Goal: Information Seeking & Learning: Learn about a topic

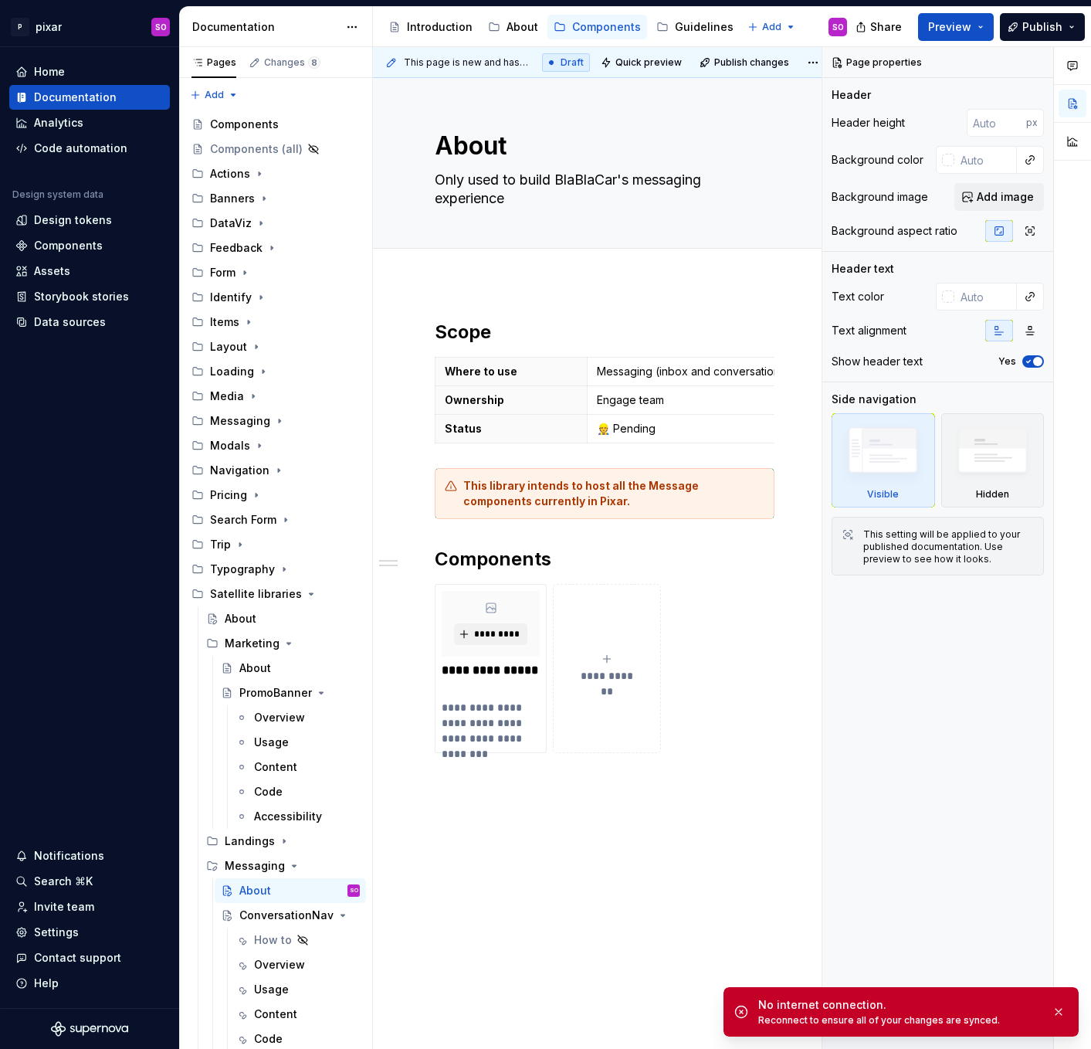
scroll to position [221, 0]
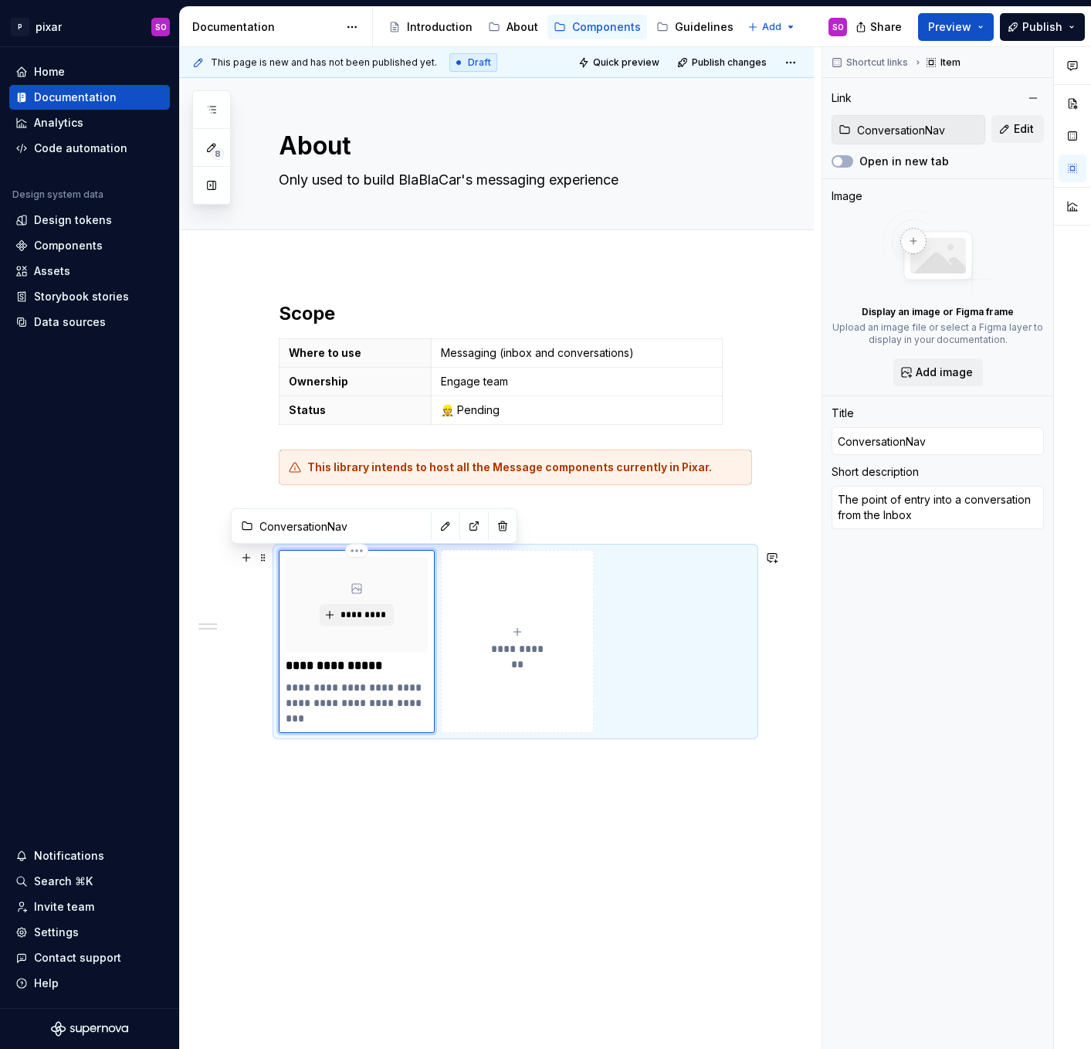
click at [396, 650] on div "*********" at bounding box center [357, 604] width 142 height 95
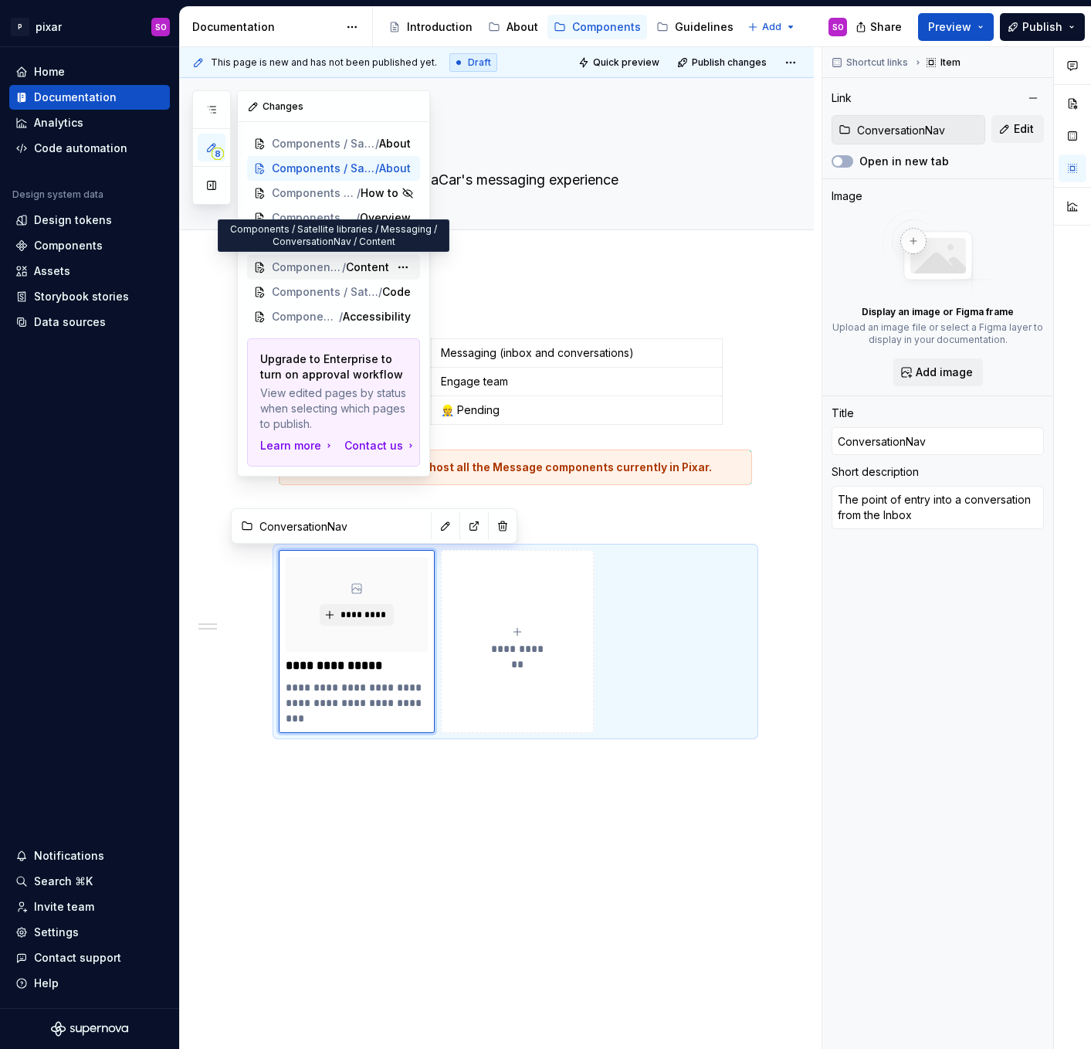
click at [314, 263] on span "Components / Satellite libraries / Messaging / ConversationNav" at bounding box center [307, 266] width 70 height 15
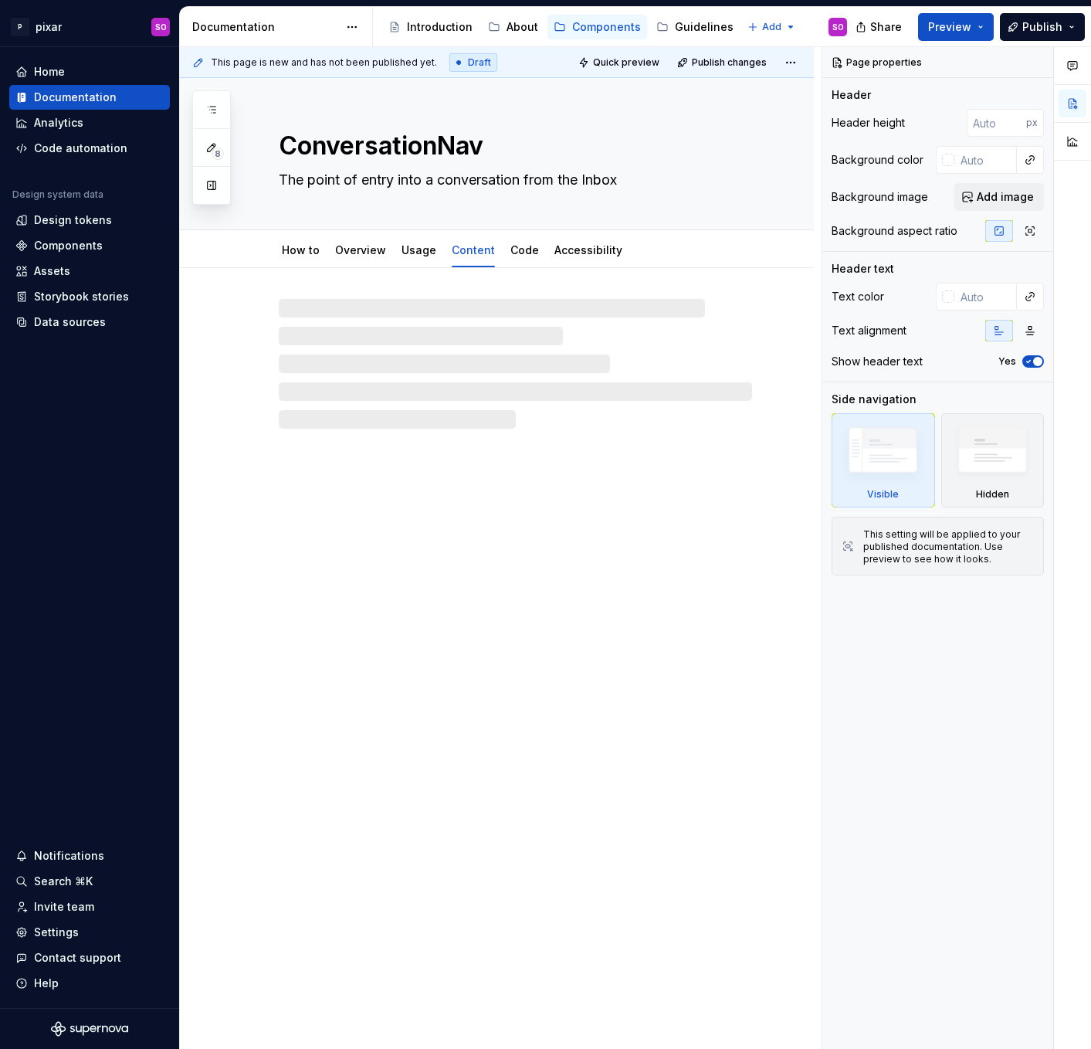
type textarea "*"
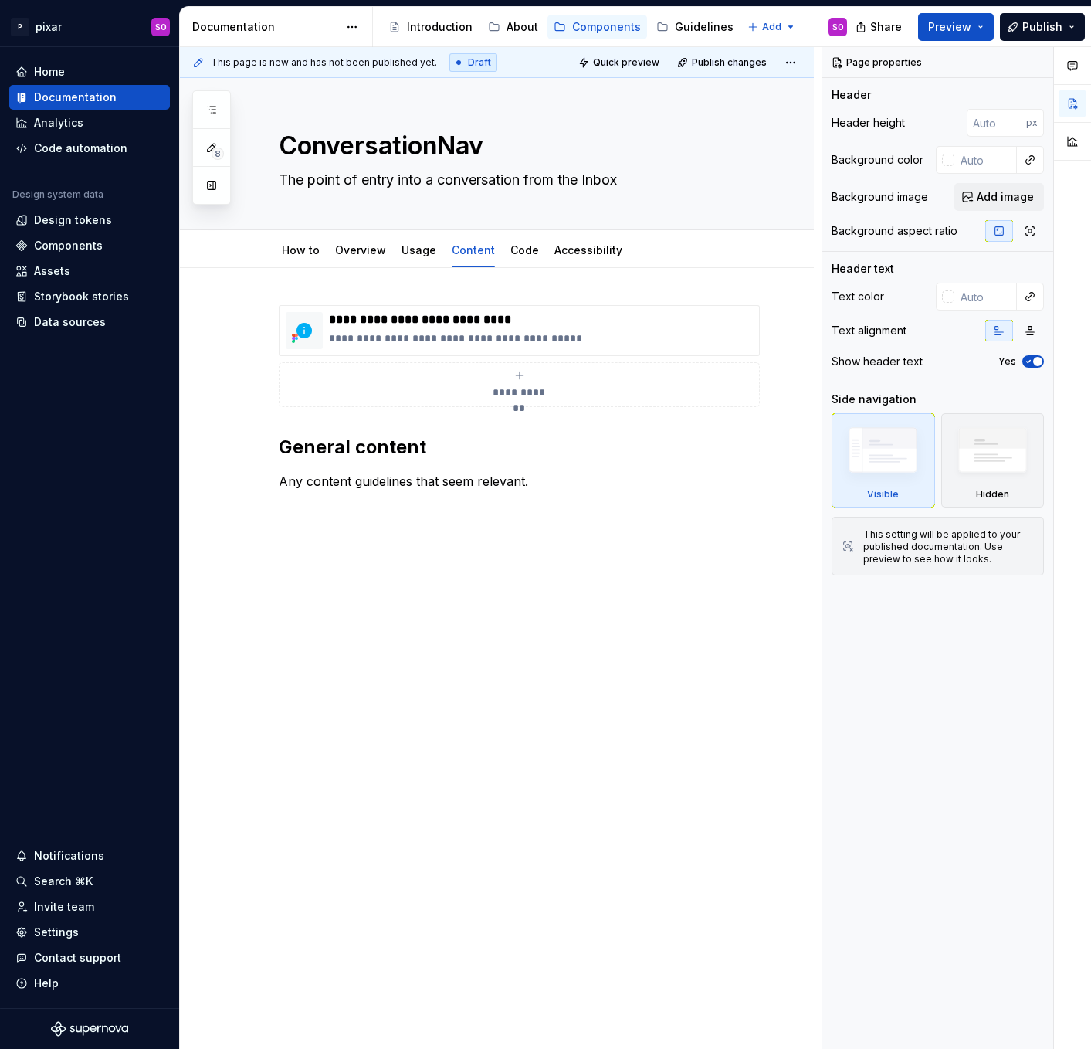
click at [471, 575] on div "**********" at bounding box center [497, 545] width 634 height 555
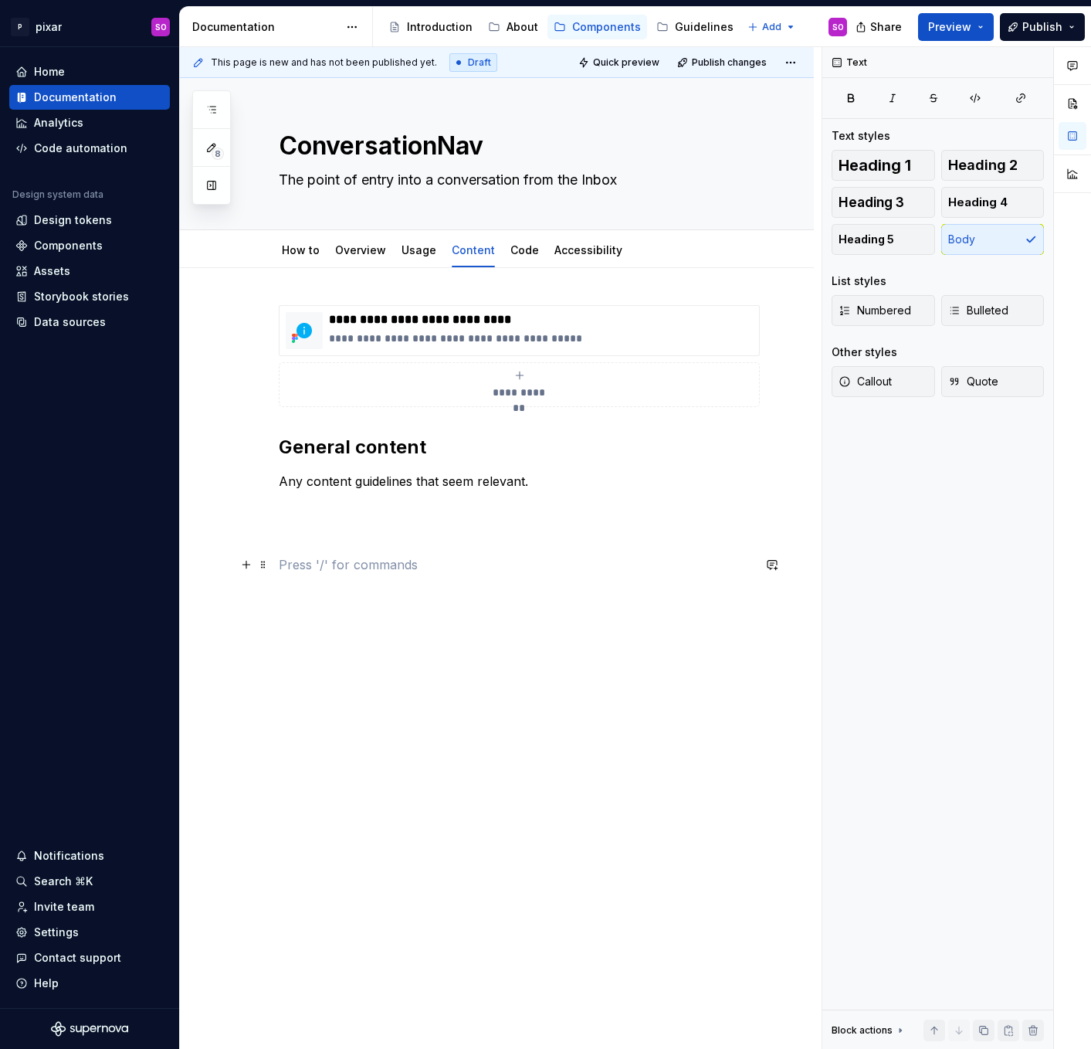
click at [357, 568] on p at bounding box center [515, 564] width 473 height 19
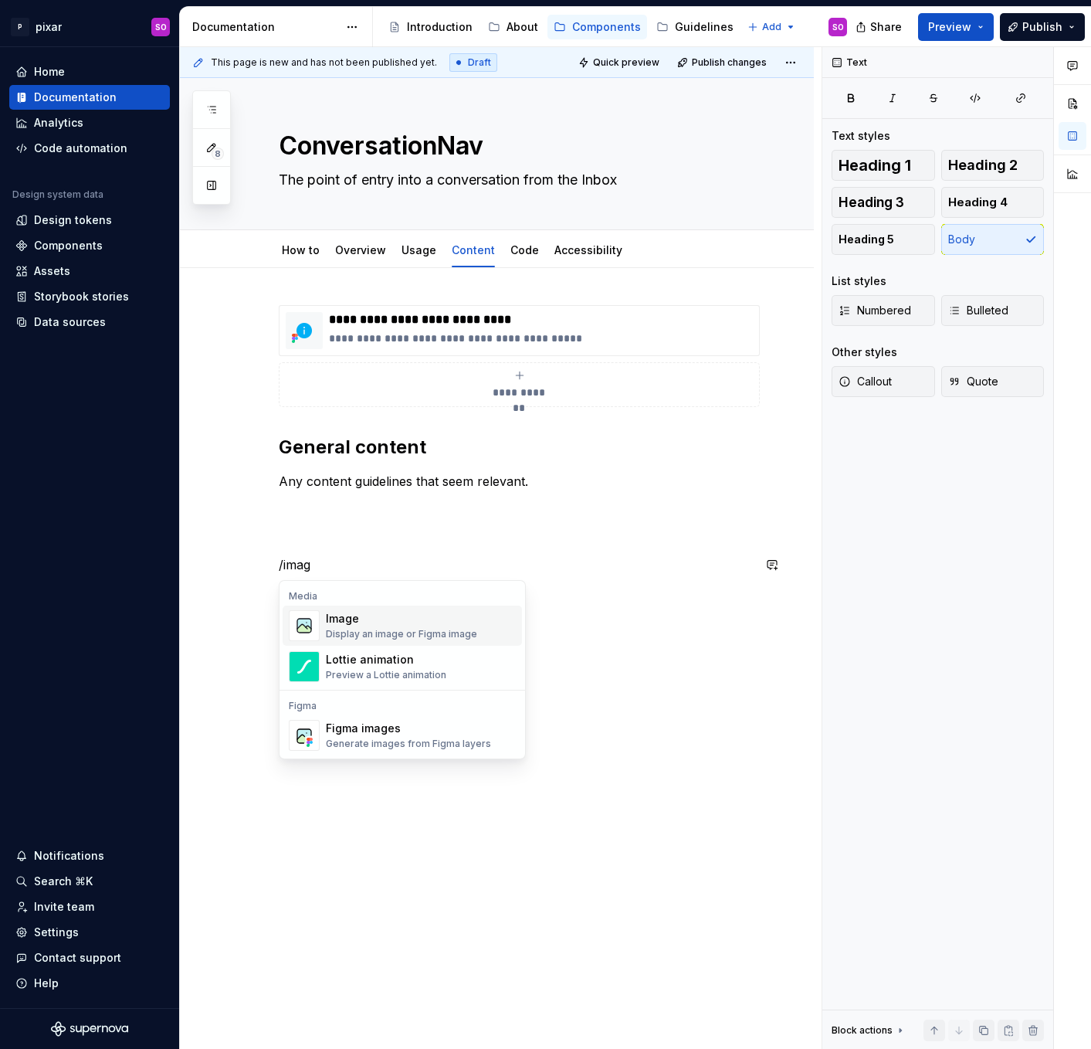
click at [359, 622] on div "Image" at bounding box center [401, 618] width 151 height 15
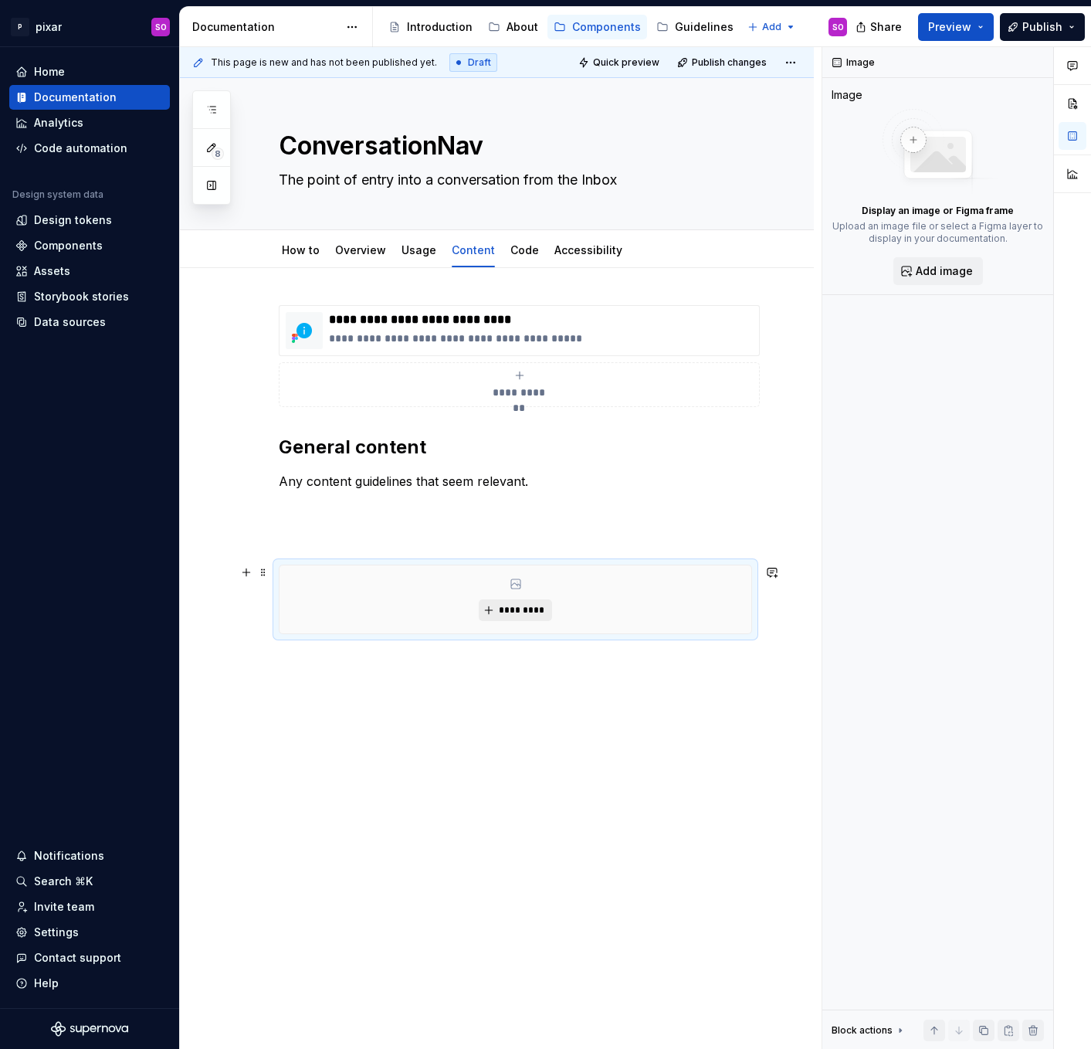
click at [538, 612] on span "*********" at bounding box center [521, 610] width 47 height 12
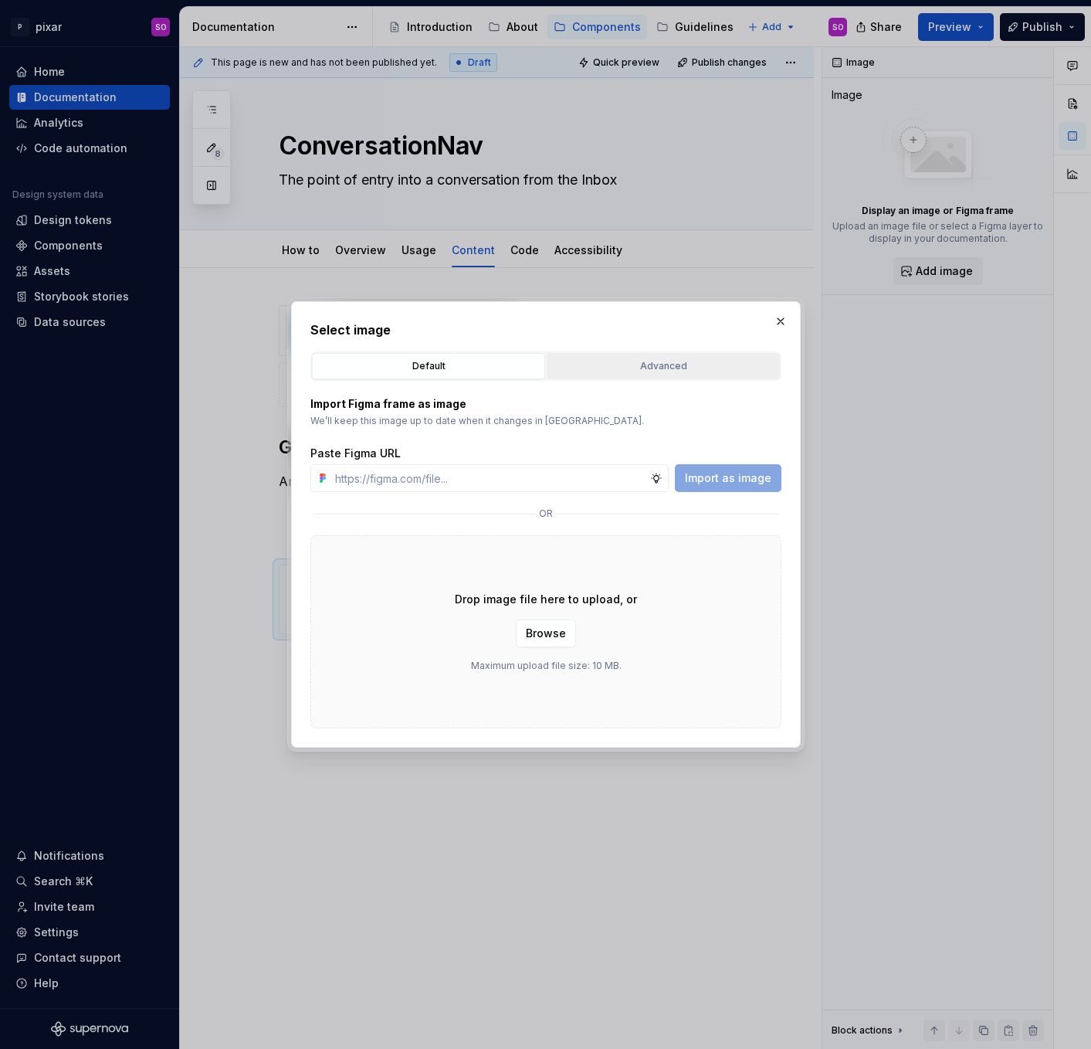
click at [639, 368] on div "Advanced" at bounding box center [663, 365] width 222 height 15
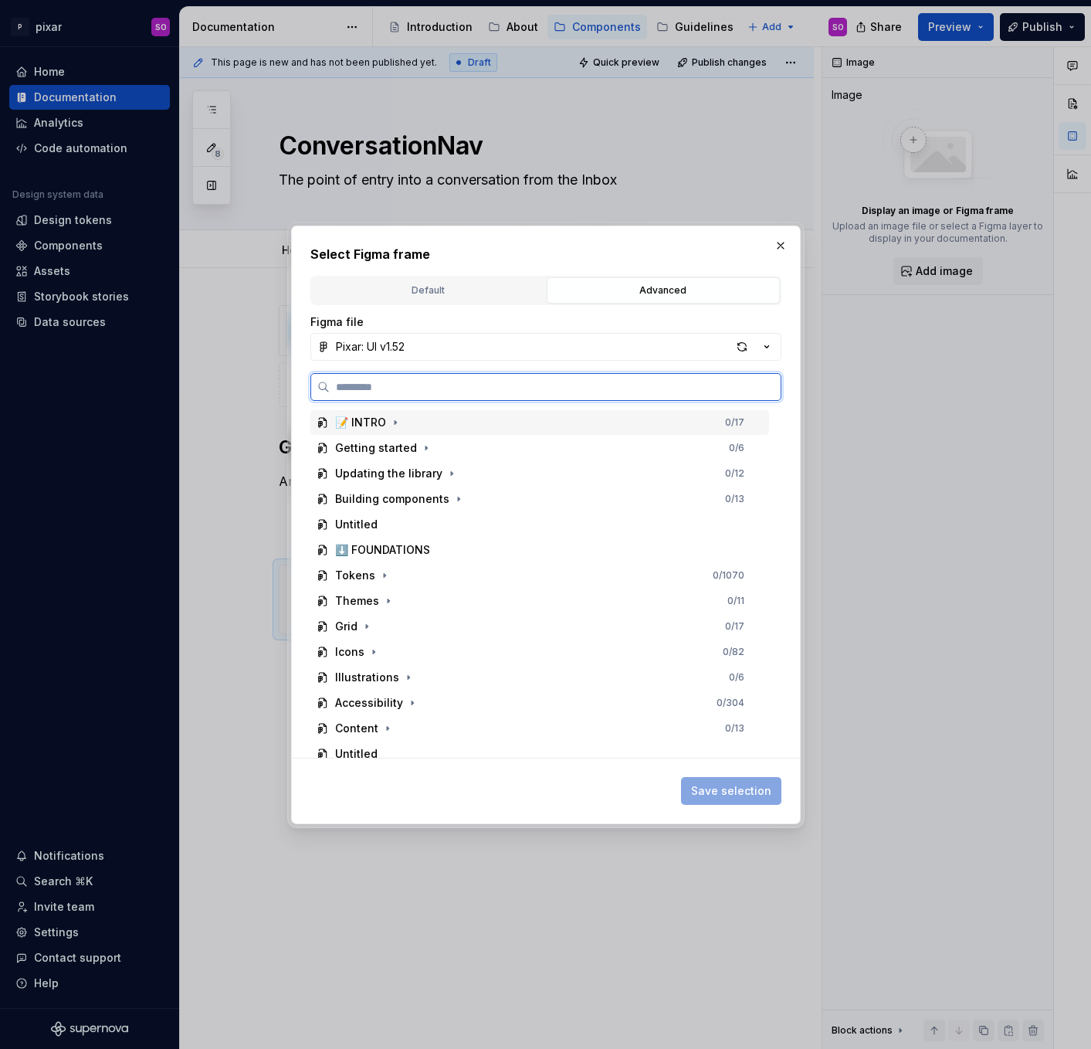
click at [379, 427] on div "📝 INTRO" at bounding box center [360, 422] width 51 height 15
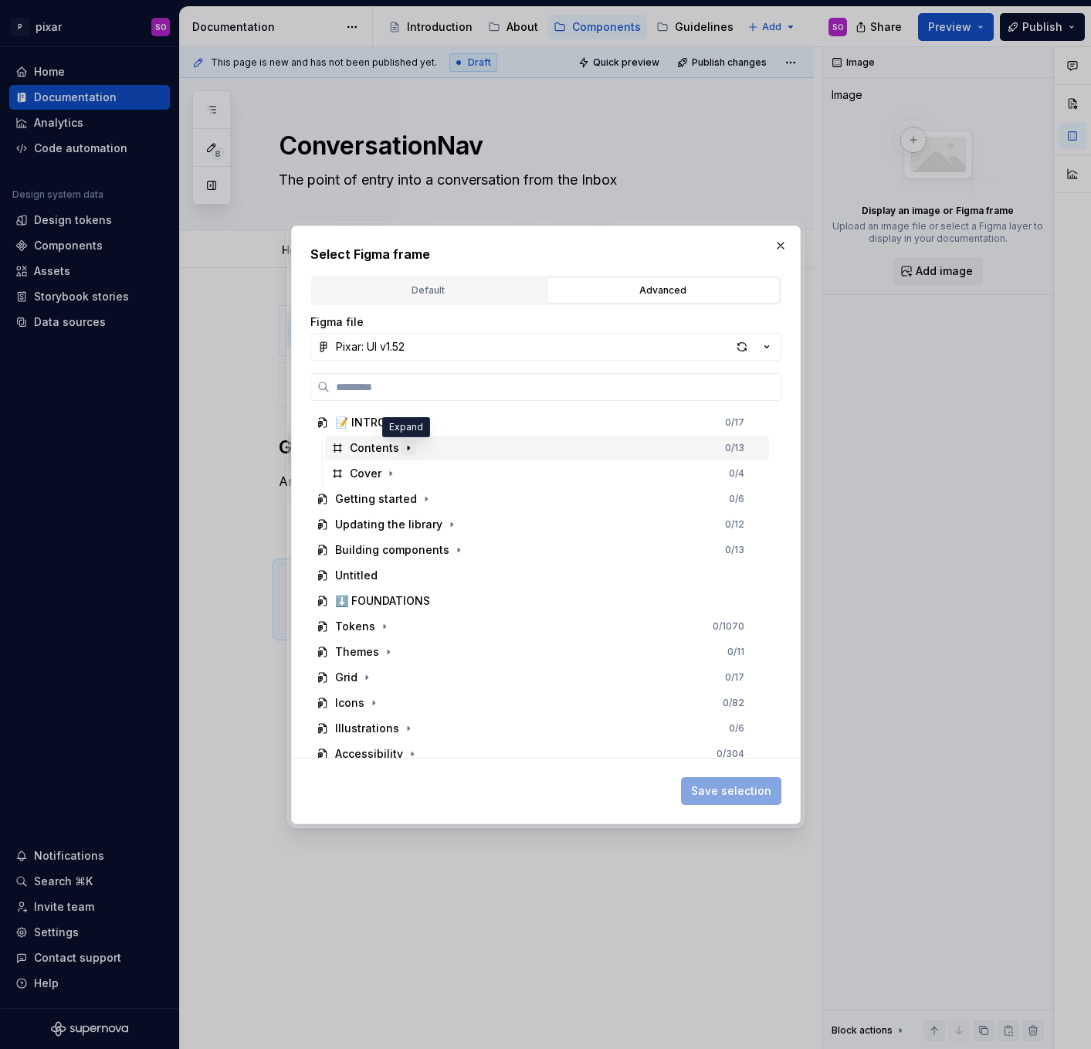
click at [406, 449] on icon "button" at bounding box center [408, 448] width 12 height 12
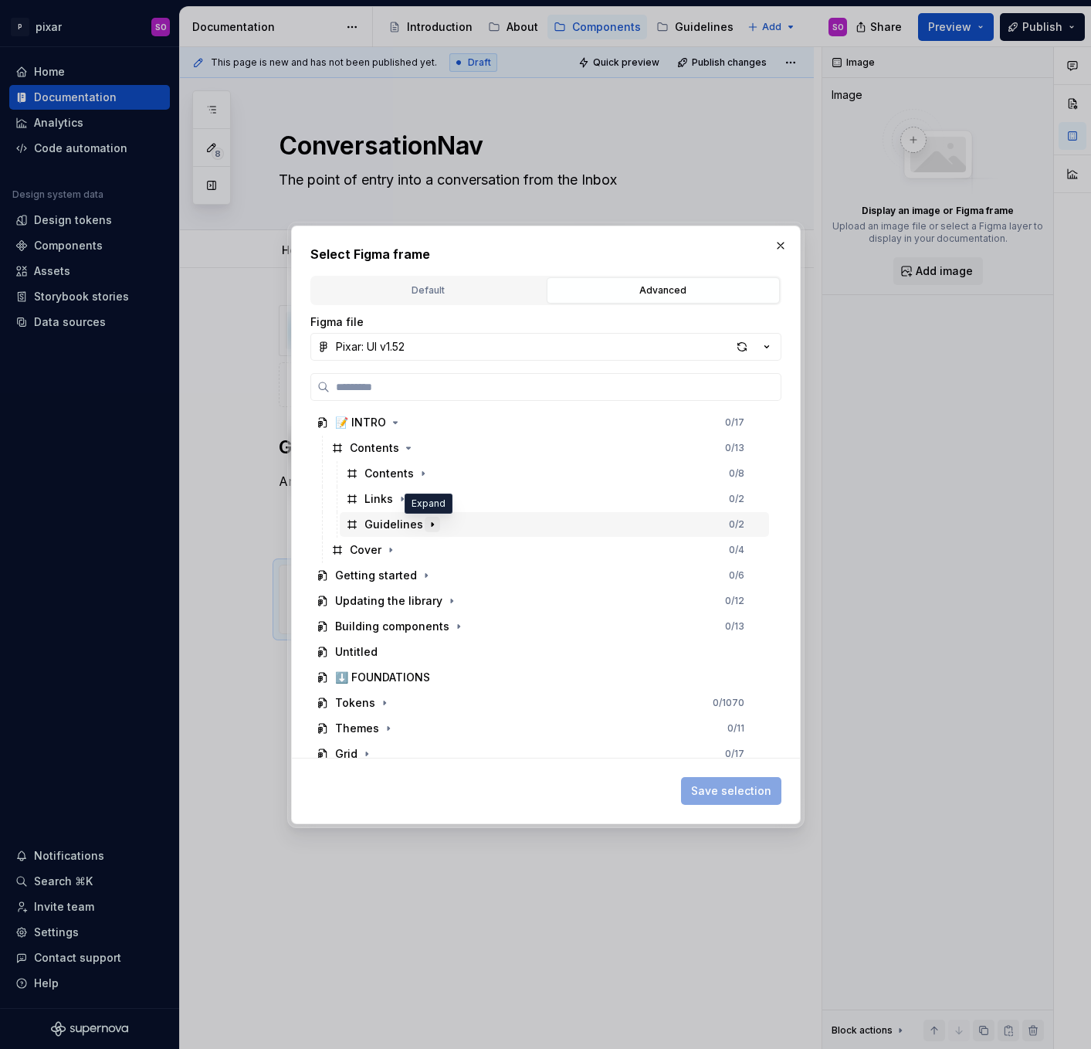
click at [427, 521] on icon "button" at bounding box center [432, 524] width 12 height 12
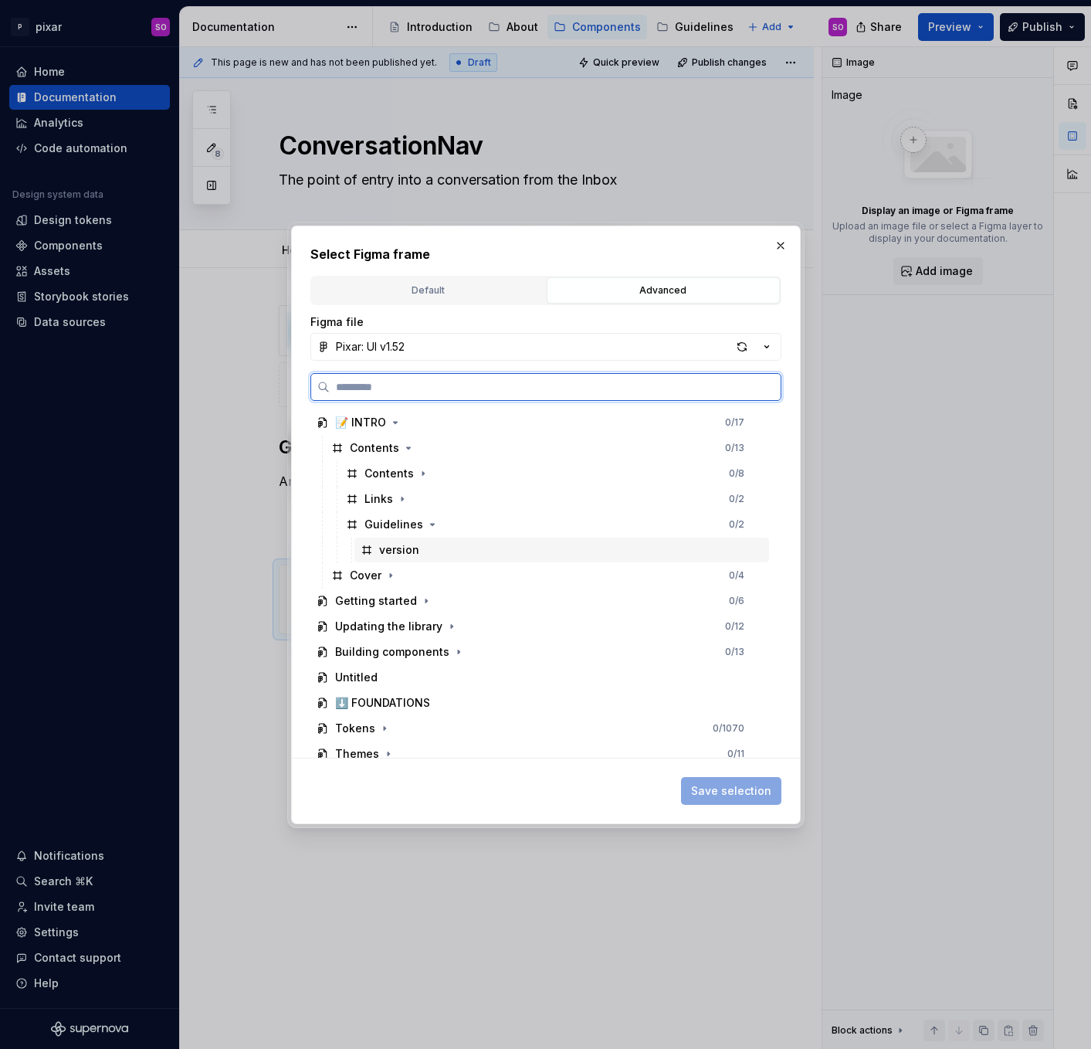
click at [430, 552] on div "version" at bounding box center [561, 549] width 415 height 25
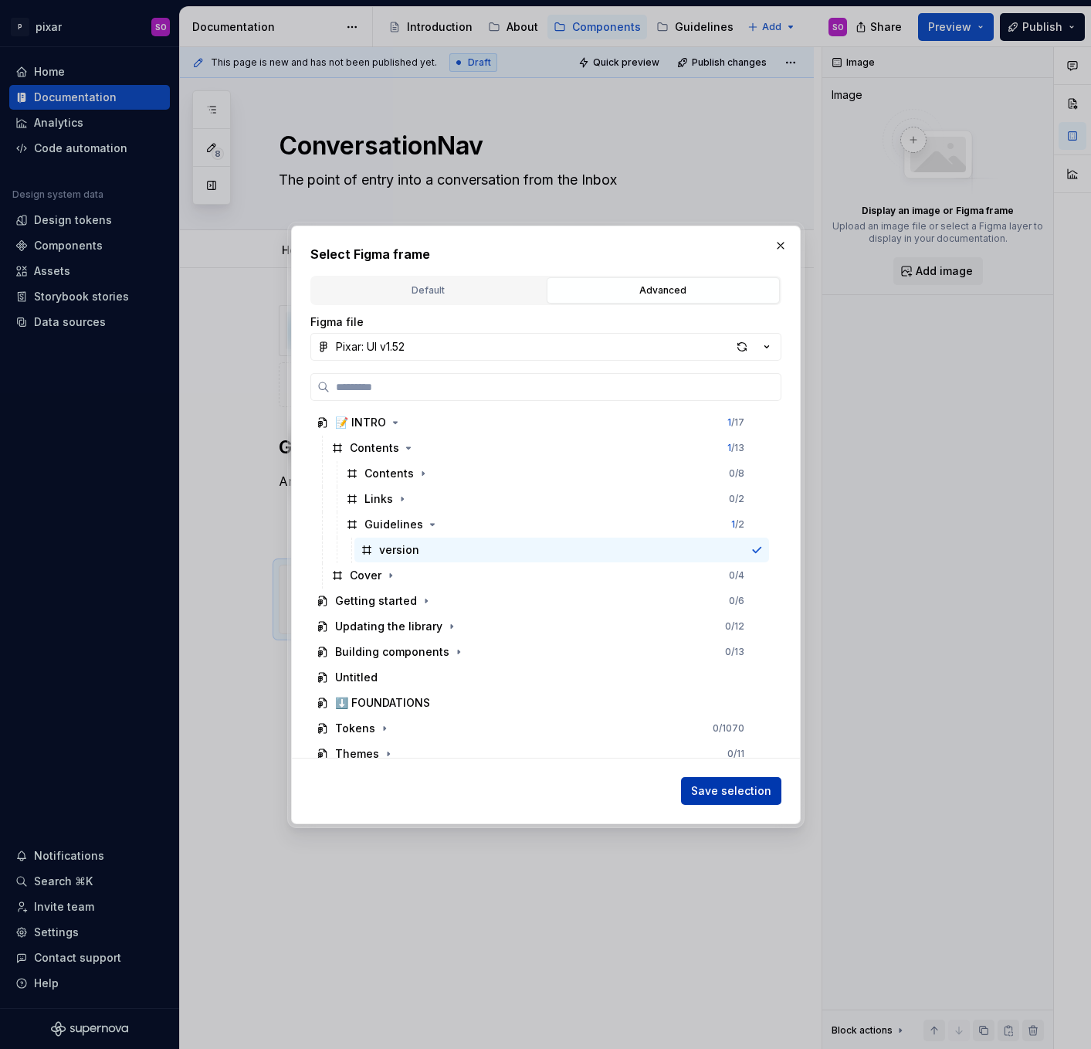
click at [731, 788] on span "Save selection" at bounding box center [731, 790] width 80 height 15
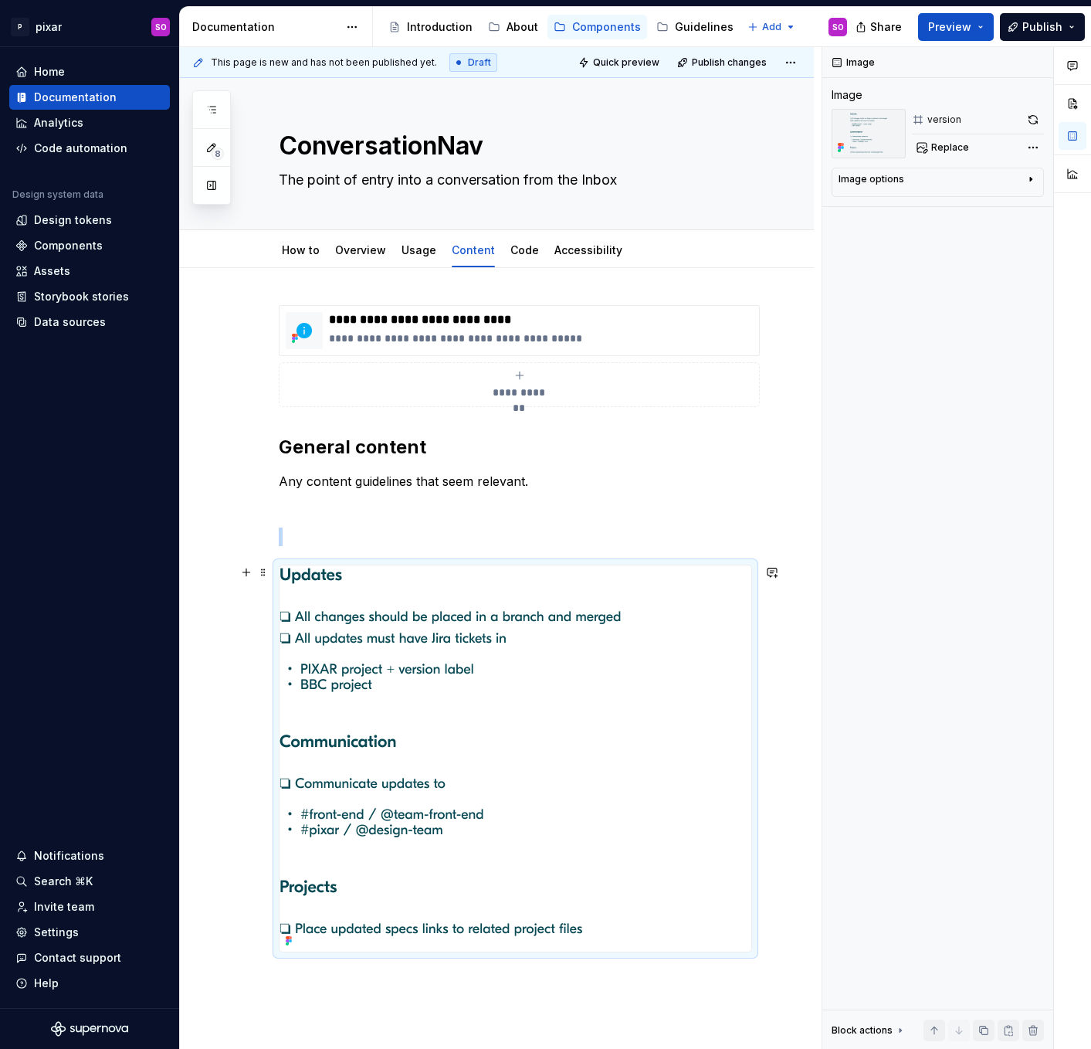
click at [512, 608] on img at bounding box center [451, 758] width 343 height 386
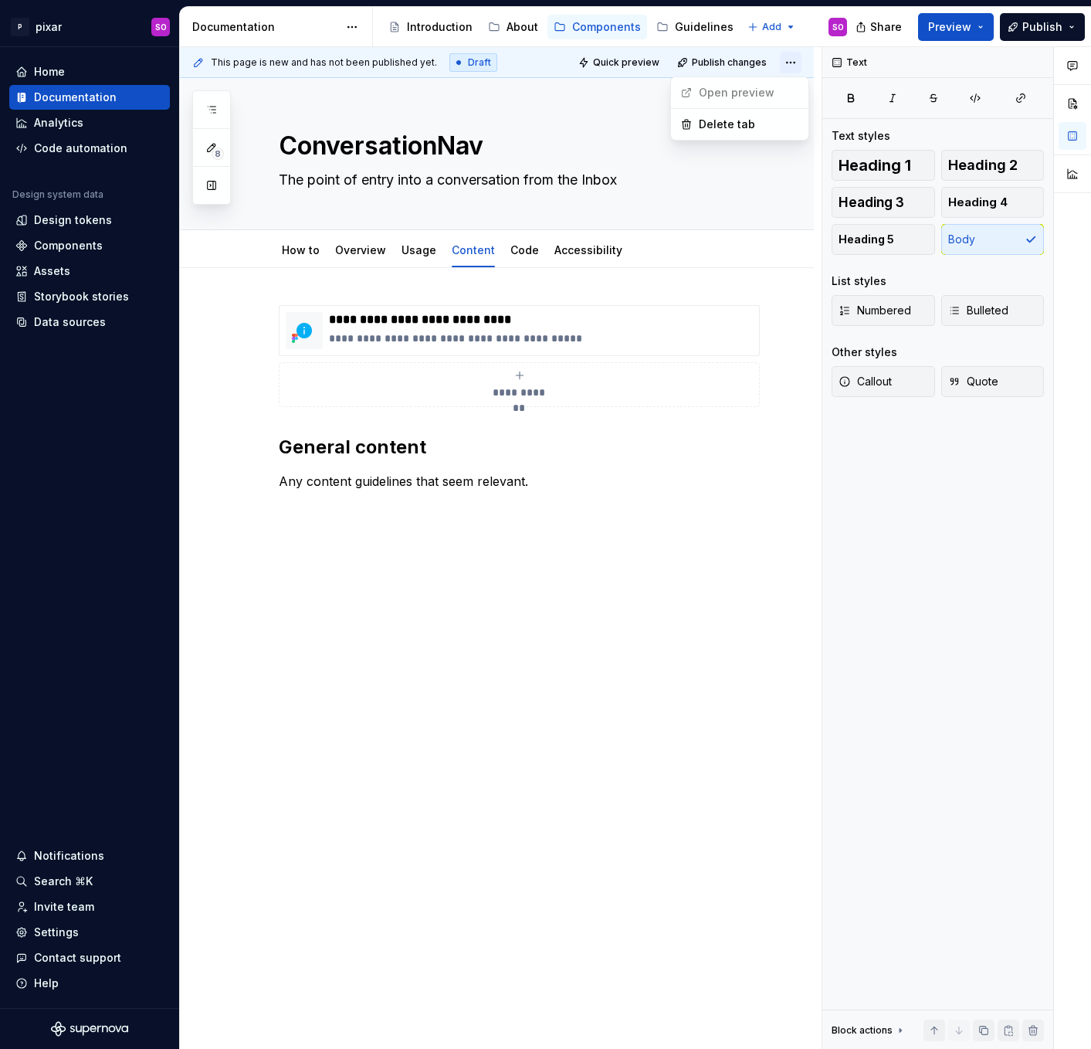
click at [802, 61] on html "P pixar SO Home Documentation Analytics Code automation Design system data Desi…" at bounding box center [545, 524] width 1091 height 1049
click at [449, 571] on html "P pixar SO Home Documentation Analytics Code automation Design system data Desi…" at bounding box center [545, 524] width 1091 height 1049
click at [395, 551] on div "**********" at bounding box center [515, 434] width 473 height 259
click at [348, 529] on p at bounding box center [515, 536] width 473 height 19
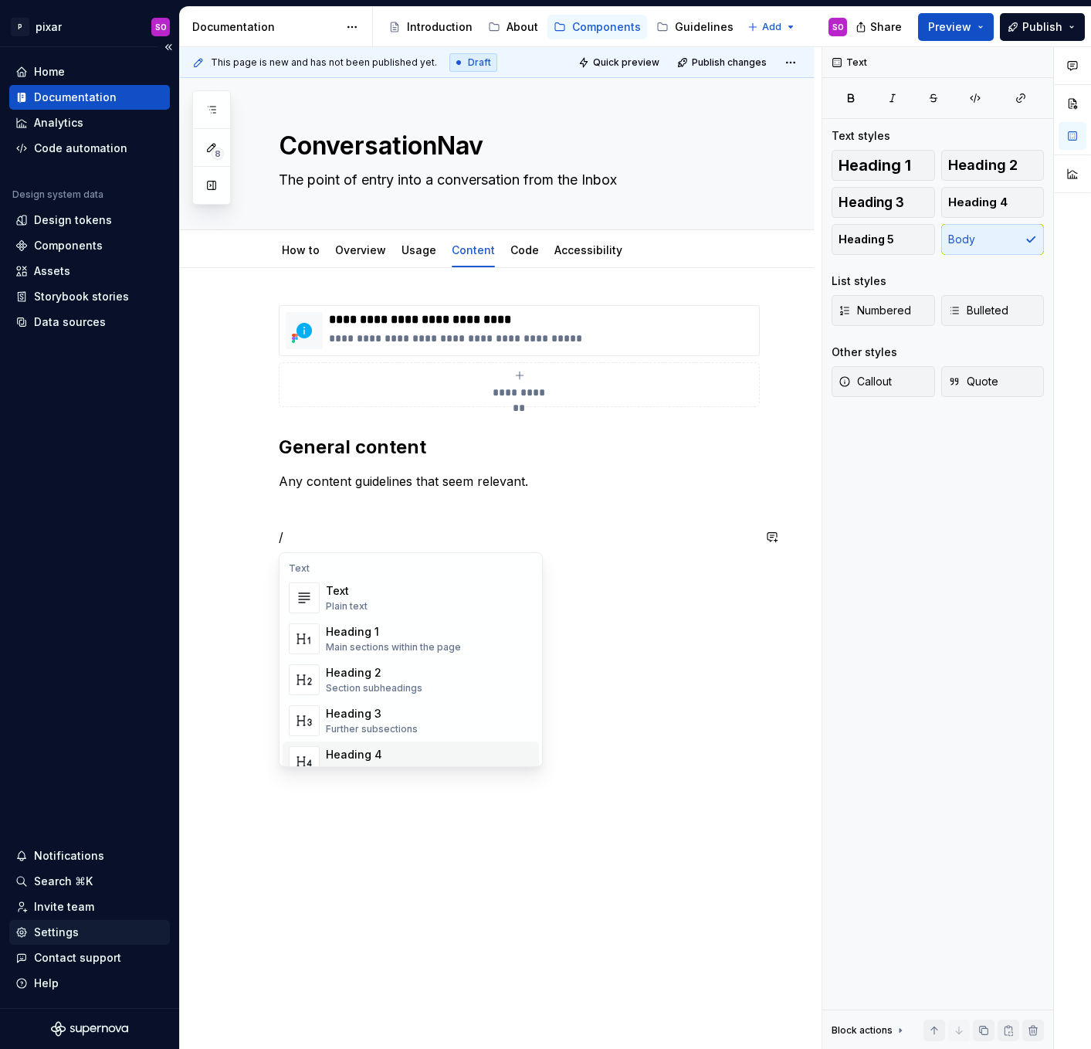
click at [73, 933] on div "Settings" at bounding box center [56, 931] width 45 height 15
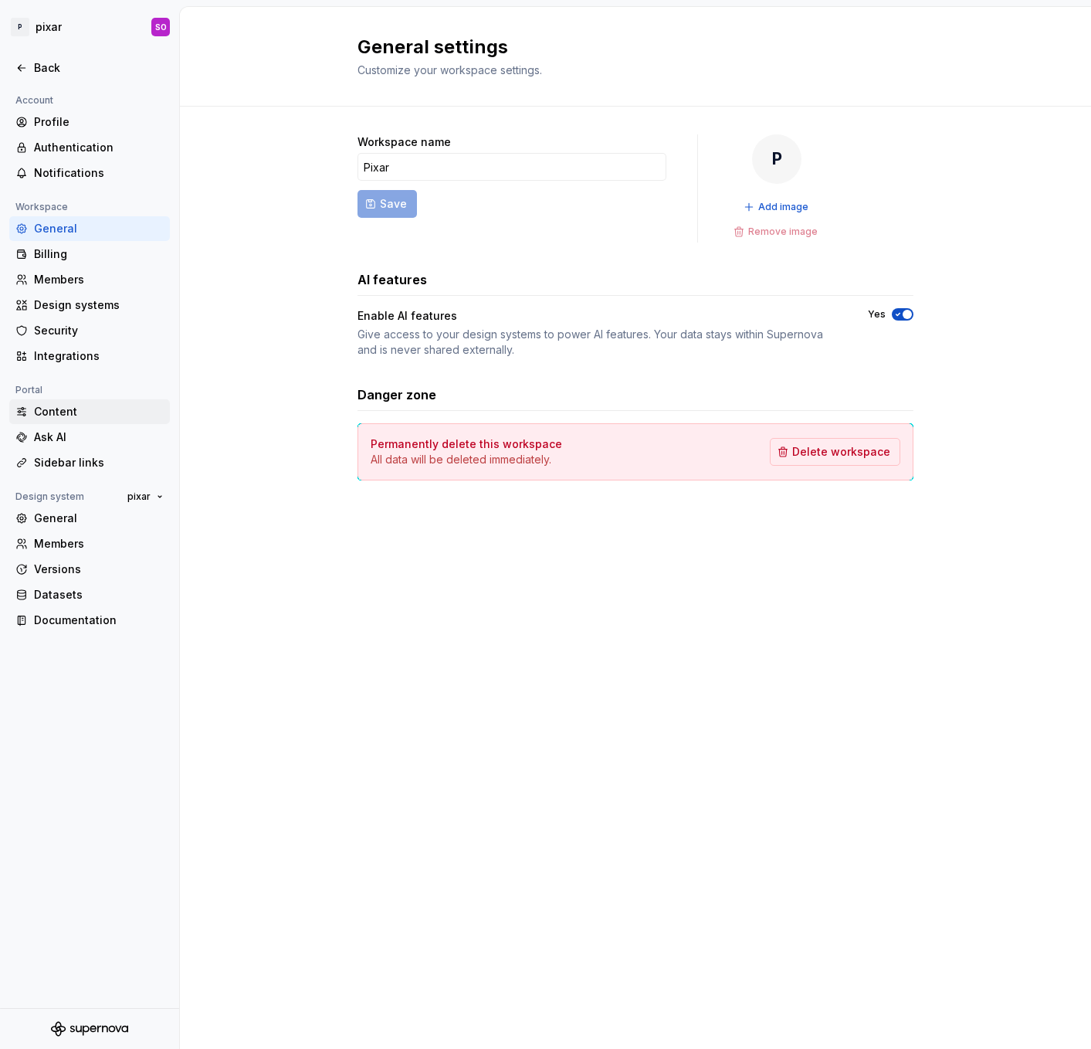
click at [97, 399] on div "Content" at bounding box center [89, 411] width 161 height 25
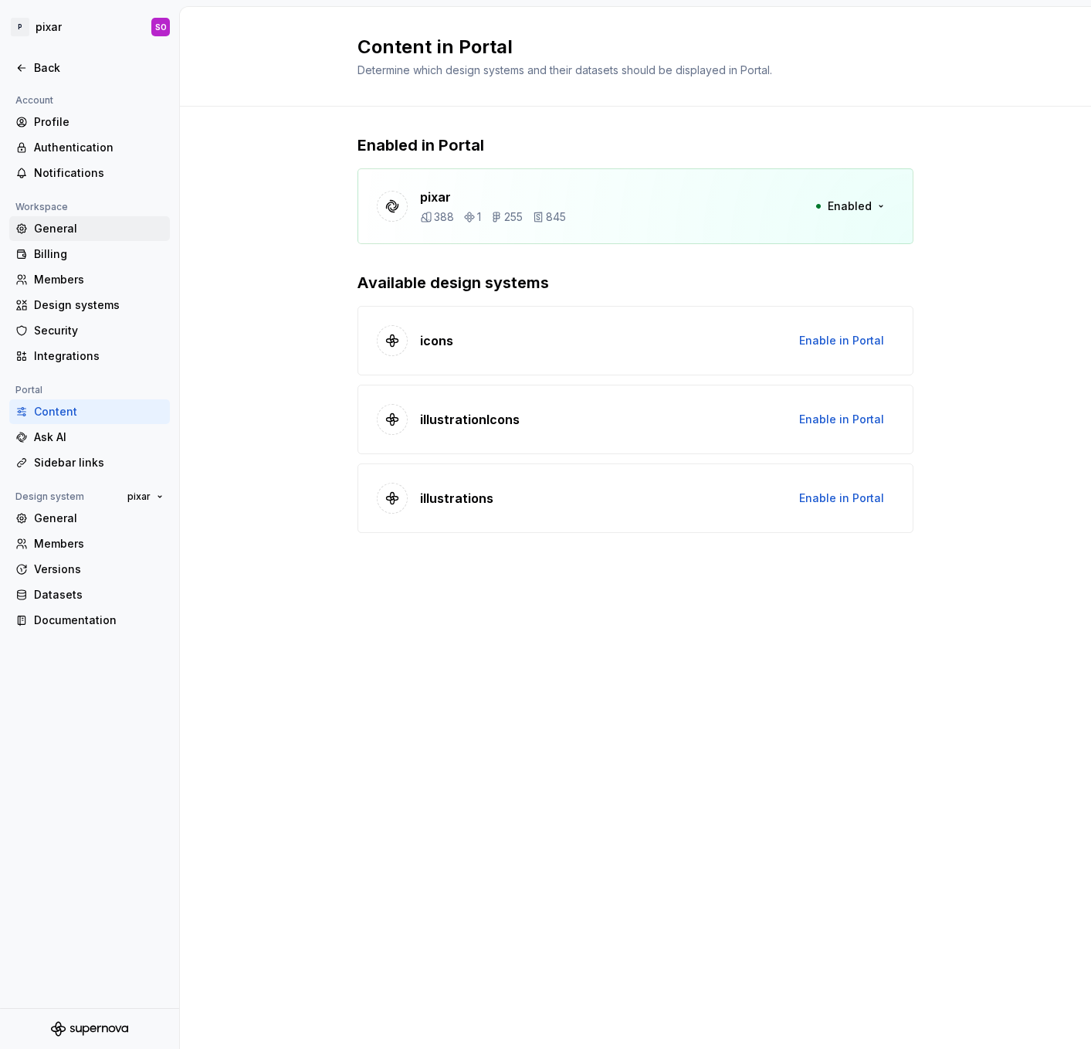
click at [76, 224] on div "General" at bounding box center [99, 228] width 130 height 15
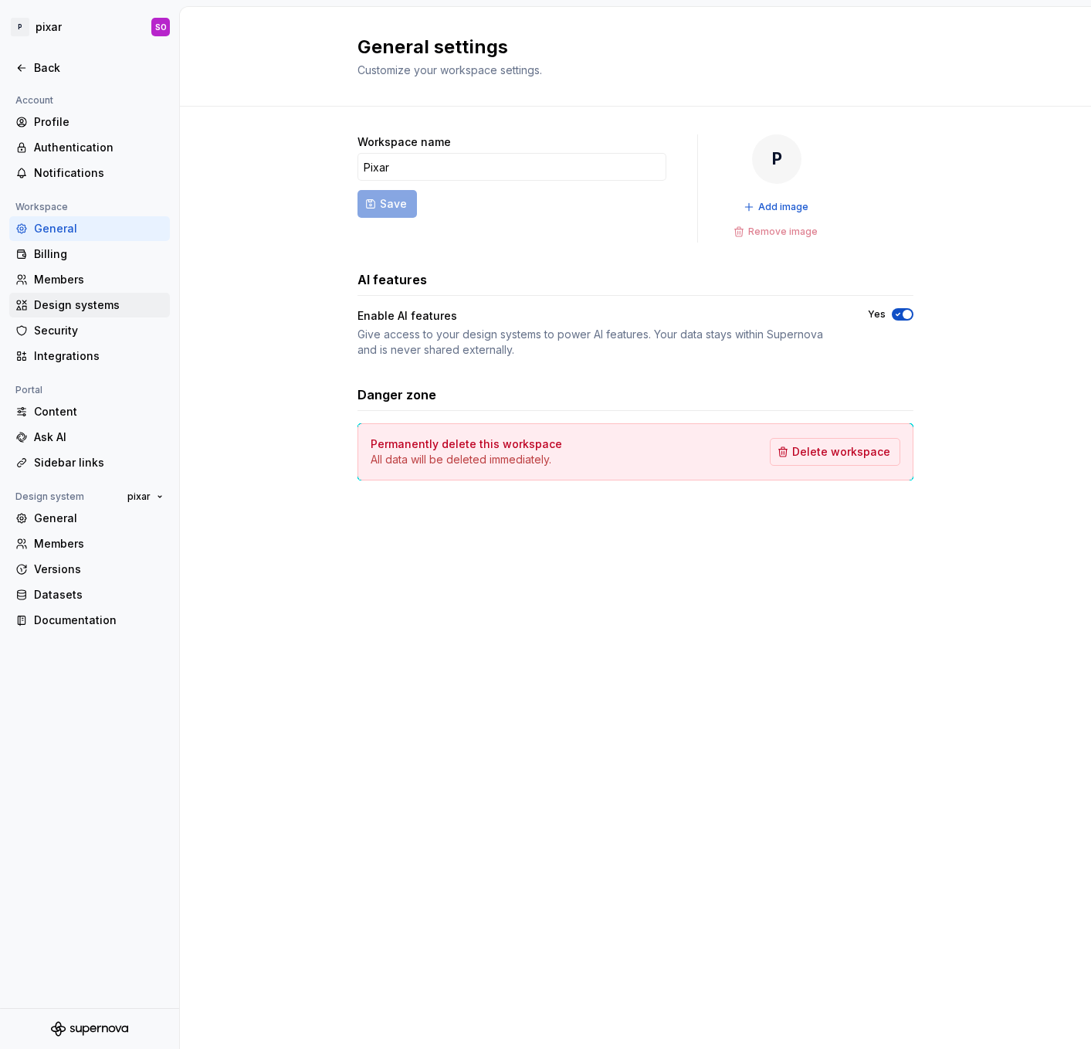
click at [97, 307] on div "Design systems" at bounding box center [99, 304] width 130 height 15
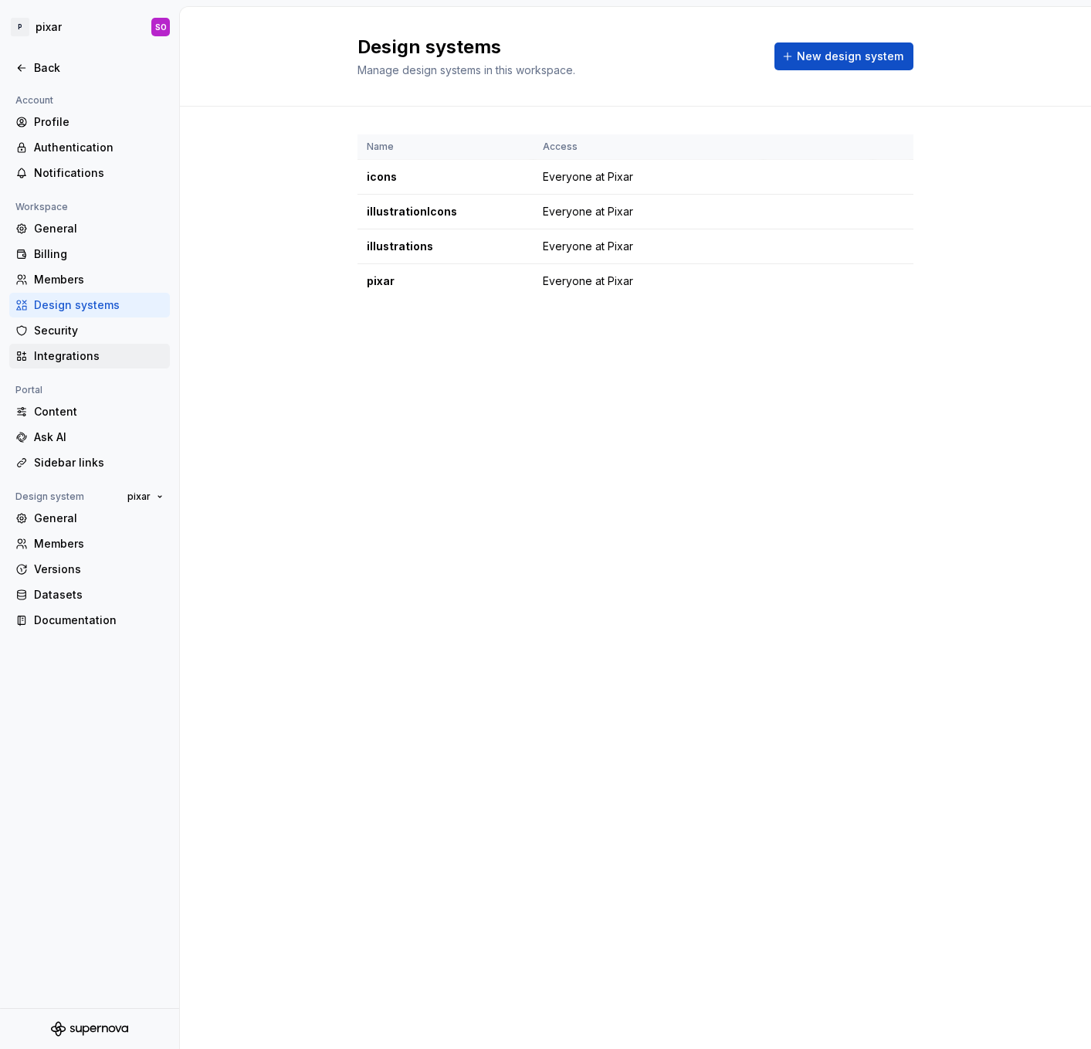
click at [103, 357] on div "Integrations" at bounding box center [99, 355] width 130 height 15
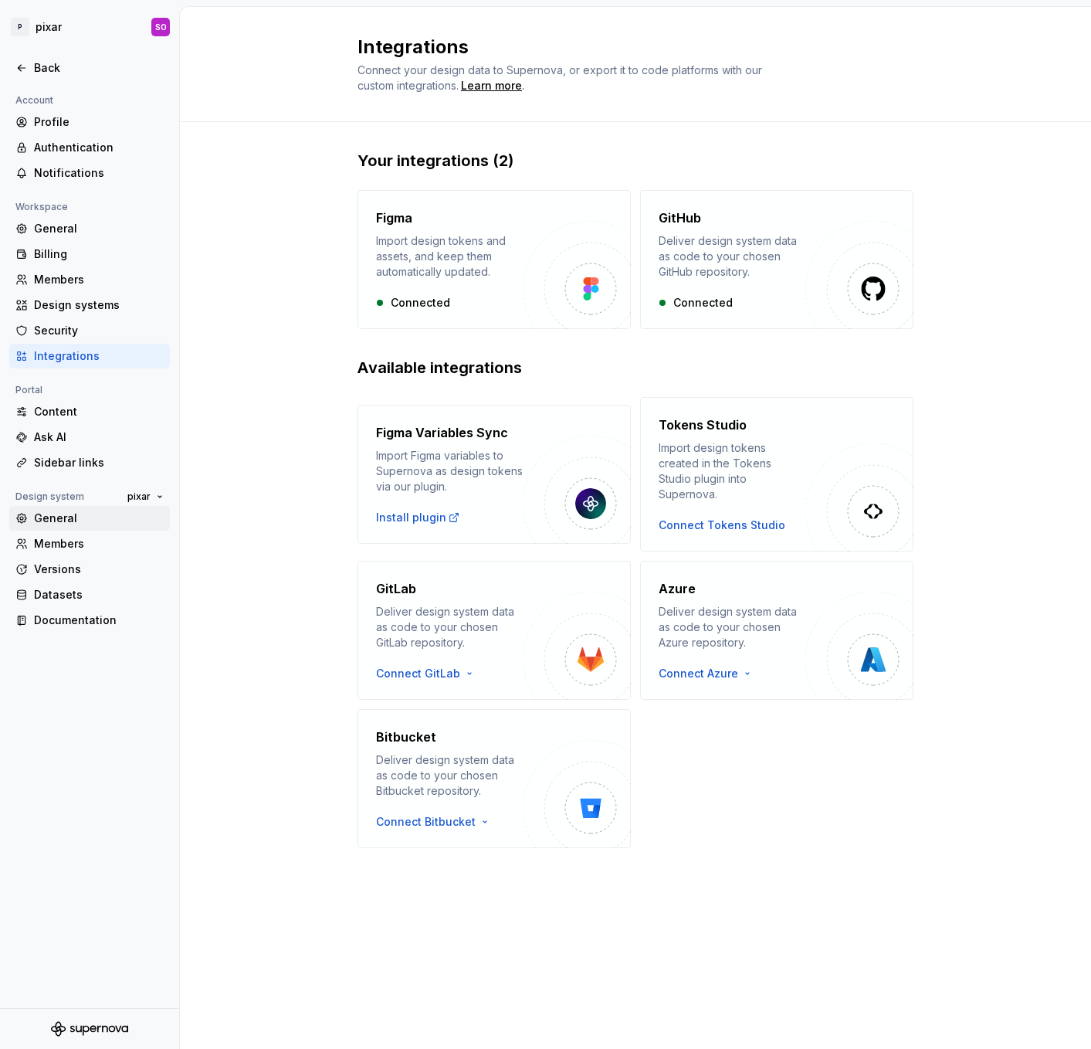
click at [106, 507] on div "General" at bounding box center [89, 518] width 161 height 25
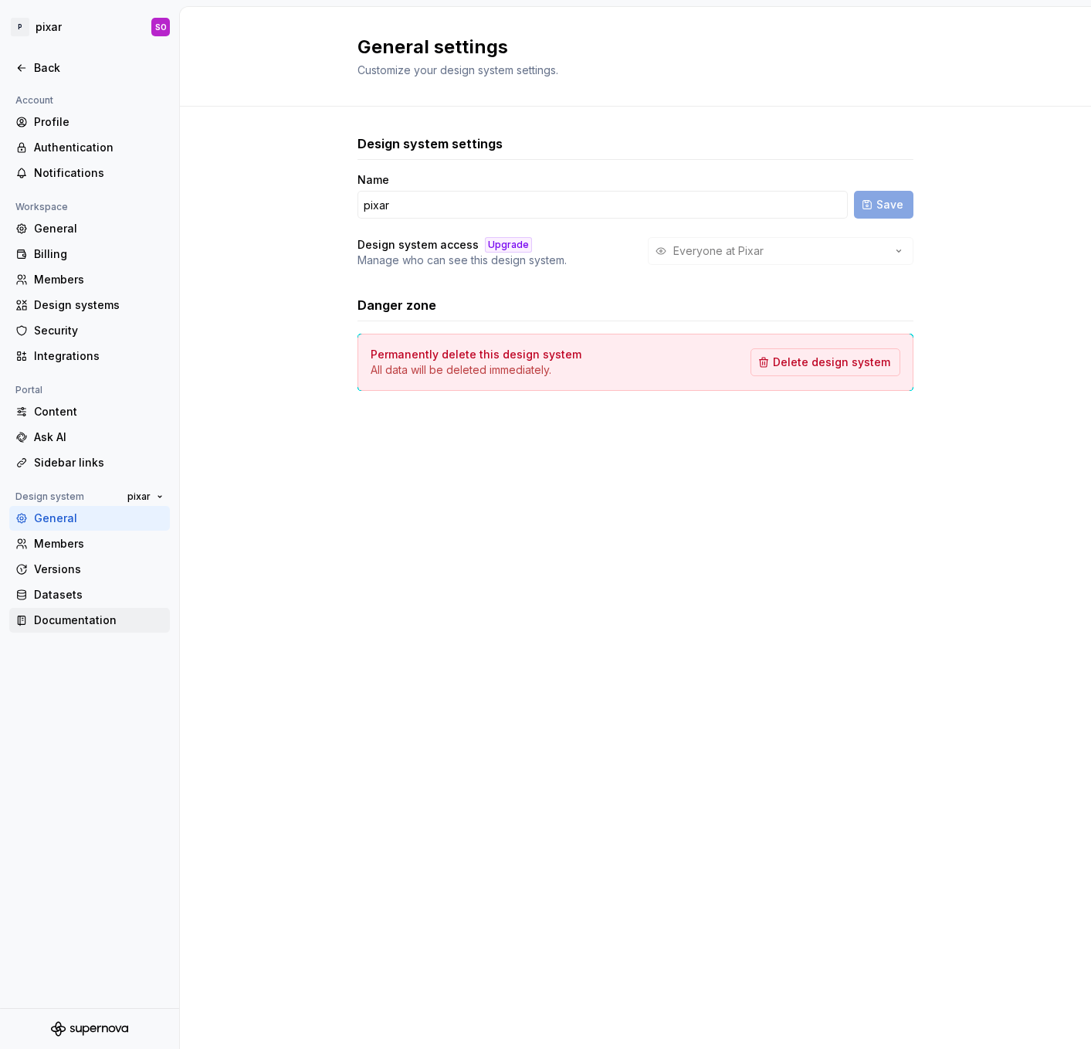
click at [90, 624] on div "Documentation" at bounding box center [99, 619] width 130 height 15
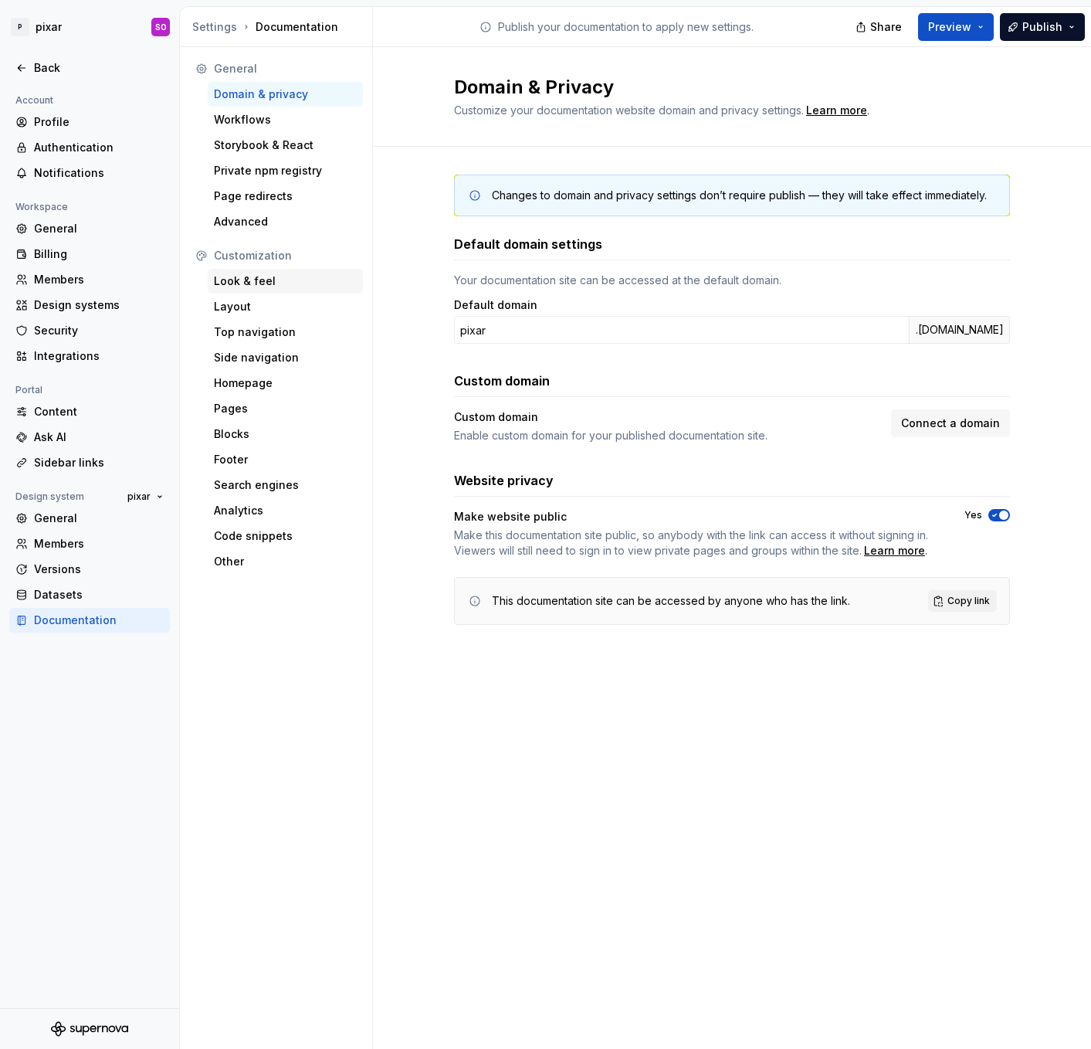
click at [267, 280] on div "Look & feel" at bounding box center [285, 280] width 143 height 15
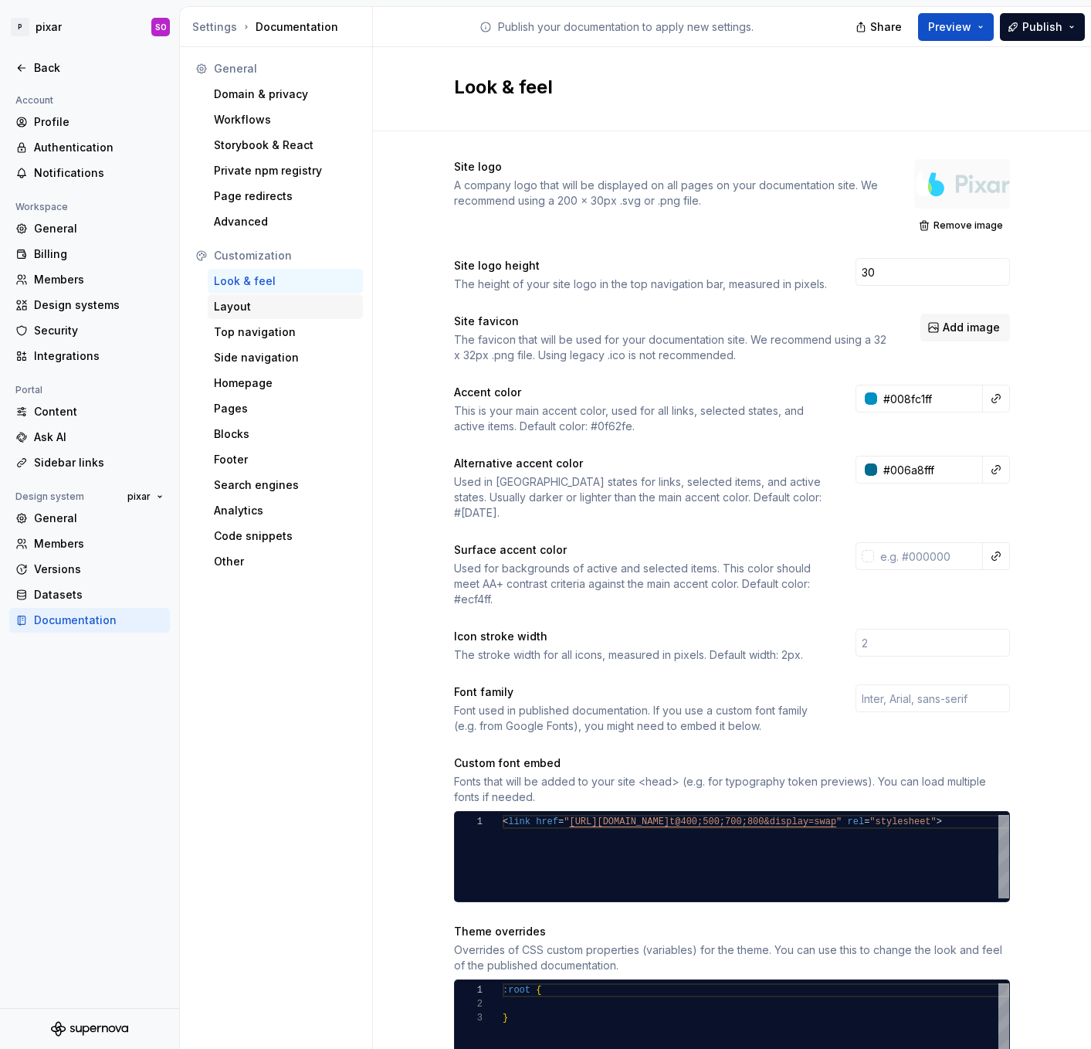
click at [283, 304] on div "Layout" at bounding box center [285, 306] width 143 height 15
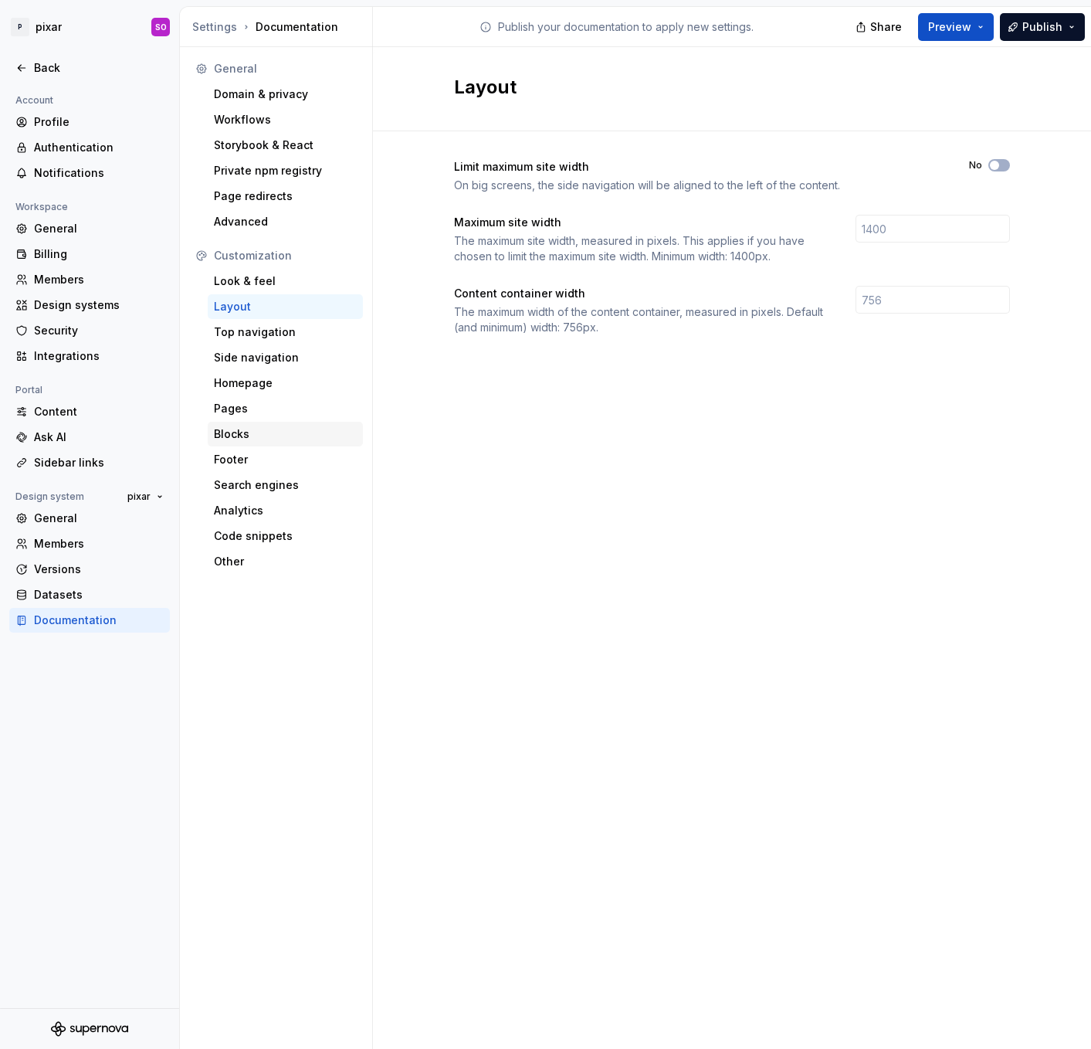
click at [272, 428] on div "Blocks" at bounding box center [285, 433] width 143 height 15
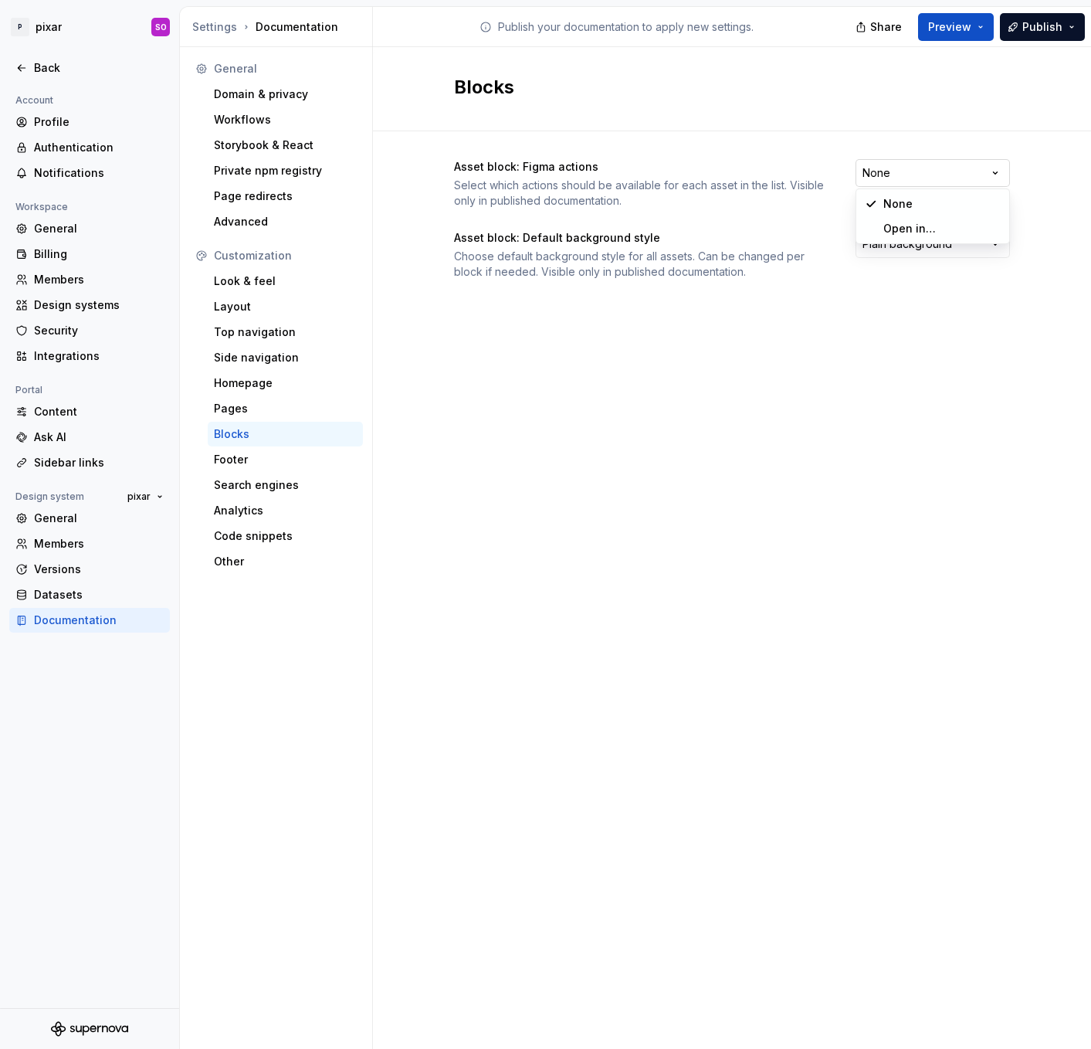
click at [954, 160] on html "P pixar SO Back Account Profile Authentication Notifications Workspace General …" at bounding box center [545, 524] width 1091 height 1049
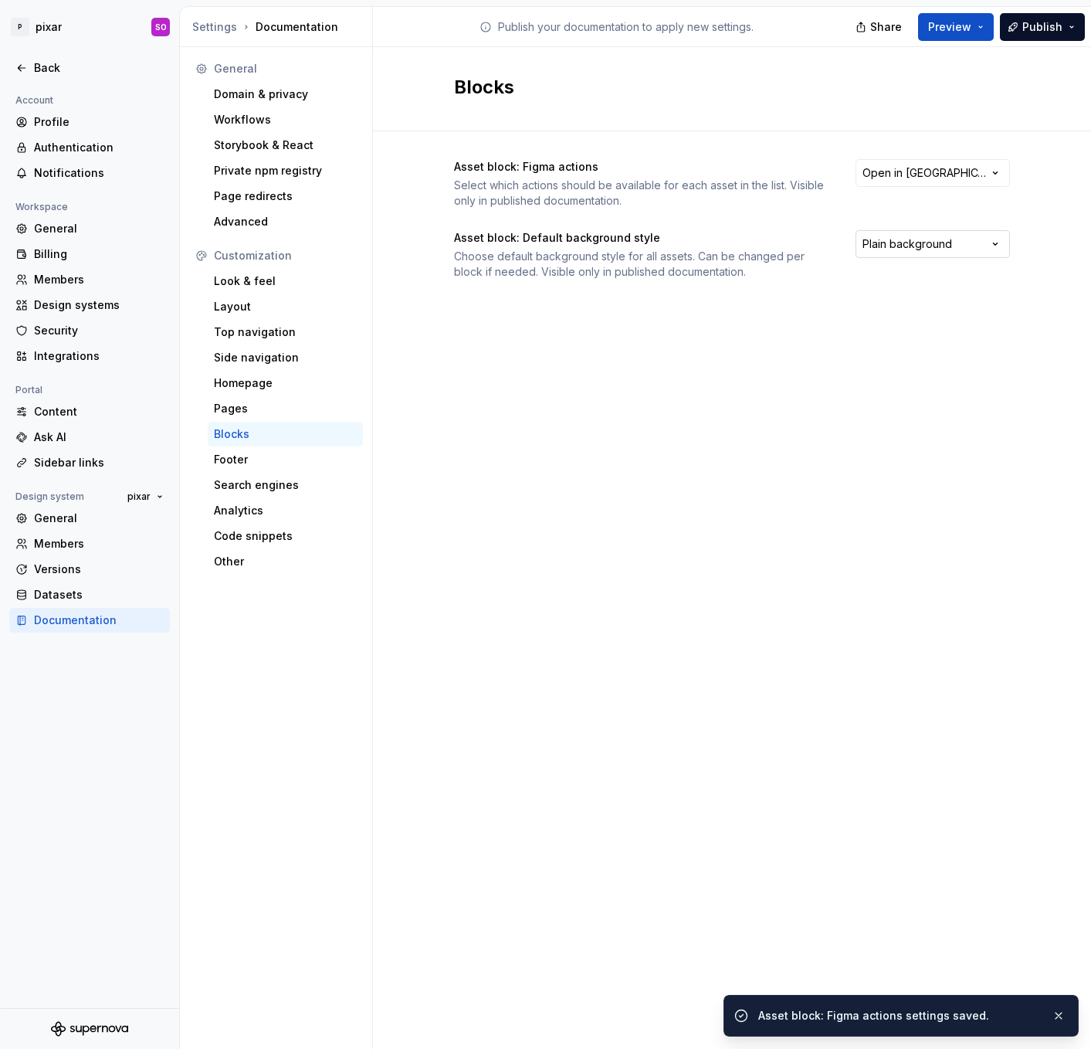
click at [908, 244] on html "P pixar SO Back Account Profile Authentication Notifications Workspace General …" at bounding box center [545, 524] width 1091 height 1049
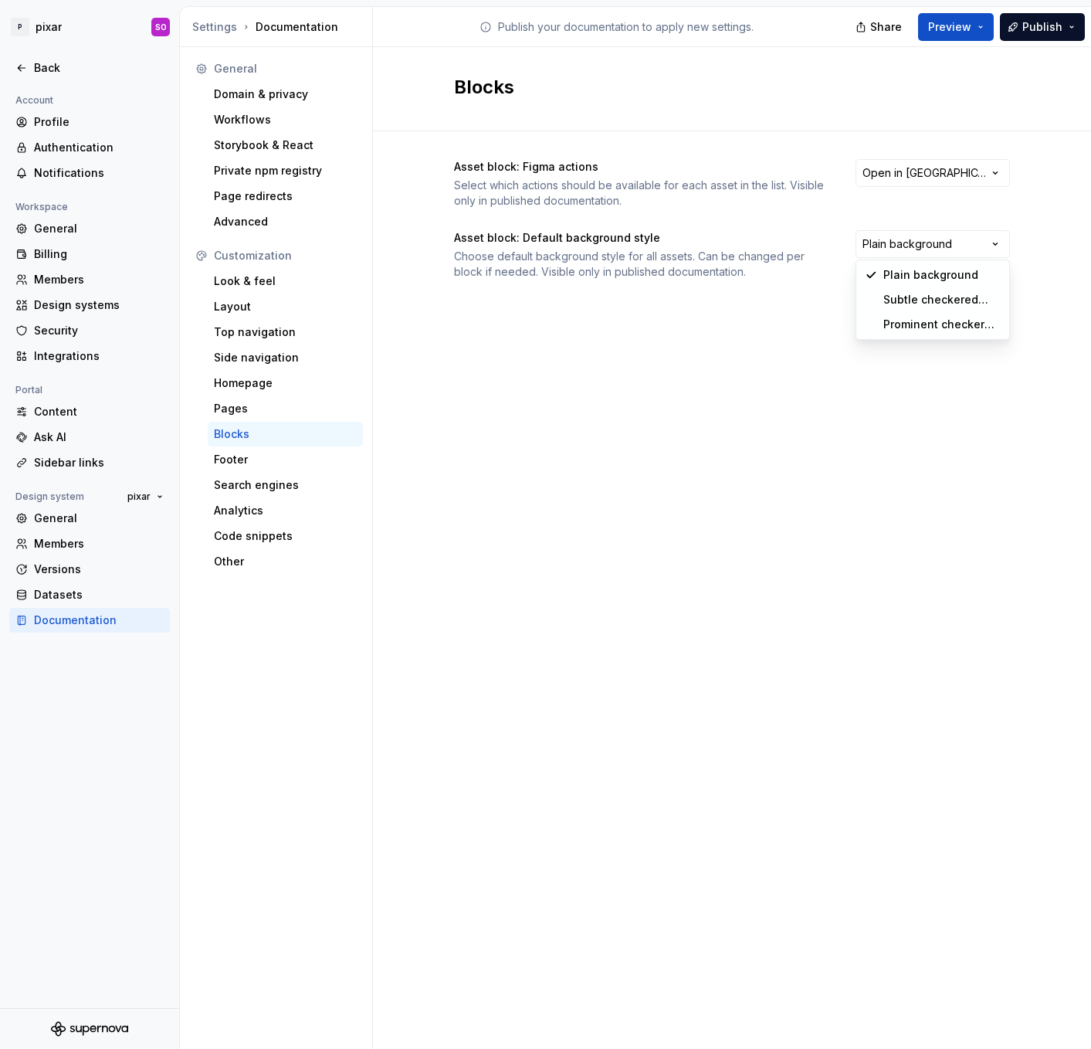
click at [810, 291] on html "P pixar SO Back Account Profile Authentication Notifications Workspace General …" at bounding box center [545, 524] width 1091 height 1049
click at [251, 406] on div "Pages" at bounding box center [285, 408] width 143 height 15
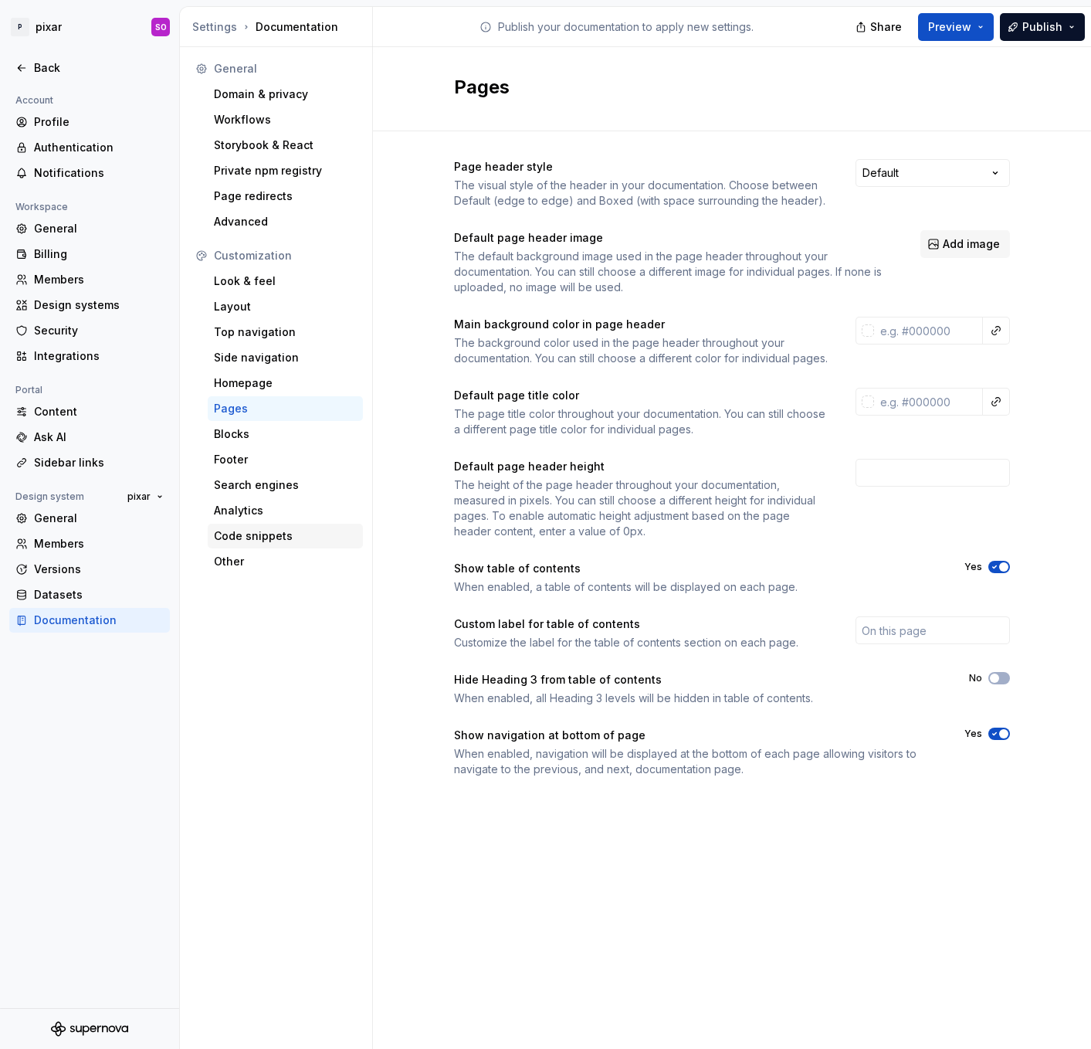
click at [280, 537] on div "Code snippets" at bounding box center [285, 535] width 143 height 15
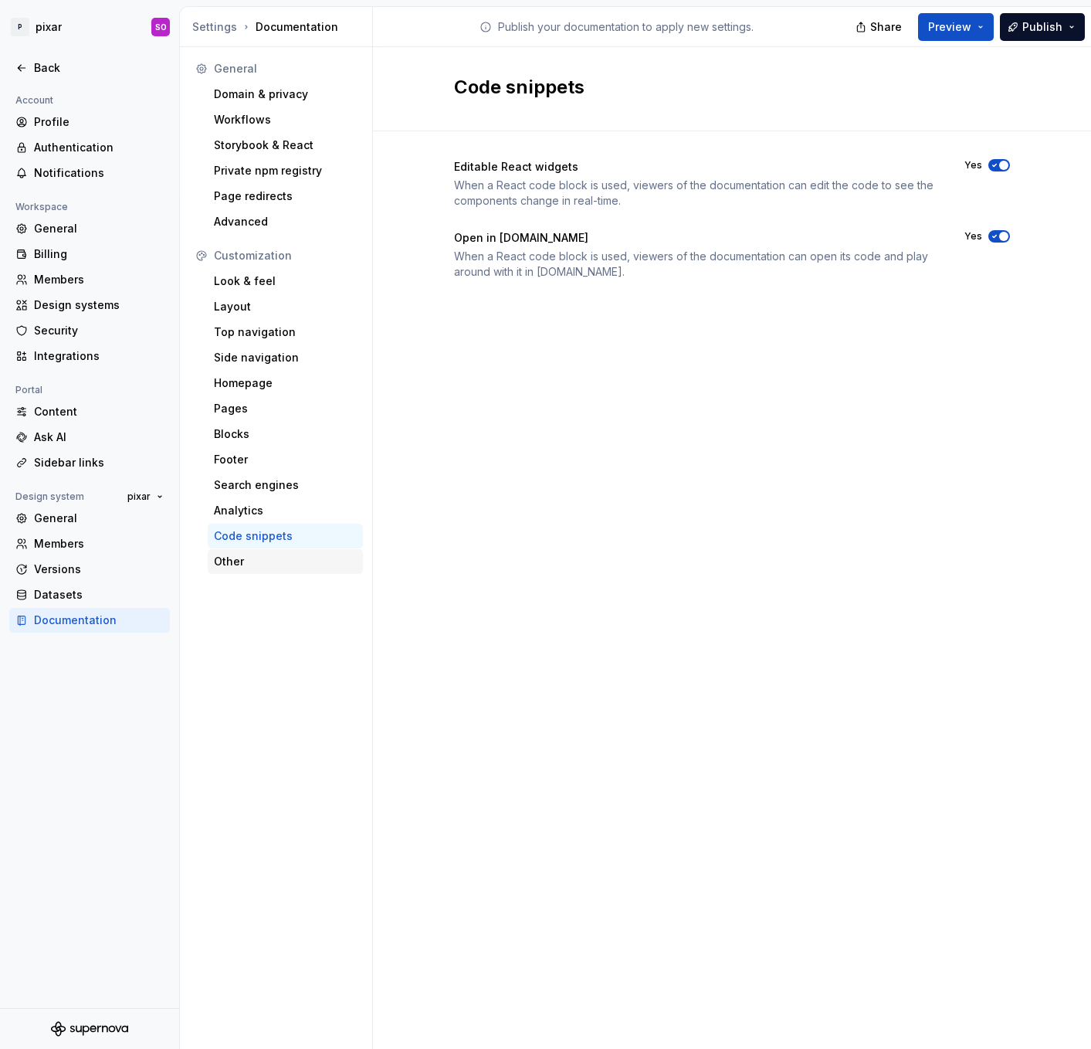
click at [278, 561] on div "Other" at bounding box center [285, 561] width 143 height 15
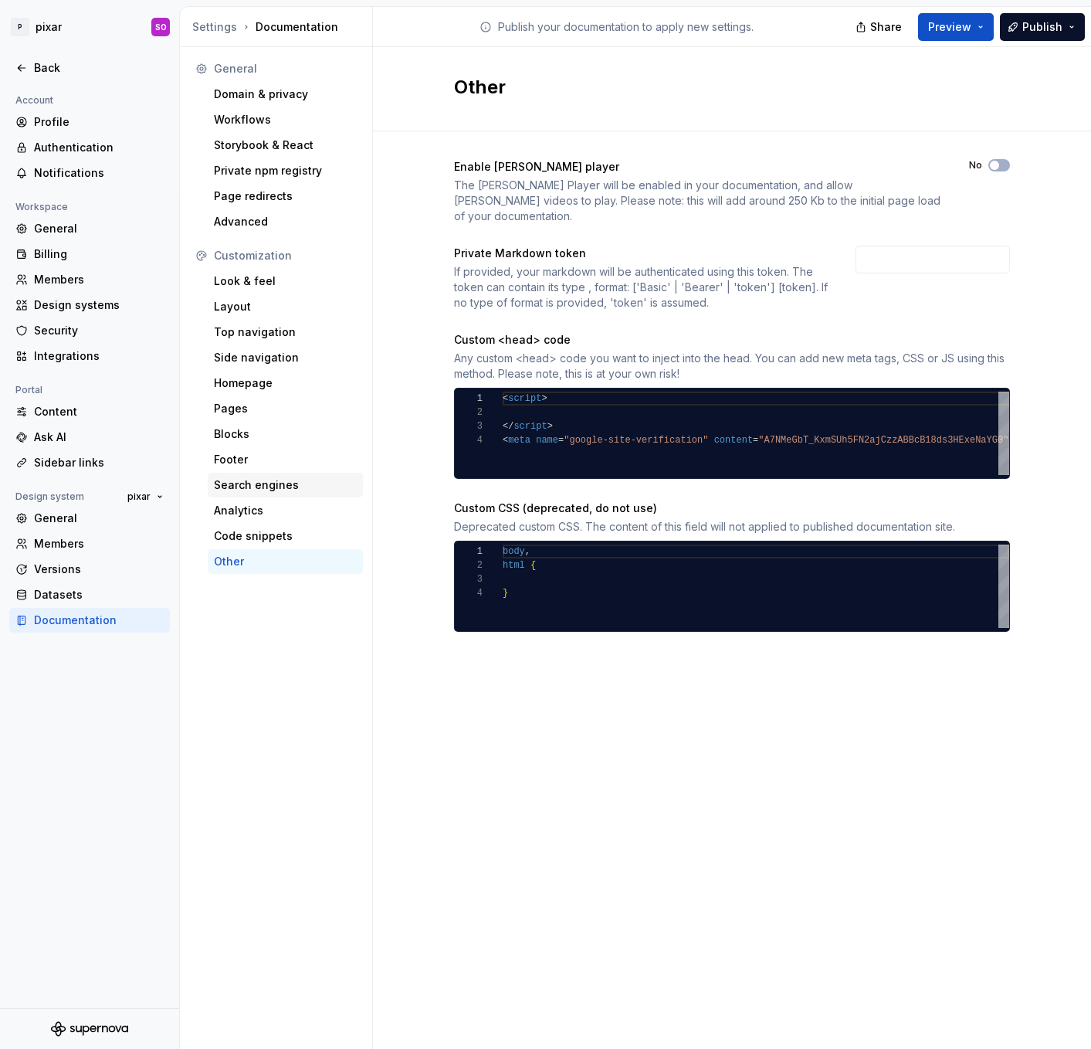
click at [273, 484] on div "Search engines" at bounding box center [285, 484] width 143 height 15
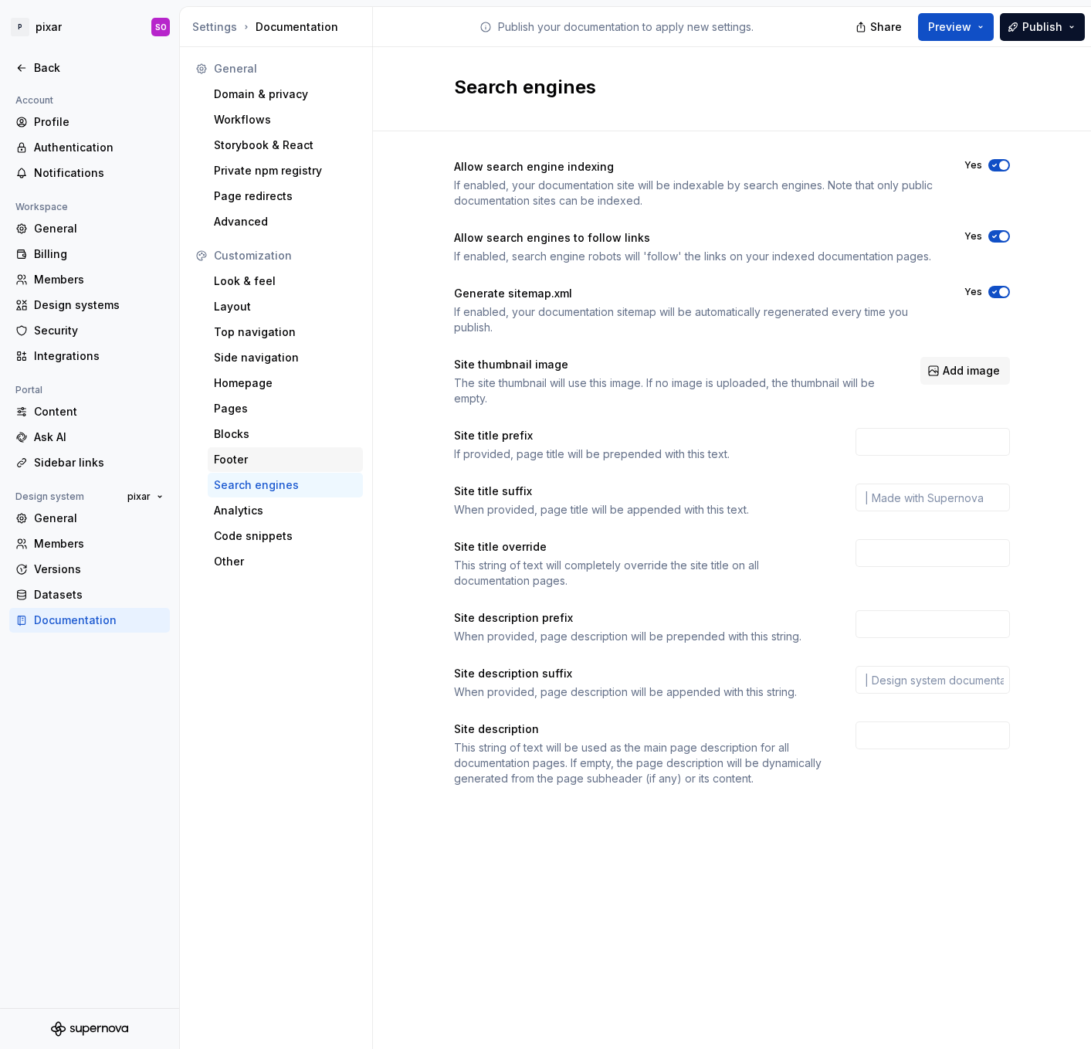
click at [261, 452] on div "Footer" at bounding box center [285, 459] width 143 height 15
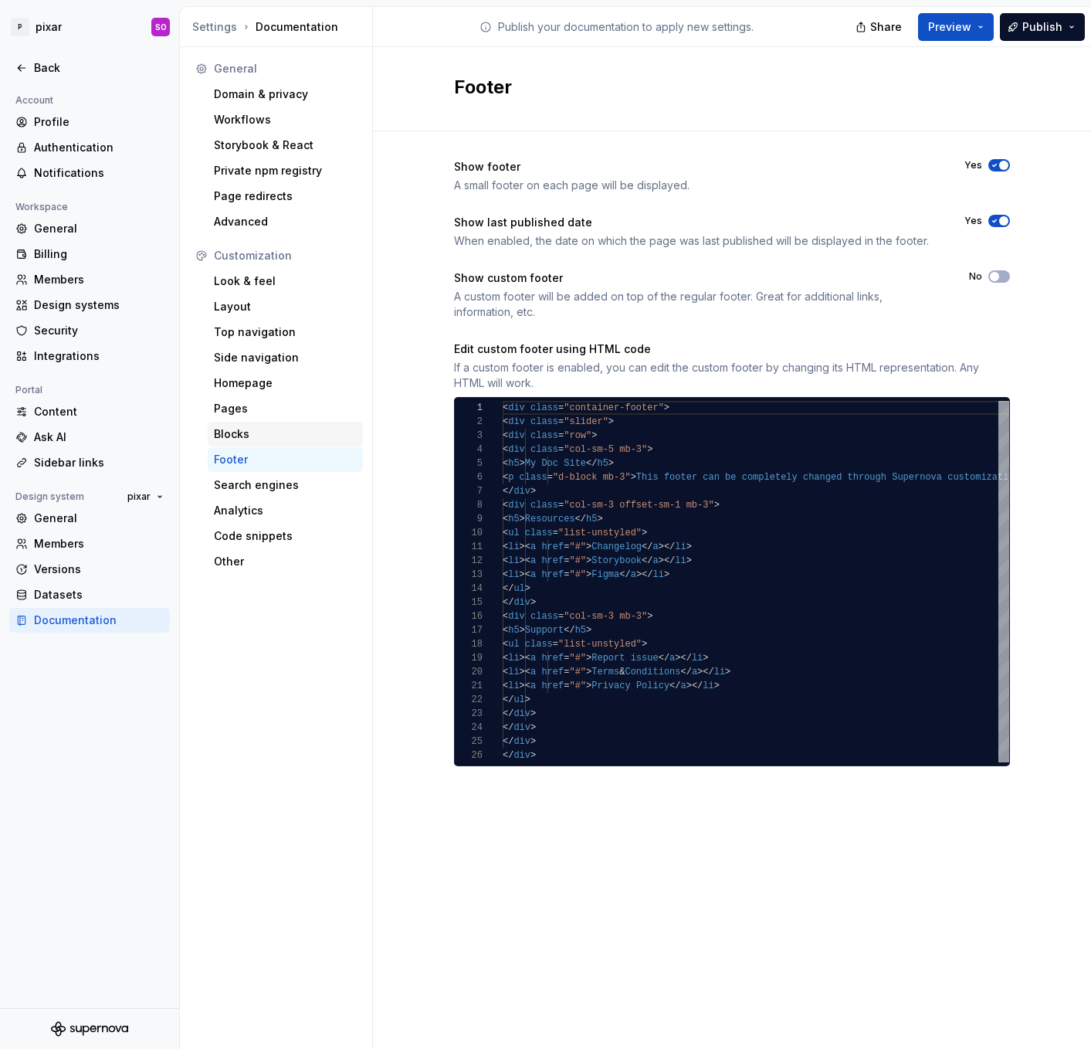
click at [259, 435] on div "Blocks" at bounding box center [285, 433] width 143 height 15
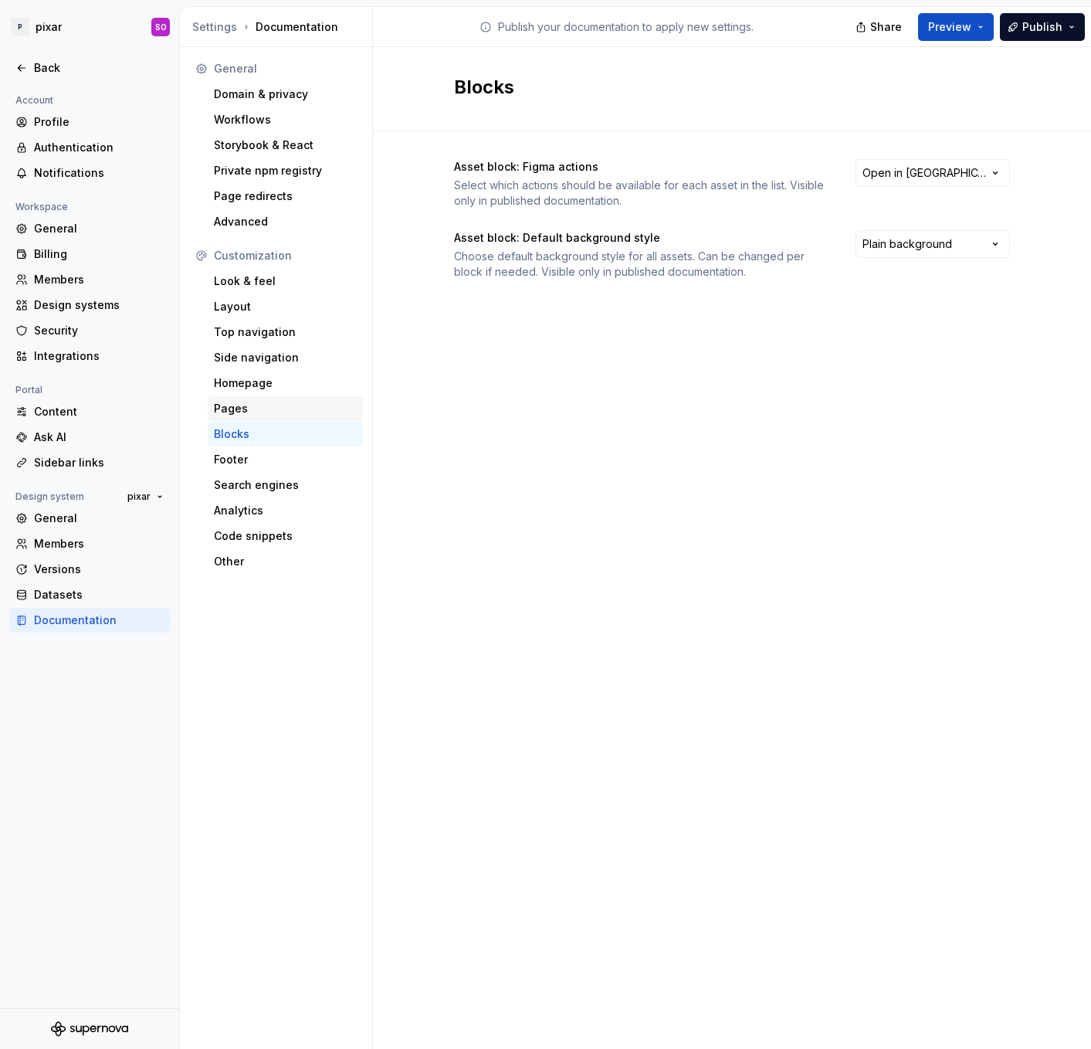
click at [254, 405] on div "Pages" at bounding box center [285, 408] width 143 height 15
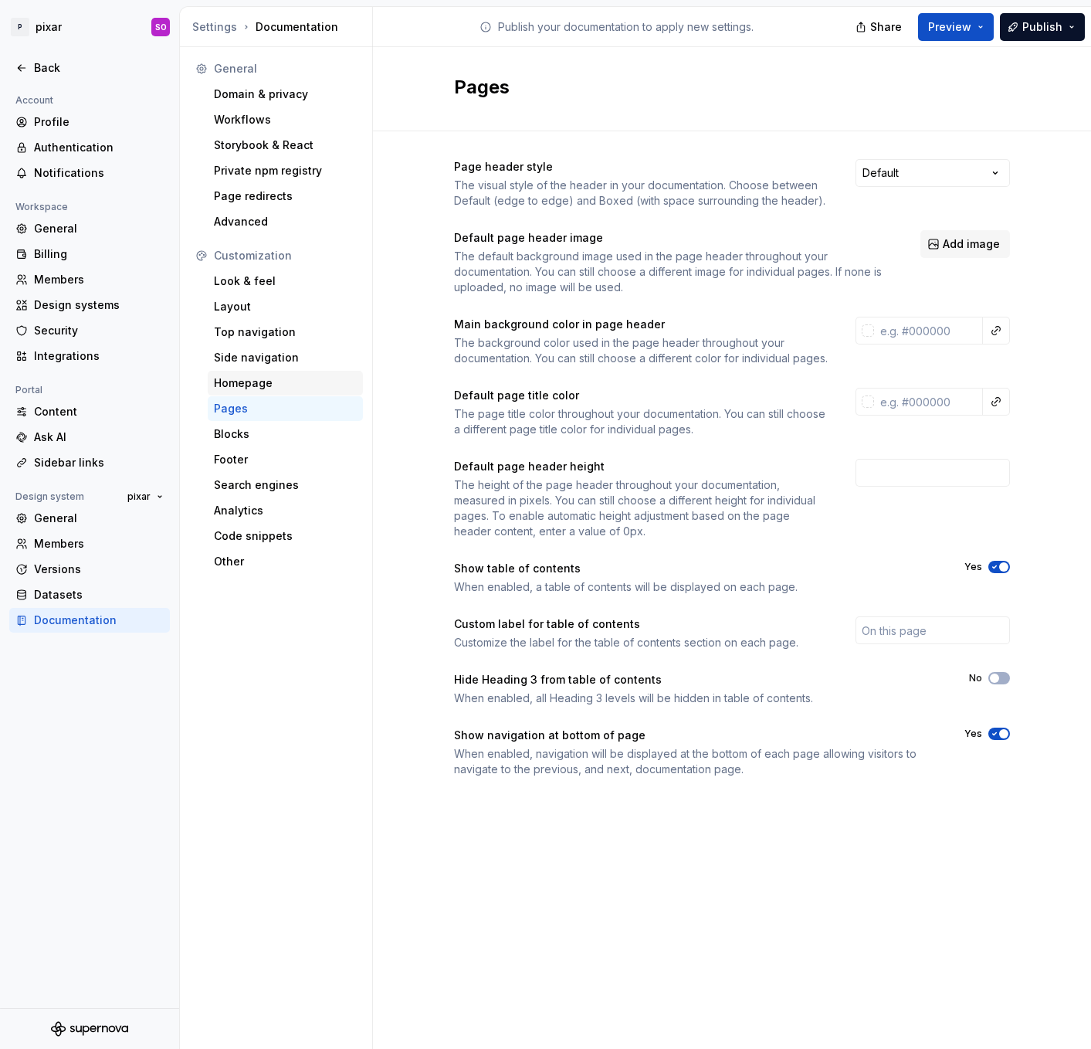
click at [250, 371] on div "Homepage" at bounding box center [285, 383] width 155 height 25
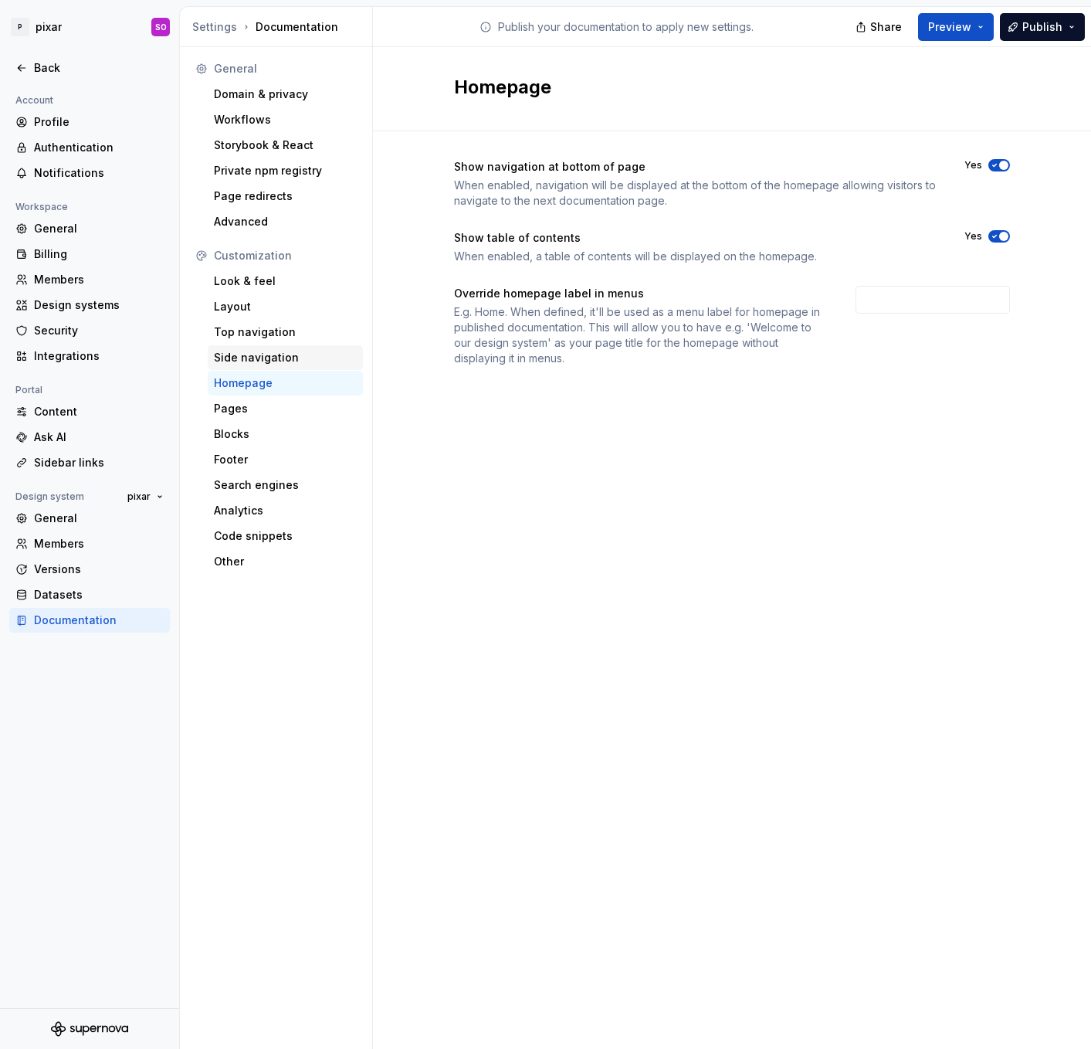
click at [246, 351] on div "Side navigation" at bounding box center [285, 357] width 143 height 15
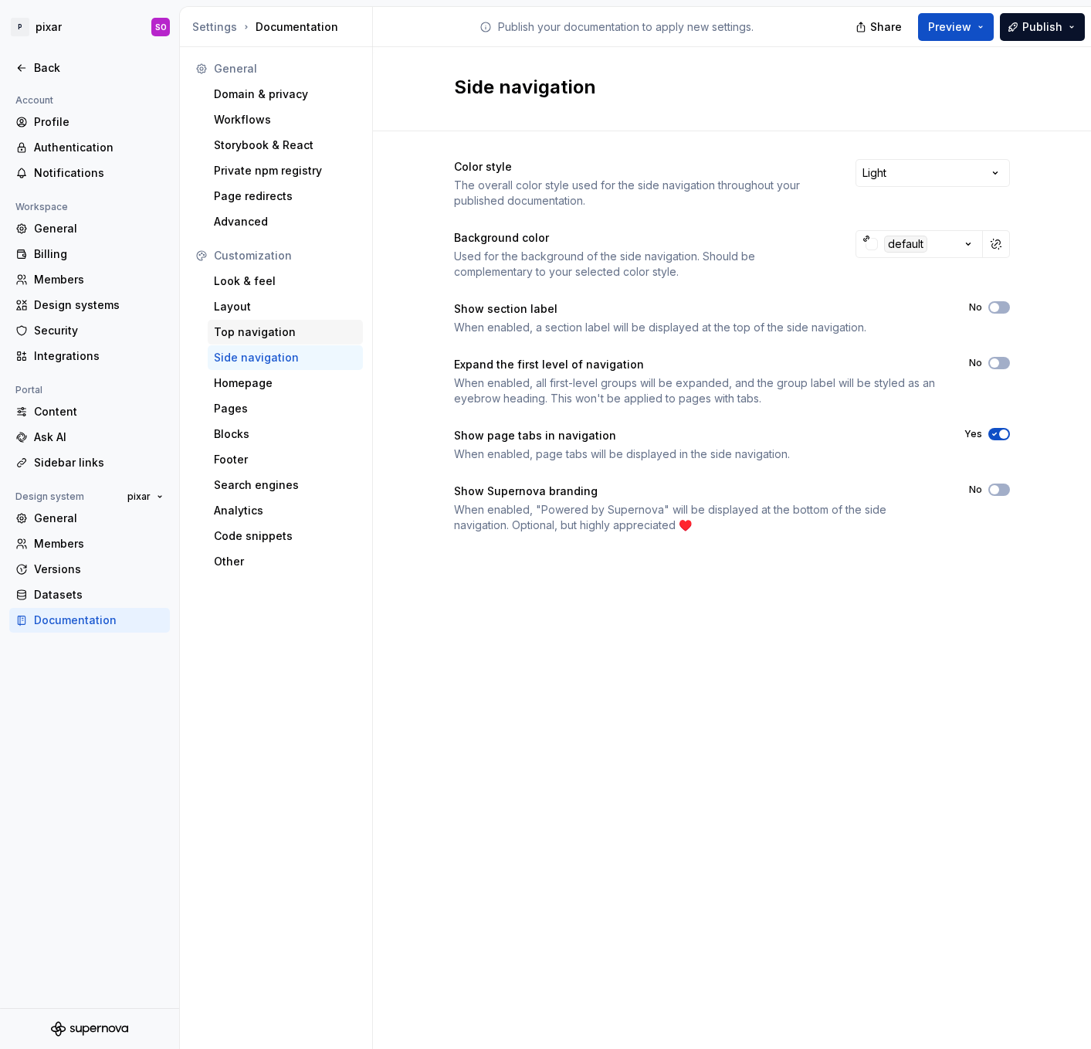
click at [246, 332] on div "Top navigation" at bounding box center [285, 331] width 143 height 15
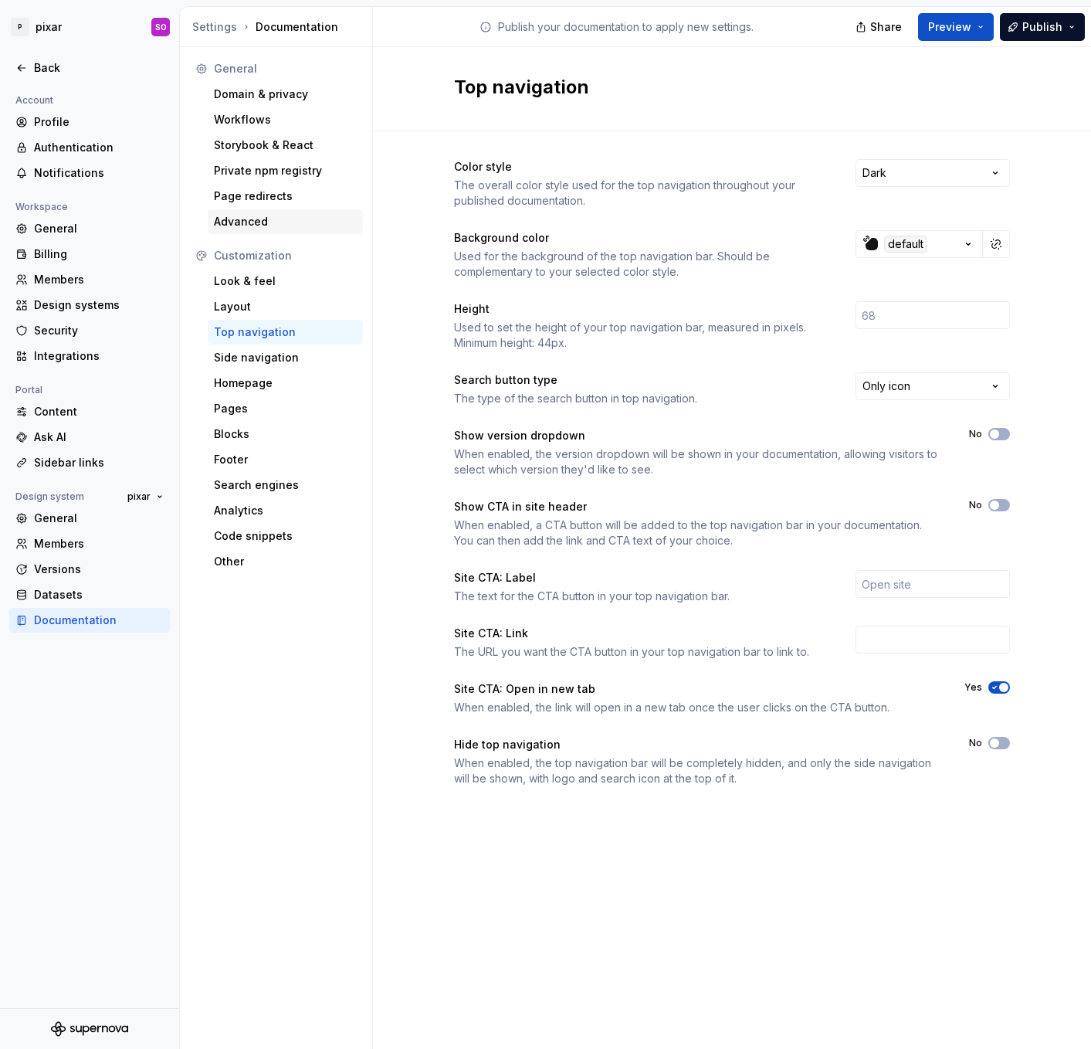
click at [266, 228] on div "Advanced" at bounding box center [285, 221] width 143 height 15
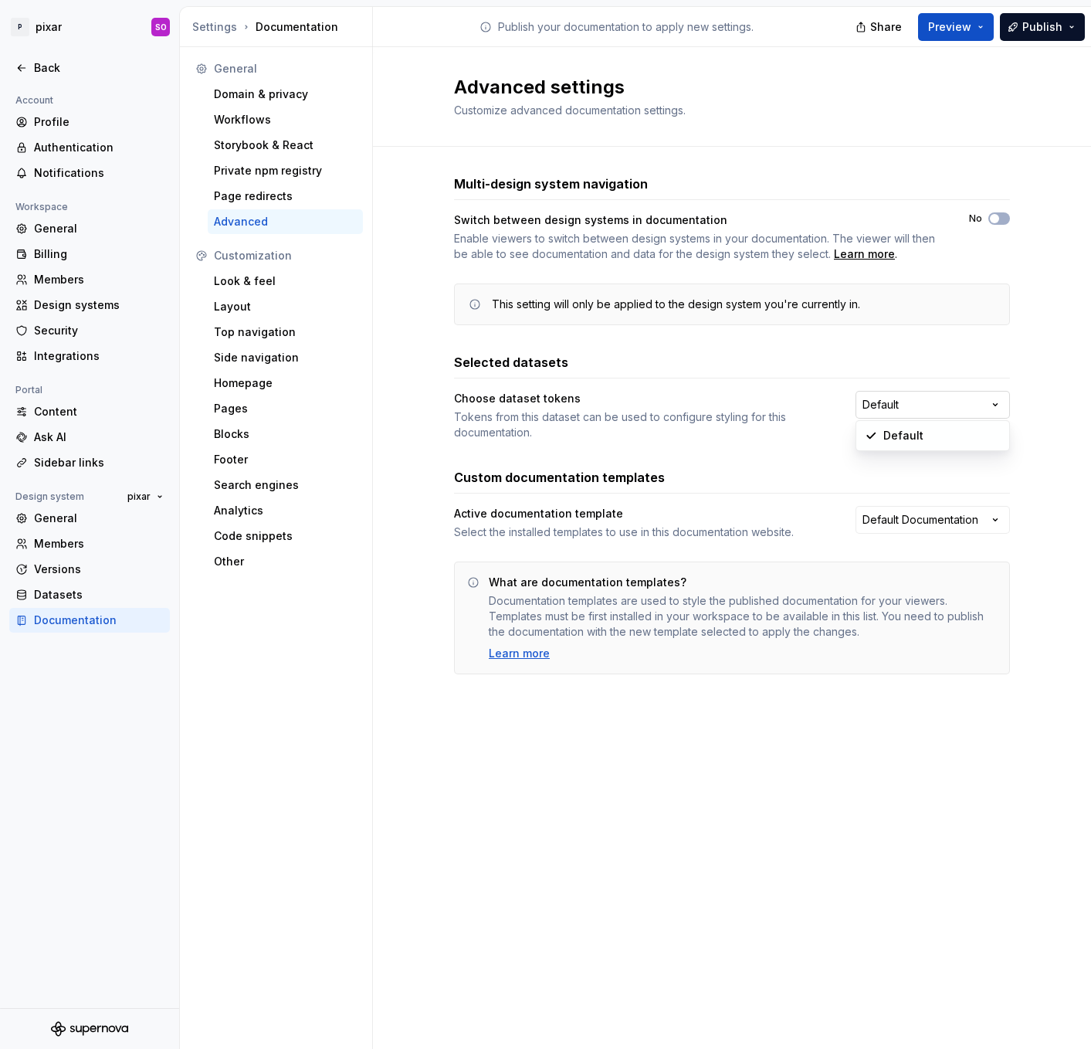
click at [938, 402] on html "P pixar SO Back Account Profile Authentication Notifications Workspace General …" at bounding box center [545, 524] width 1091 height 1049
click at [720, 422] on html "P pixar SO Back Account Profile Authentication Notifications Workspace General …" at bounding box center [545, 524] width 1091 height 1049
click at [1005, 527] on html "P pixar SO Back Account Profile Authentication Notifications Workspace General …" at bounding box center [545, 524] width 1091 height 1049
click at [657, 490] on html "P pixar SO Back Account Profile Authentication Notifications Workspace General …" at bounding box center [545, 524] width 1091 height 1049
click at [533, 653] on div "Learn more" at bounding box center [519, 653] width 61 height 15
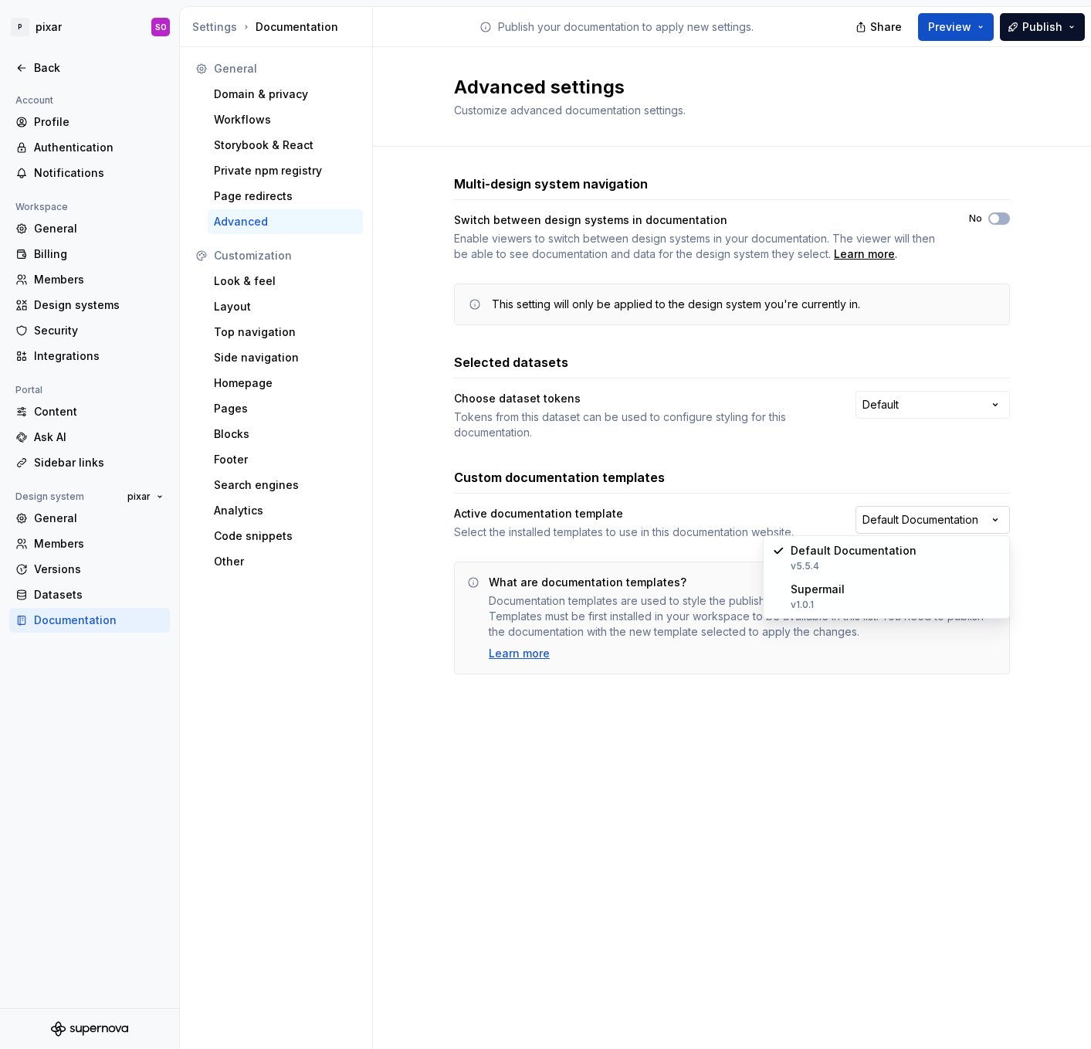
click at [919, 516] on html "P pixar SO Back Account Profile Authentication Notifications Workspace General …" at bounding box center [545, 524] width 1091 height 1049
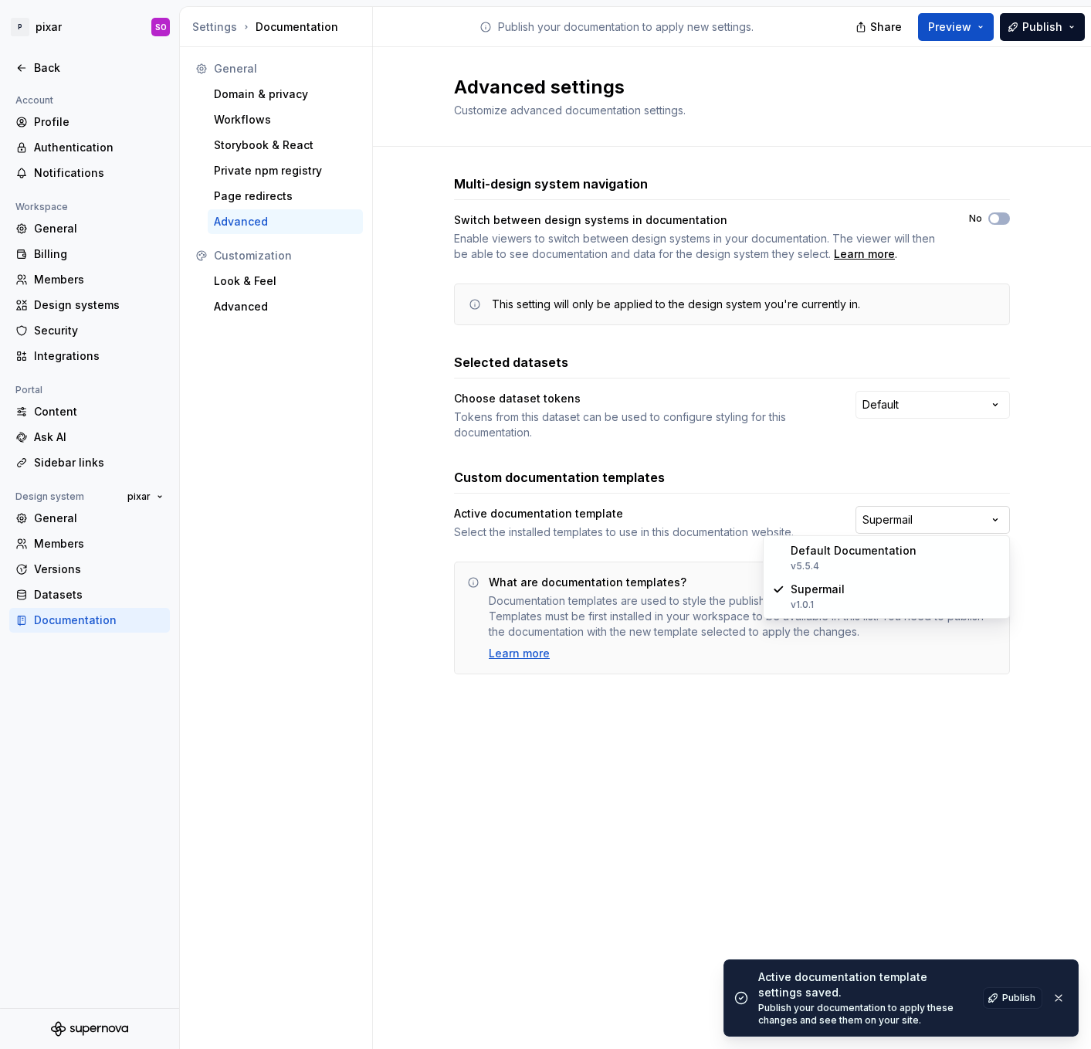
click at [928, 519] on html "P pixar SO Back Account Profile Authentication Notifications Workspace General …" at bounding box center [545, 524] width 1091 height 1049
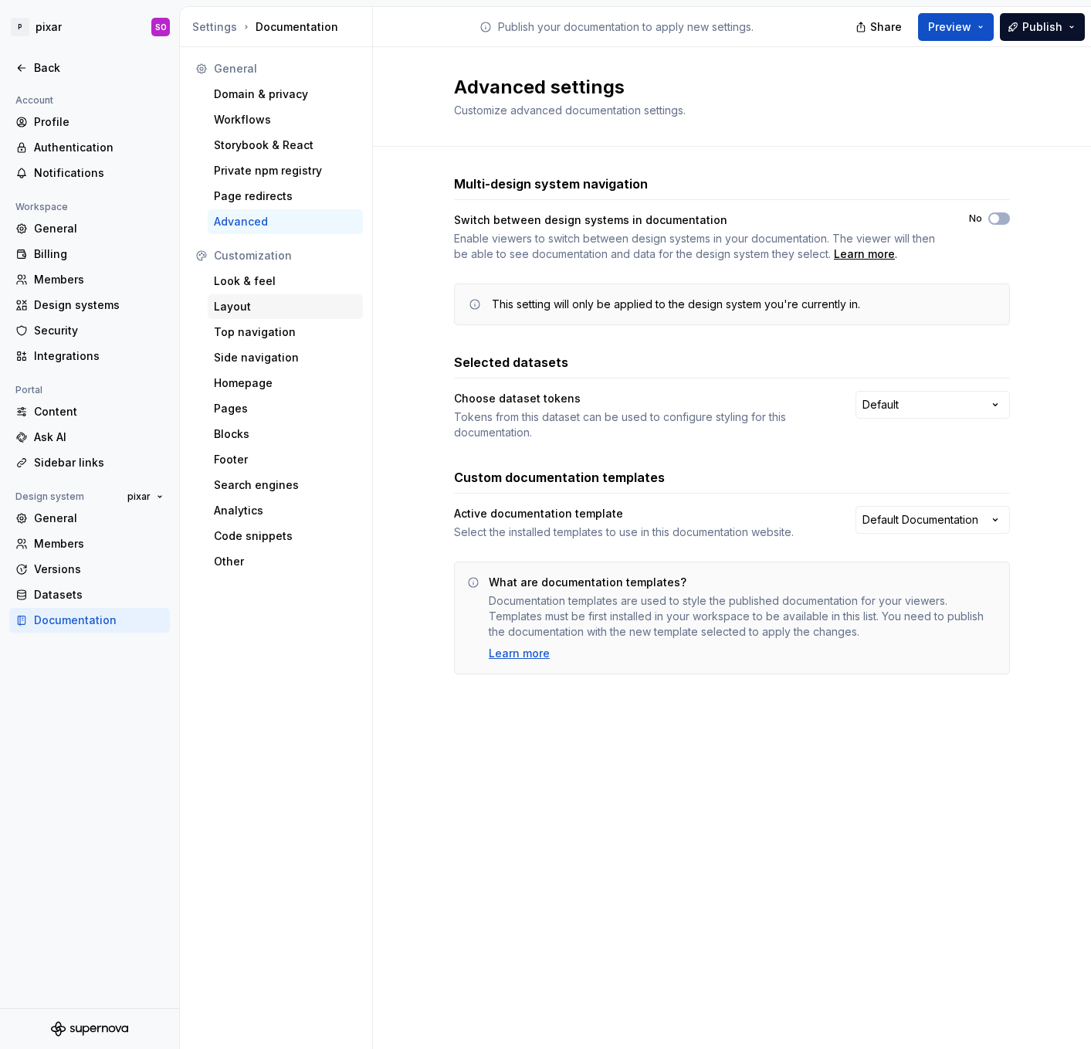
click at [249, 310] on div "Layout" at bounding box center [285, 306] width 143 height 15
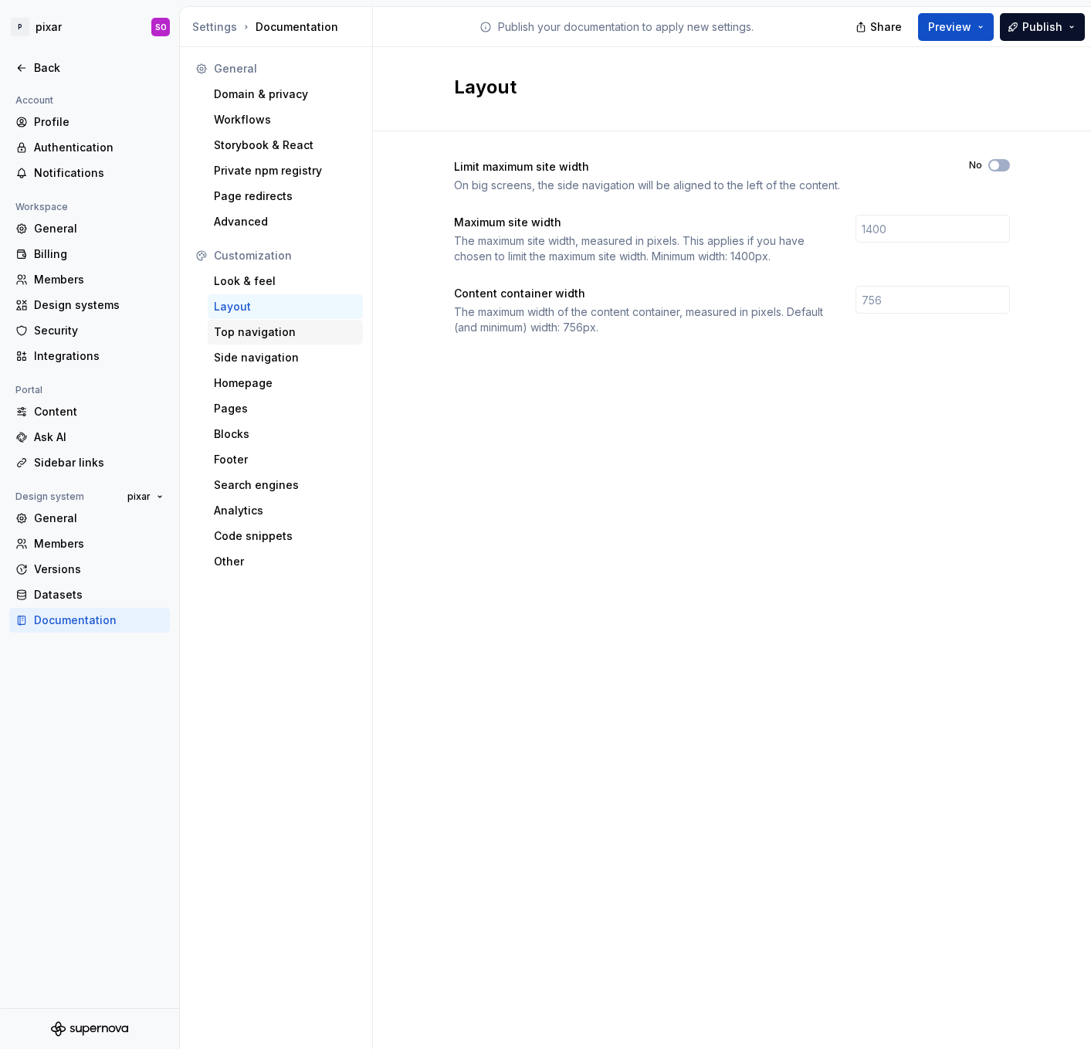
click at [264, 331] on div "Top navigation" at bounding box center [285, 331] width 143 height 15
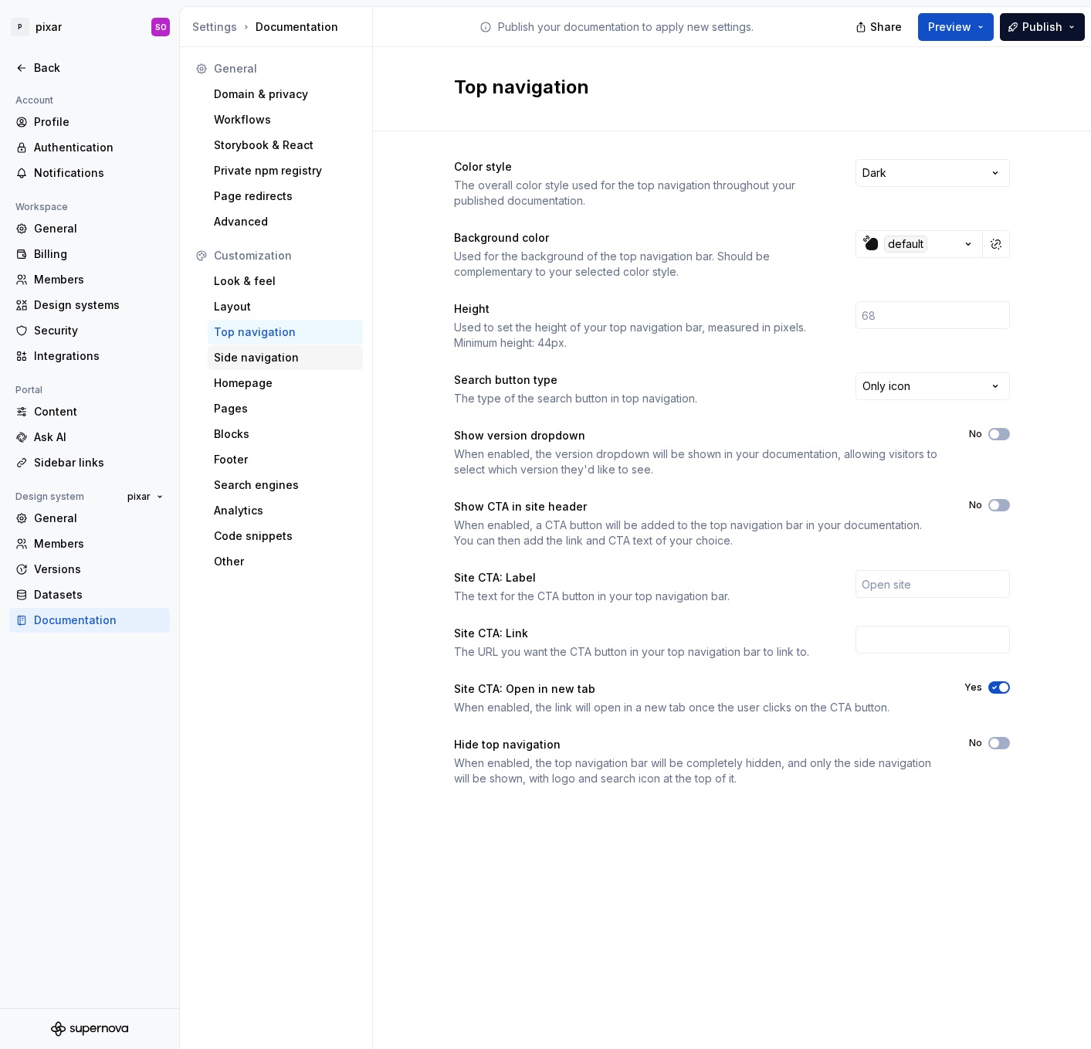
click at [245, 358] on div "Side navigation" at bounding box center [285, 357] width 143 height 15
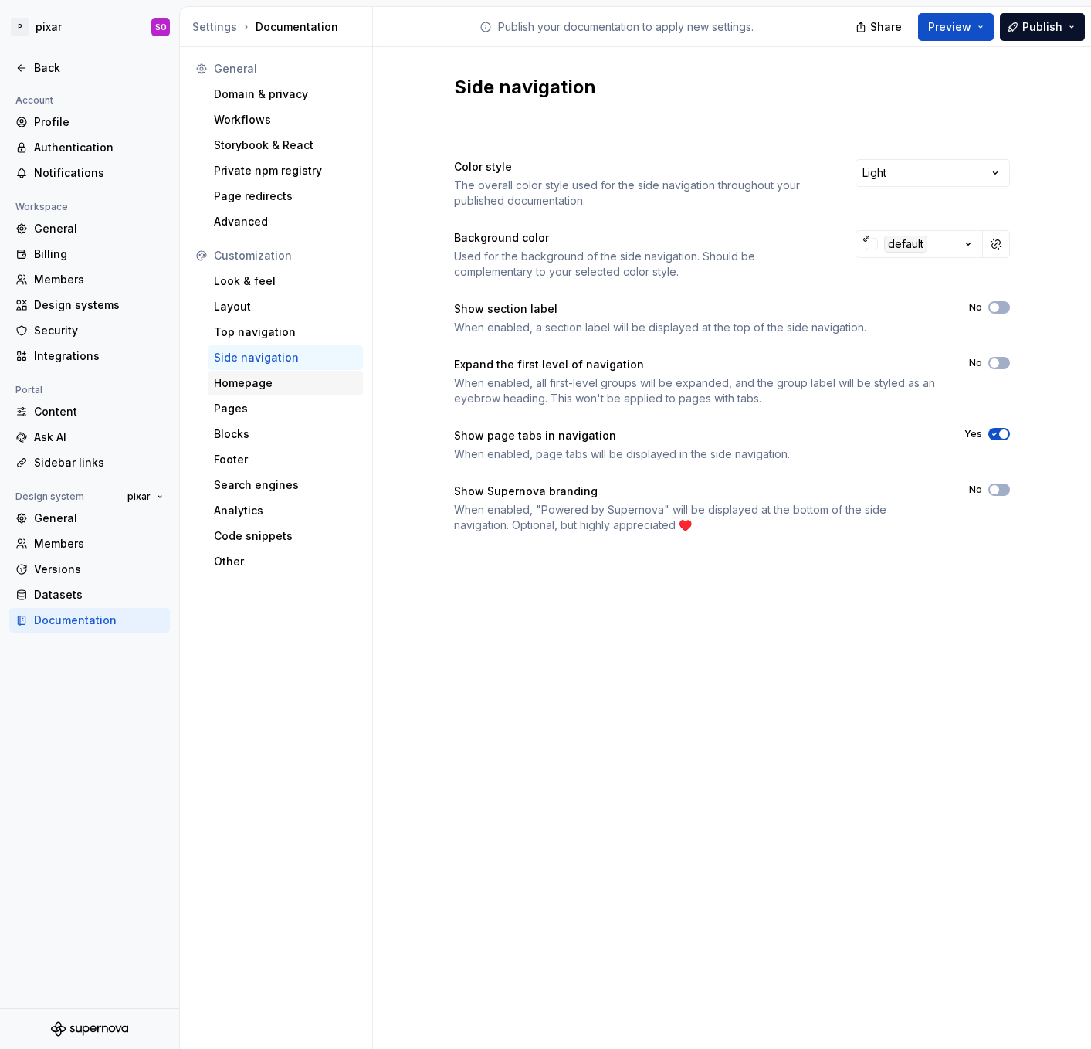
click at [252, 375] on div "Homepage" at bounding box center [285, 382] width 143 height 15
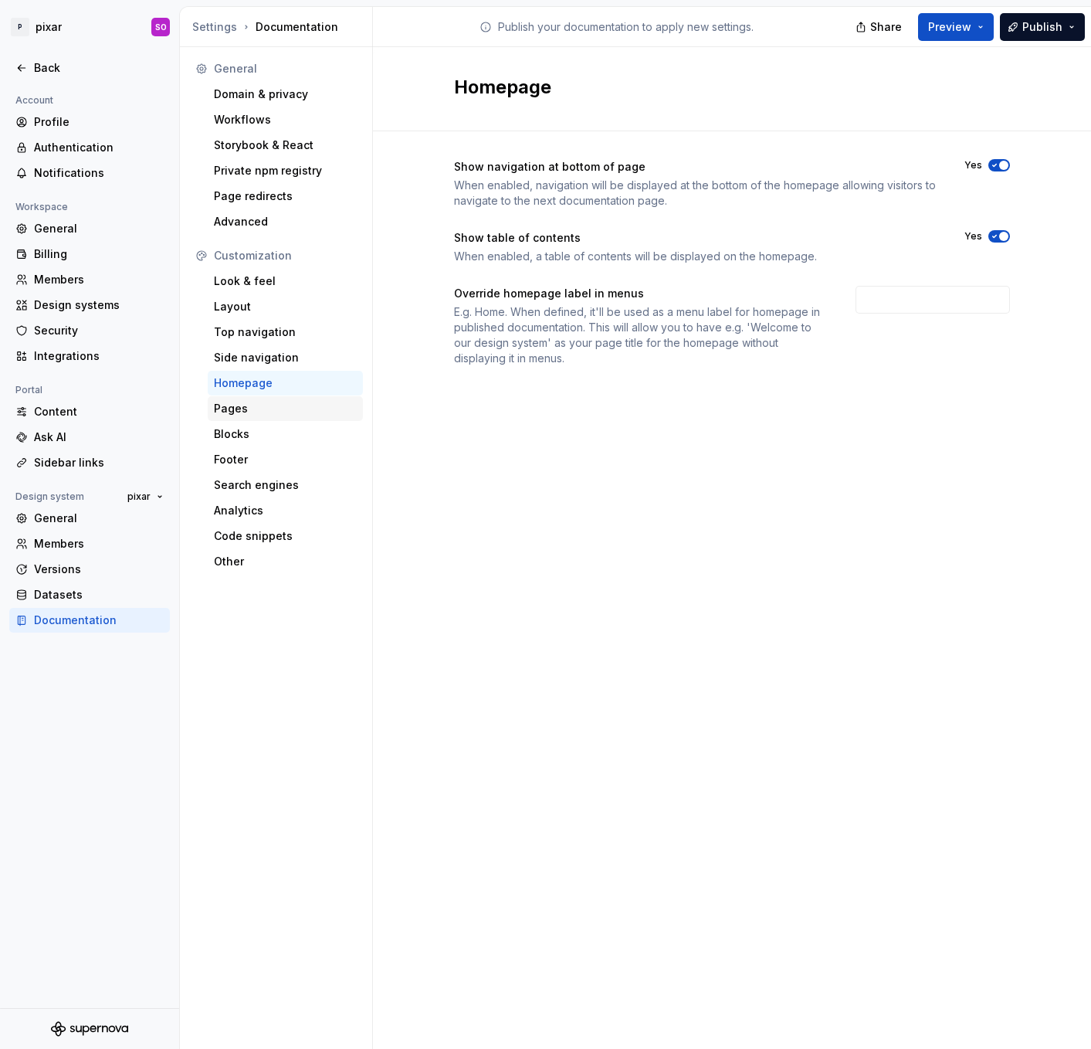
click at [256, 405] on div "Pages" at bounding box center [285, 408] width 143 height 15
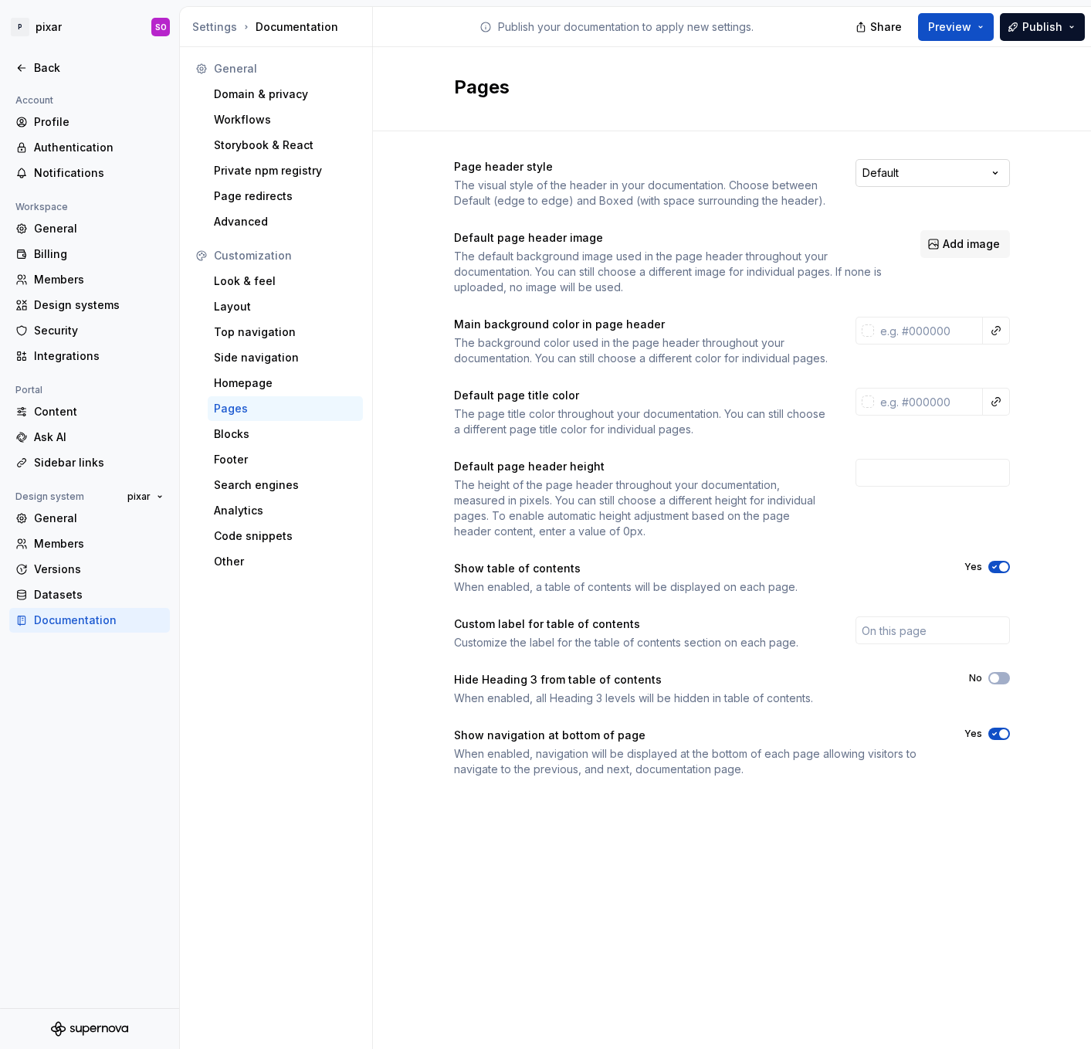
click at [981, 178] on html "P pixar SO Back Account Profile Authentication Notifications Workspace General …" at bounding box center [545, 524] width 1091 height 1049
click at [720, 219] on html "P pixar SO Back Account Profile Authentication Notifications Workspace General …" at bounding box center [545, 524] width 1091 height 1049
click at [272, 440] on div "Blocks" at bounding box center [285, 433] width 143 height 15
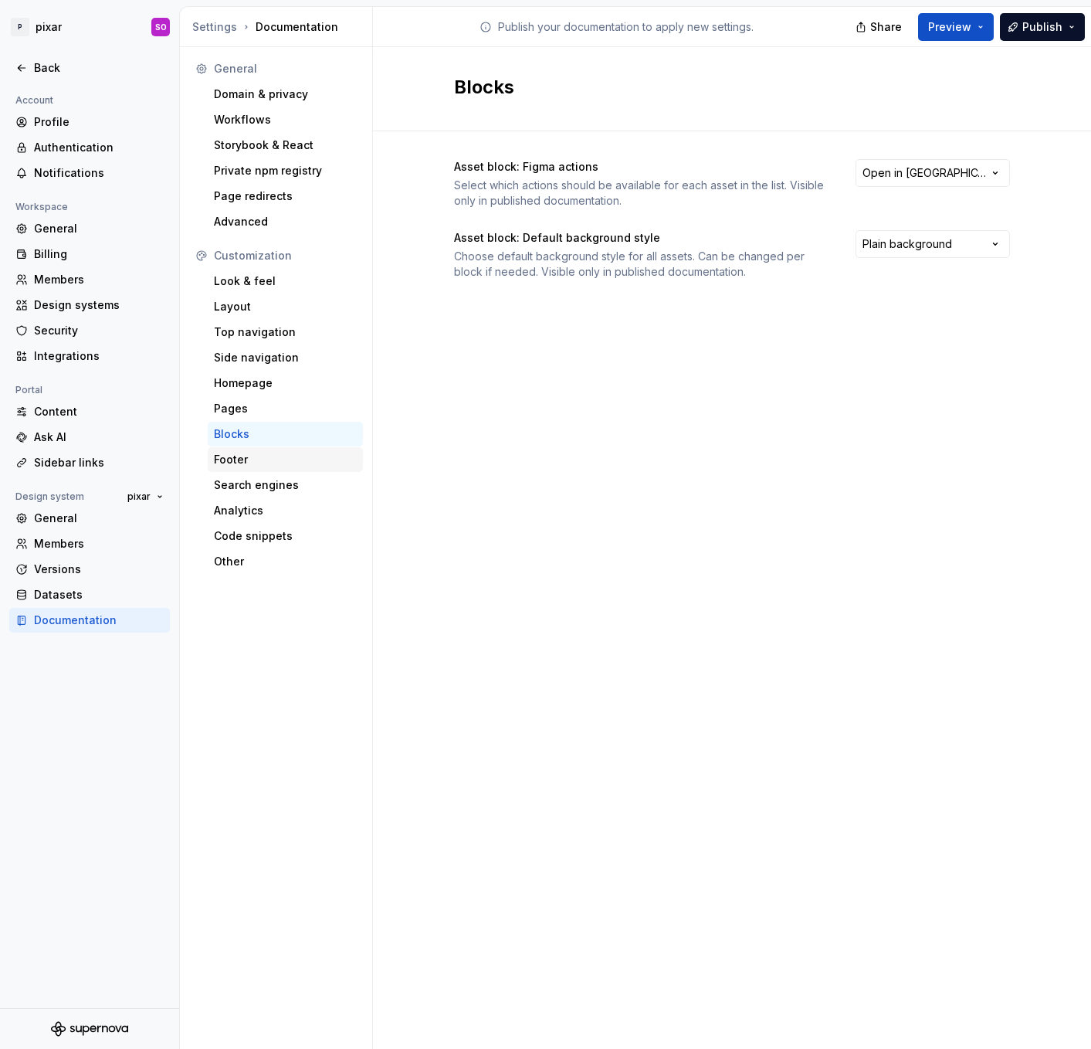
click at [272, 455] on div "Footer" at bounding box center [285, 459] width 143 height 15
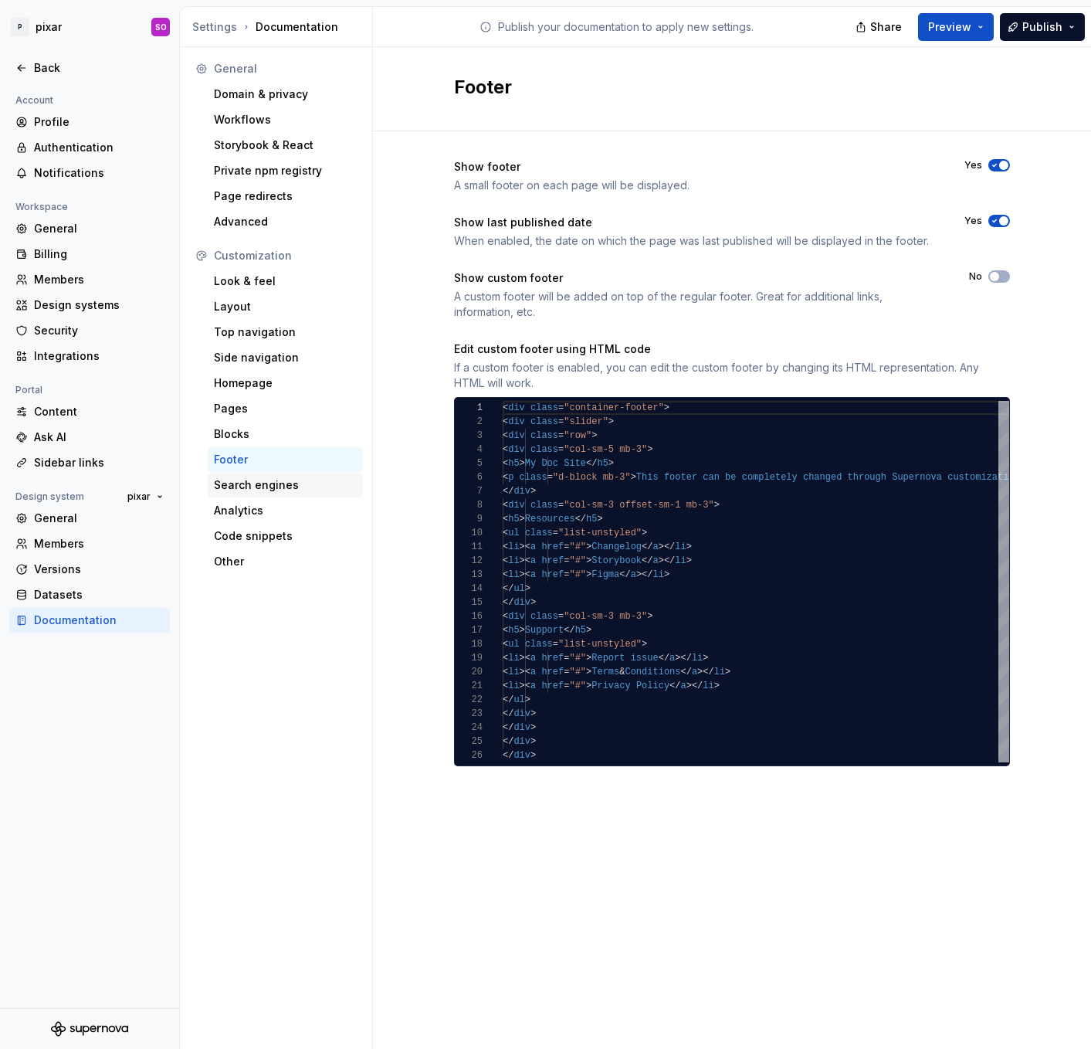
click at [276, 473] on div "Search engines" at bounding box center [285, 485] width 155 height 25
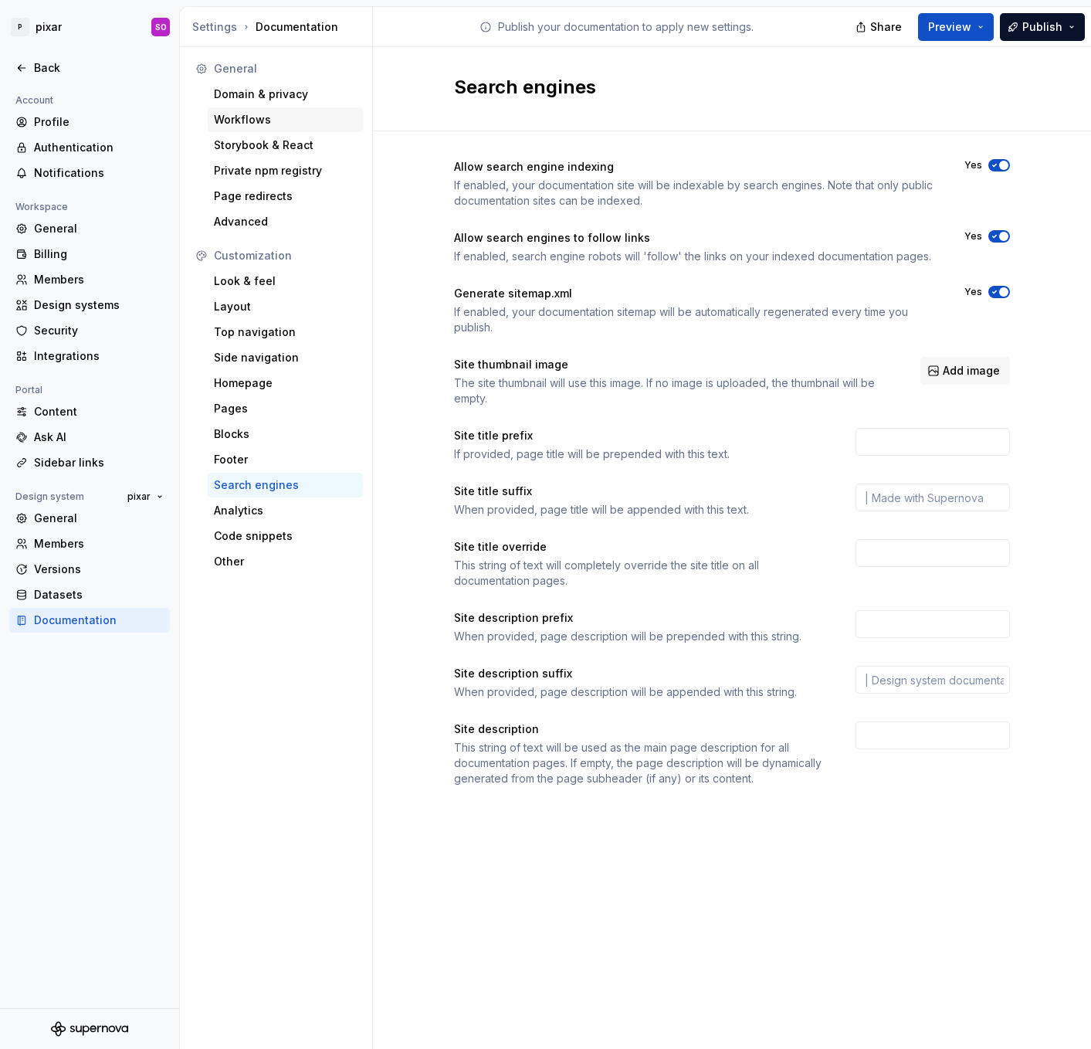
click at [245, 114] on div "Workflows" at bounding box center [285, 119] width 143 height 15
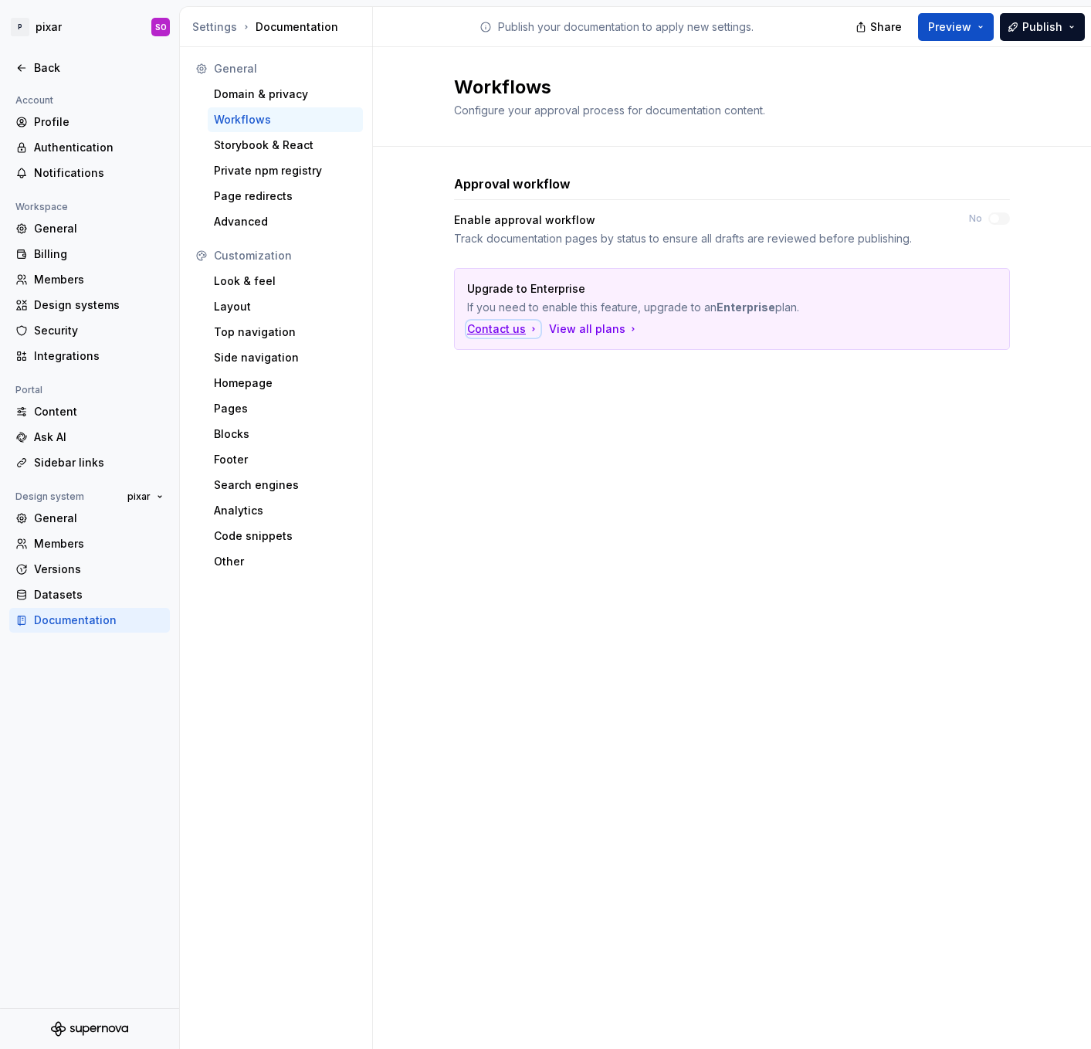
click at [500, 329] on div "Contact us" at bounding box center [503, 328] width 73 height 15
click at [1047, 34] on span "Publish" at bounding box center [1042, 26] width 40 height 15
click at [964, 23] on span "Preview" at bounding box center [949, 26] width 43 height 15
click at [1018, 22] on button "Publish" at bounding box center [1042, 27] width 85 height 28
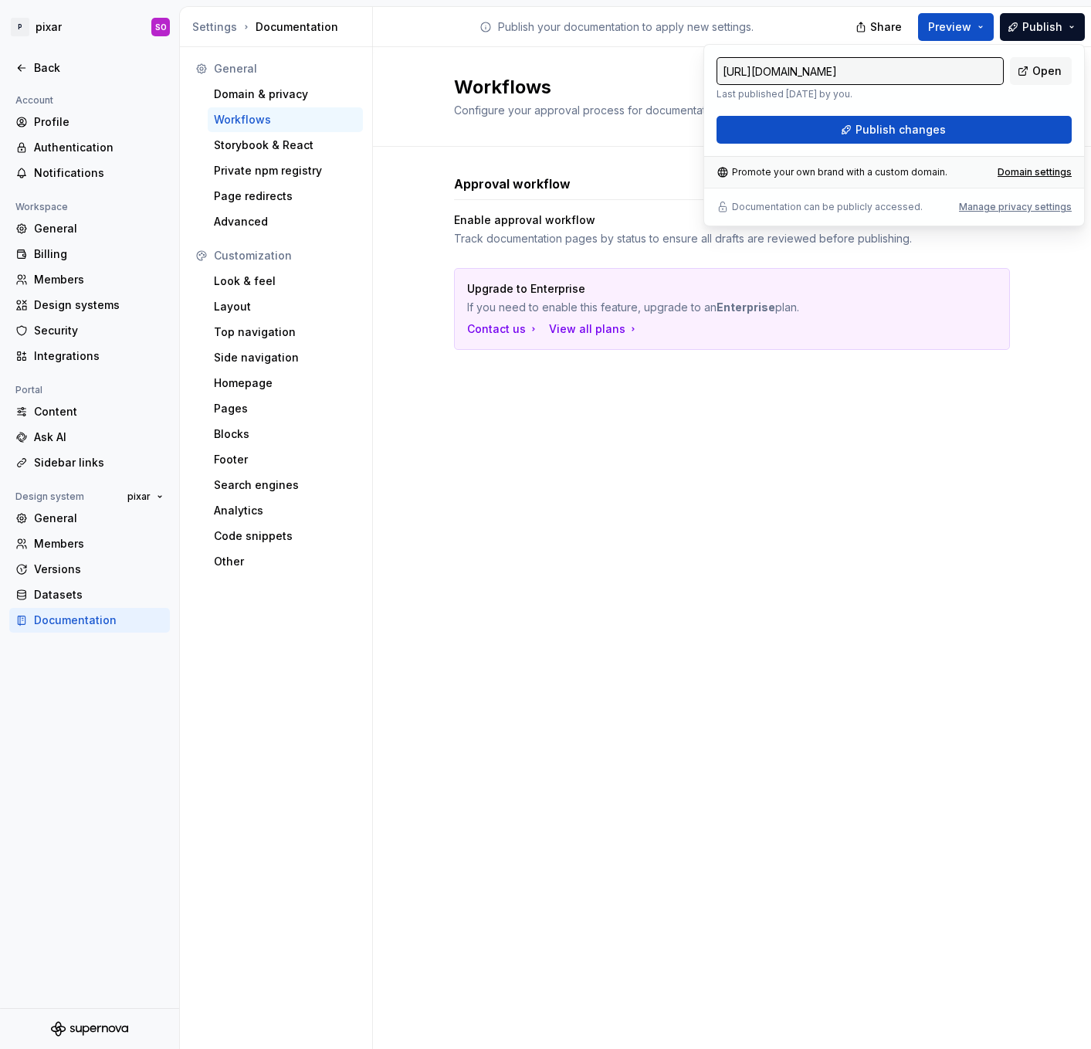
click at [95, 49] on div at bounding box center [89, 51] width 179 height 8
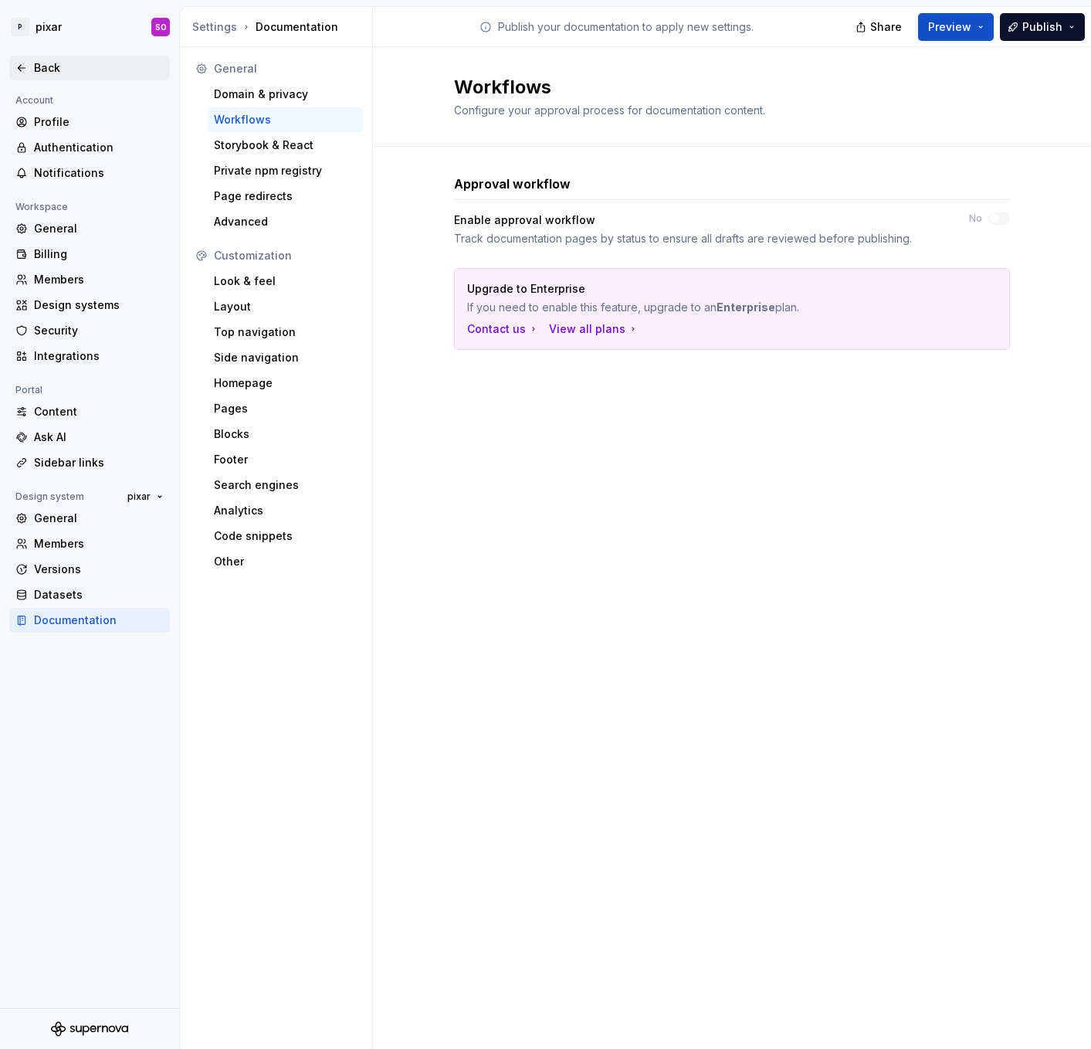
click at [59, 66] on div "Back" at bounding box center [99, 67] width 130 height 15
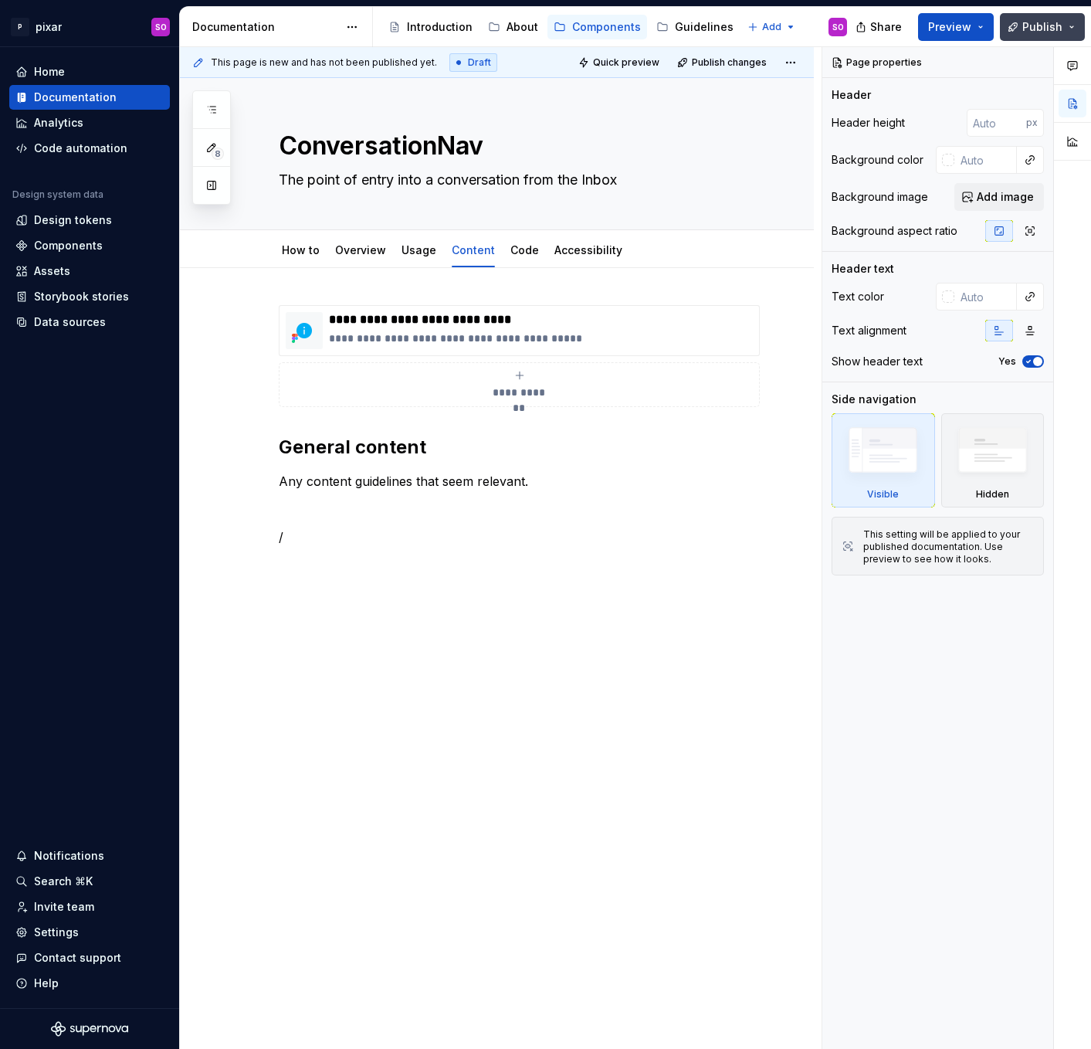
click at [1028, 30] on span "Publish" at bounding box center [1042, 26] width 40 height 15
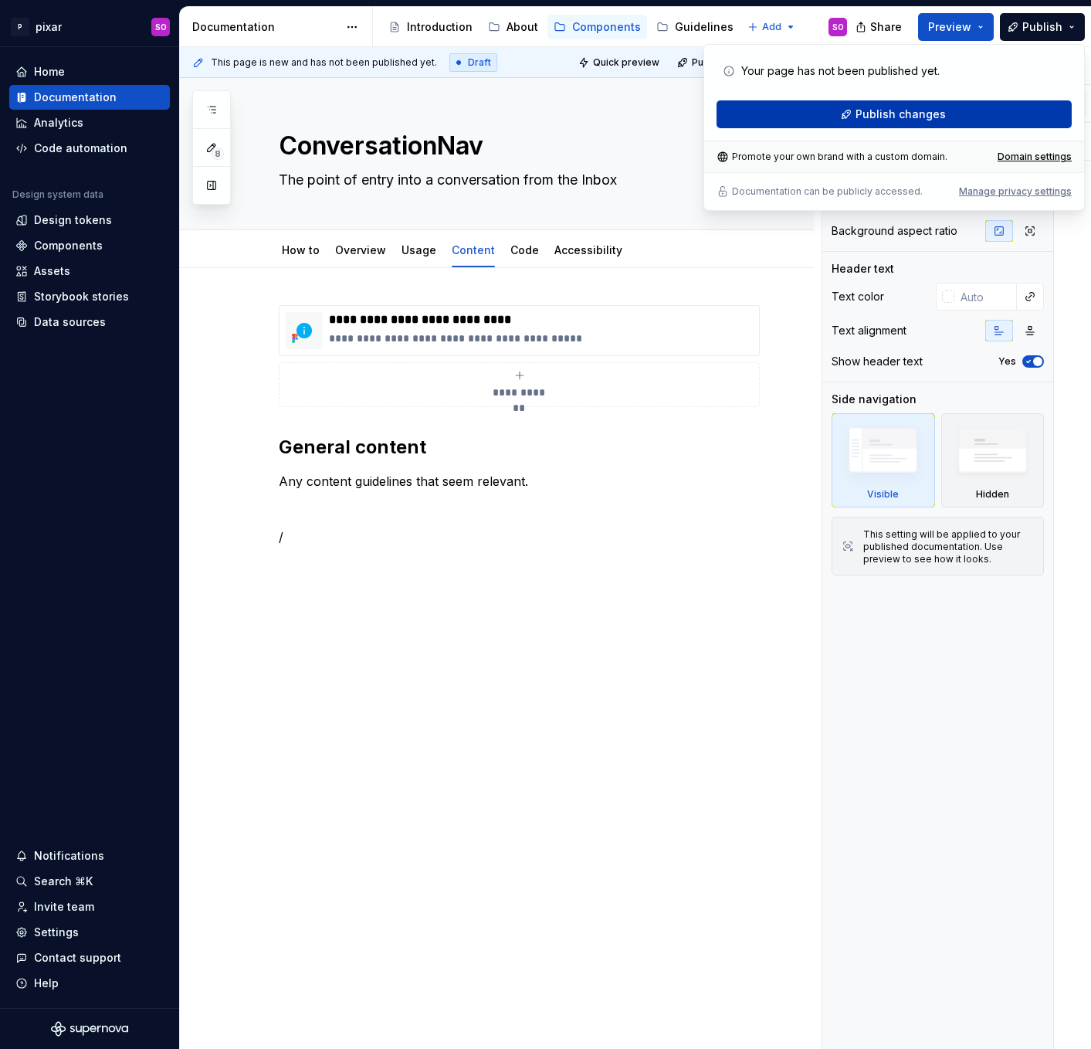
click at [975, 100] on button "Publish changes" at bounding box center [894, 114] width 355 height 28
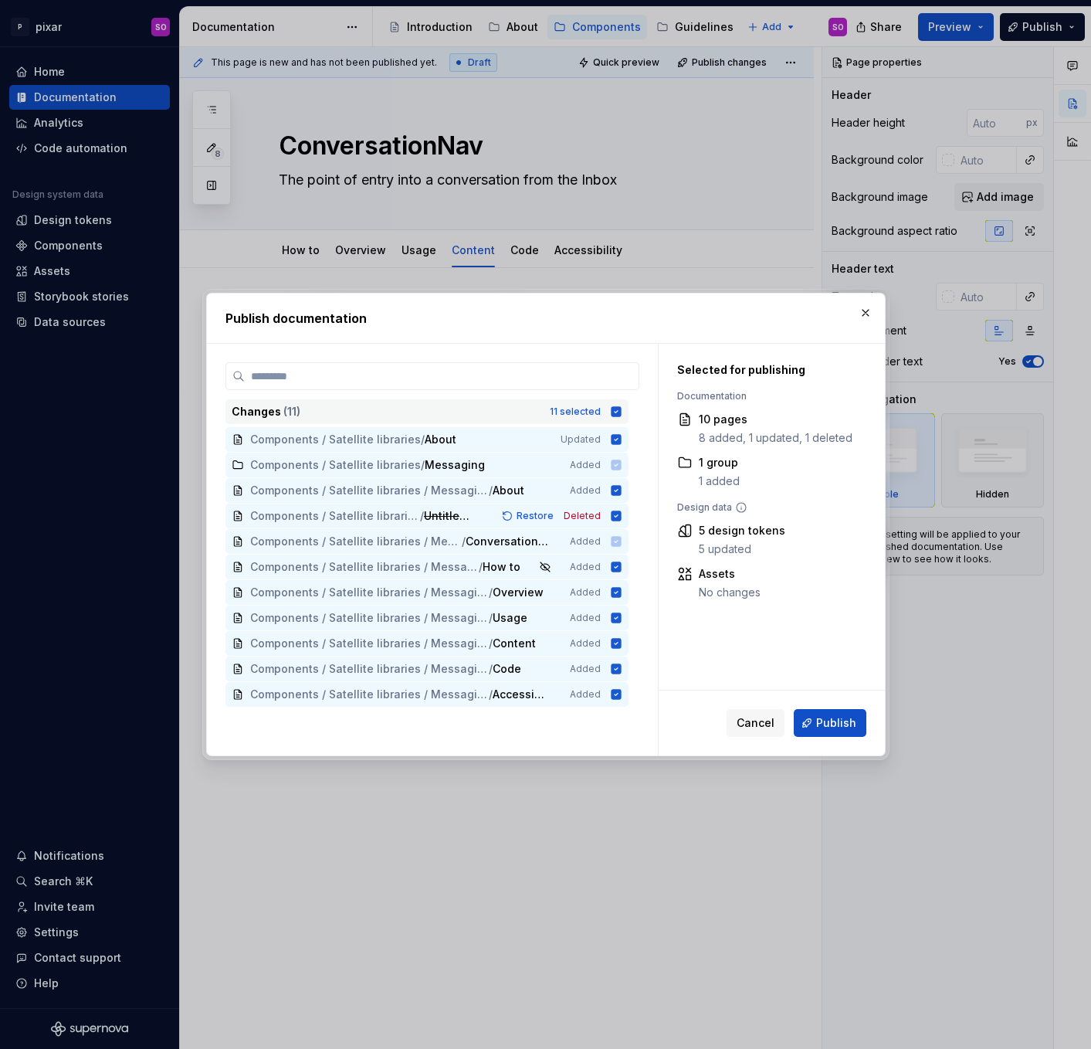
click at [621, 412] on icon at bounding box center [616, 411] width 10 height 10
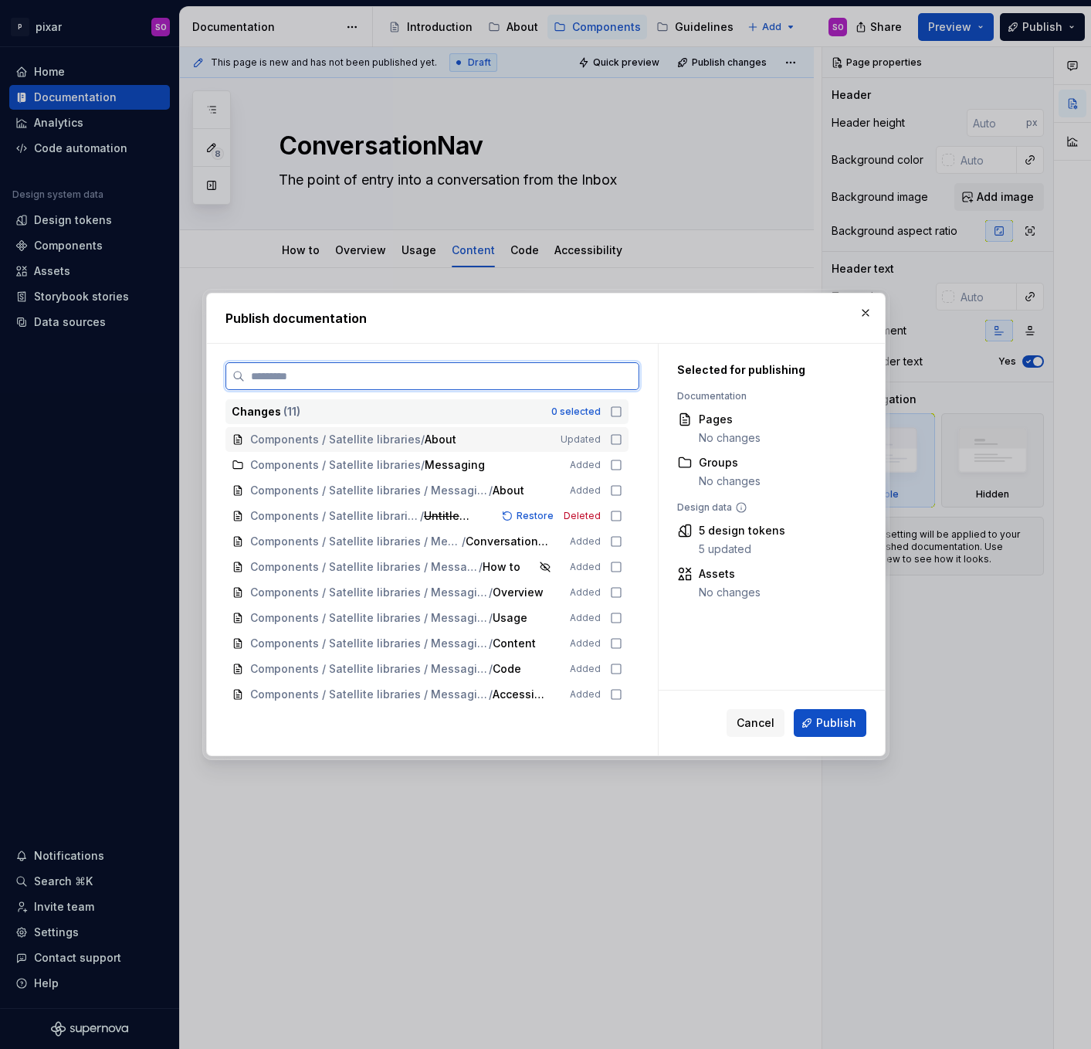
click at [622, 436] on icon at bounding box center [616, 439] width 12 height 12
click at [846, 729] on button "Publish" at bounding box center [830, 723] width 73 height 28
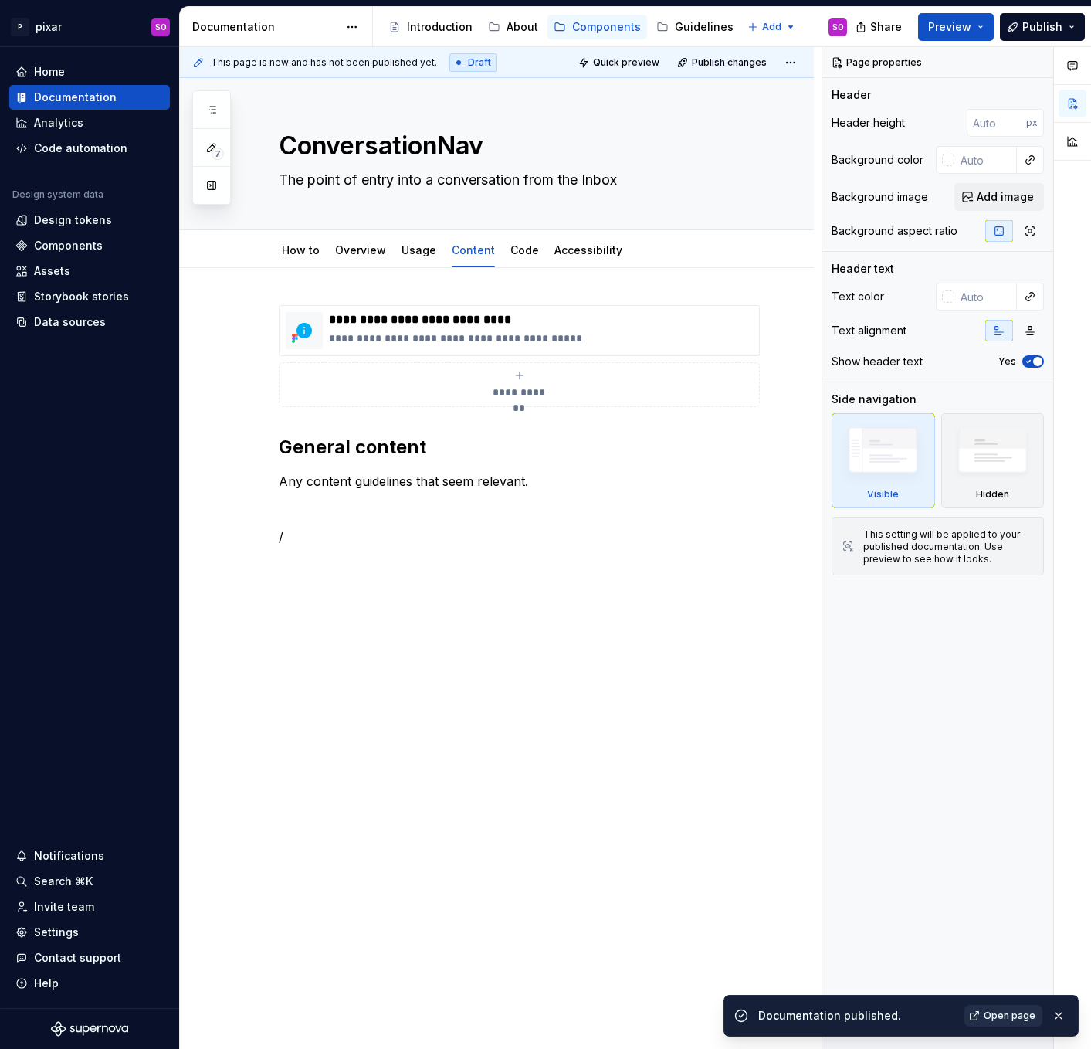
click at [996, 1016] on span "Open page" at bounding box center [1010, 1015] width 52 height 12
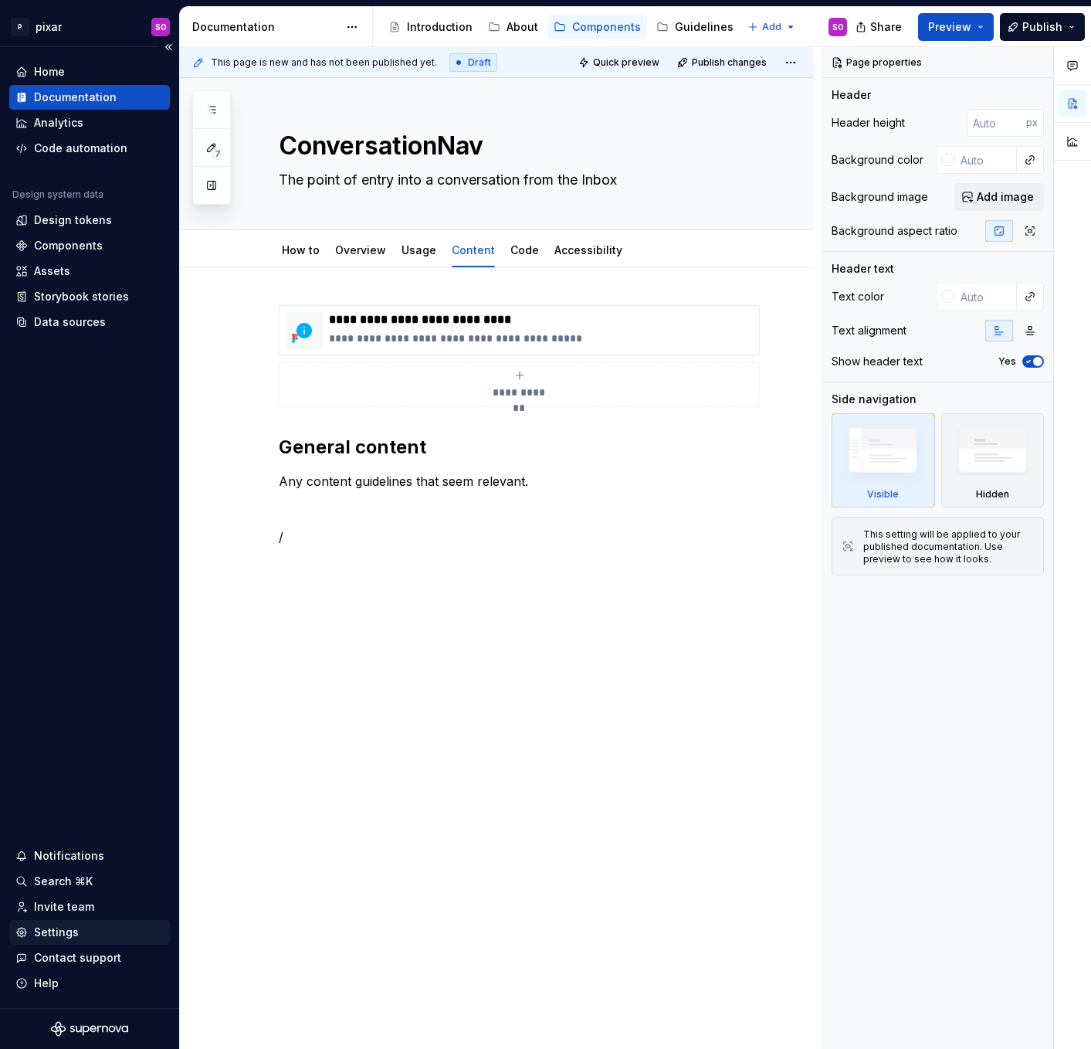
click at [76, 929] on div "Settings" at bounding box center [89, 931] width 148 height 15
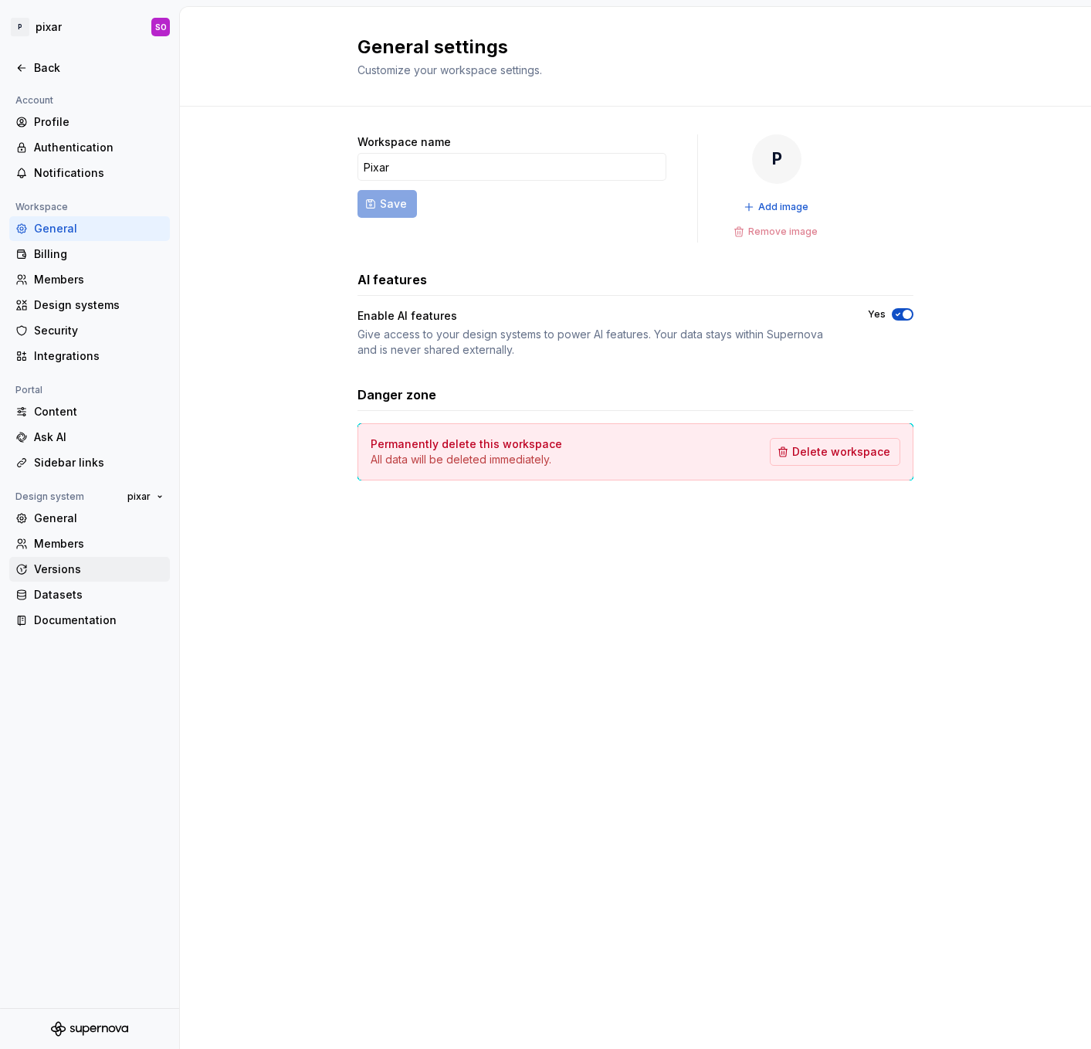
click at [92, 561] on div "Versions" at bounding box center [99, 568] width 130 height 15
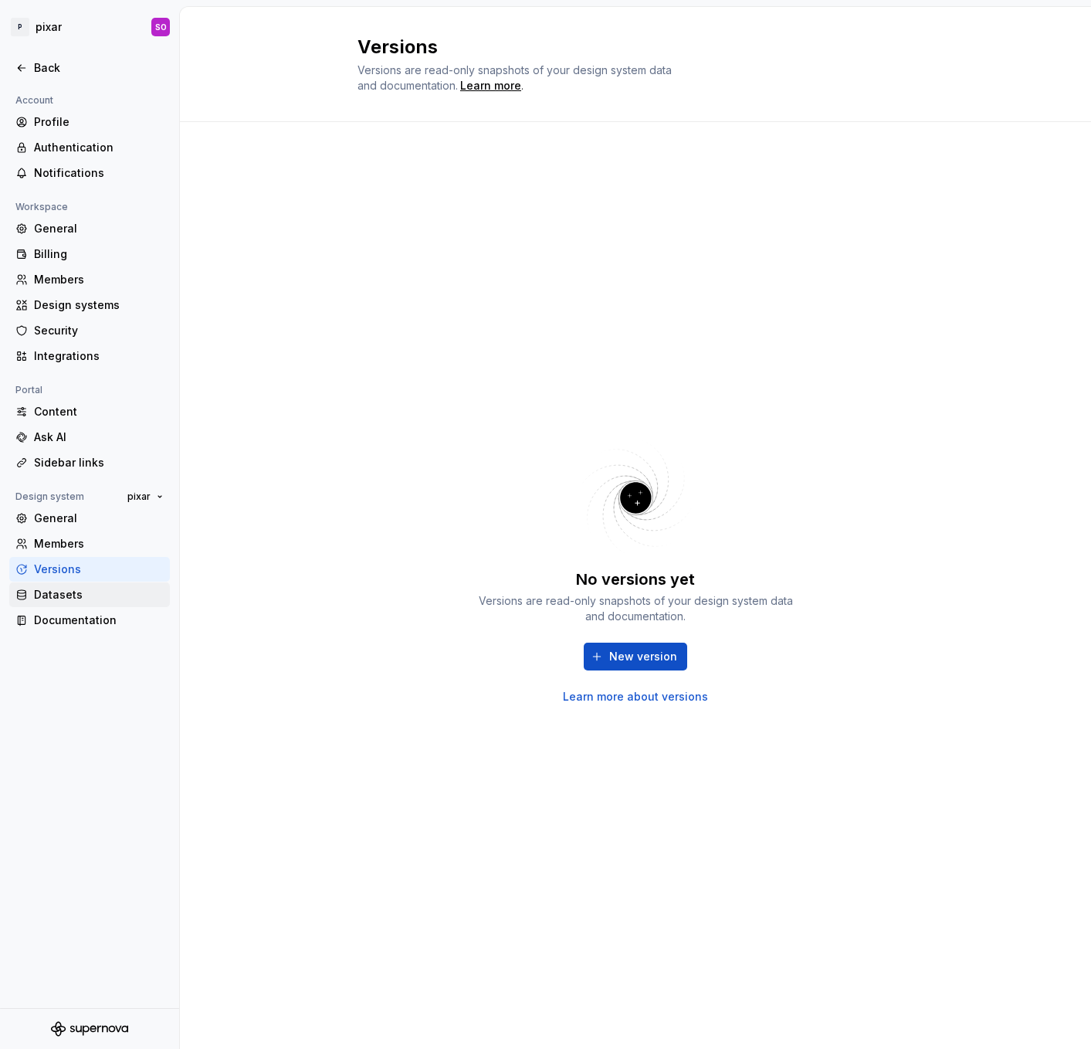
click at [70, 599] on div "Datasets" at bounding box center [99, 594] width 130 height 15
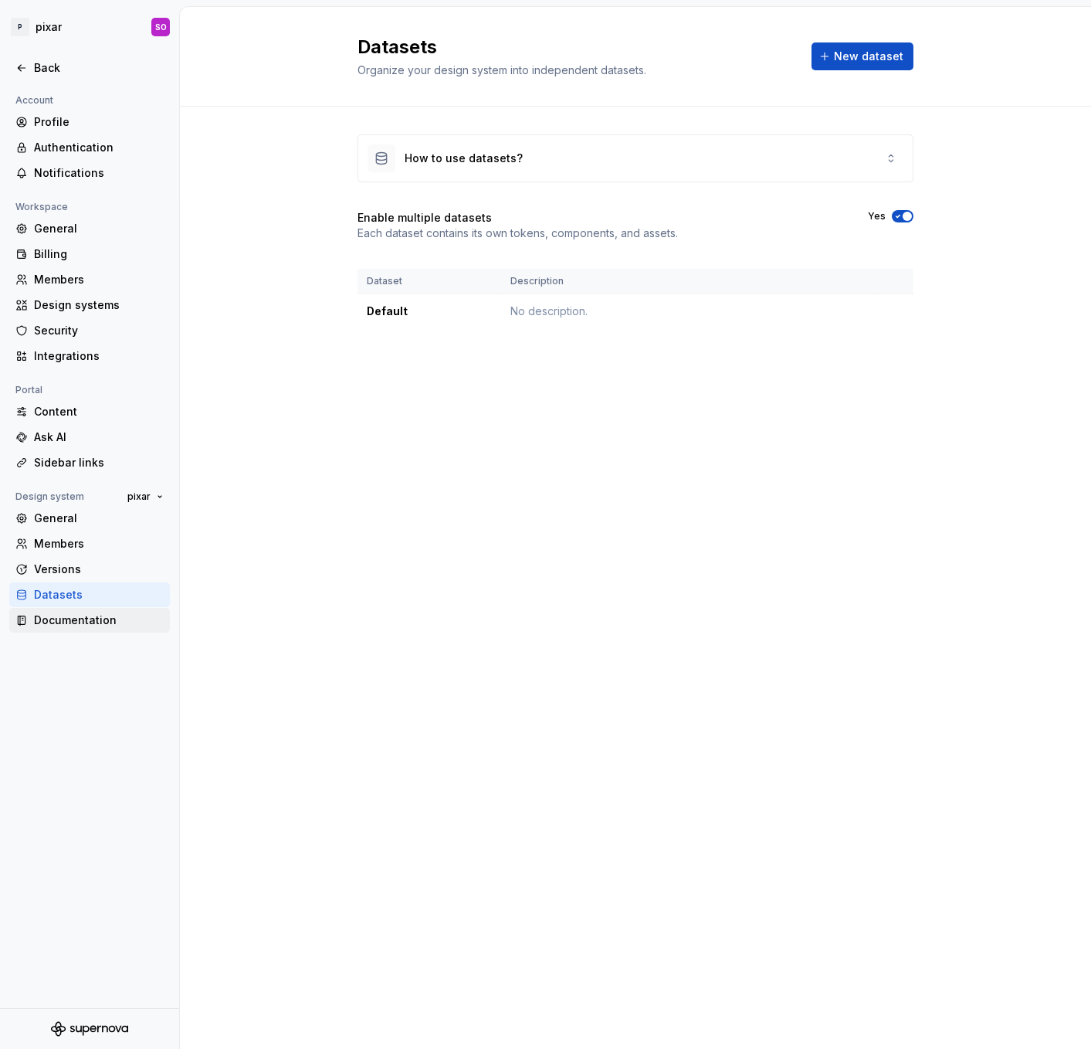
click at [75, 626] on div "Documentation" at bounding box center [99, 619] width 130 height 15
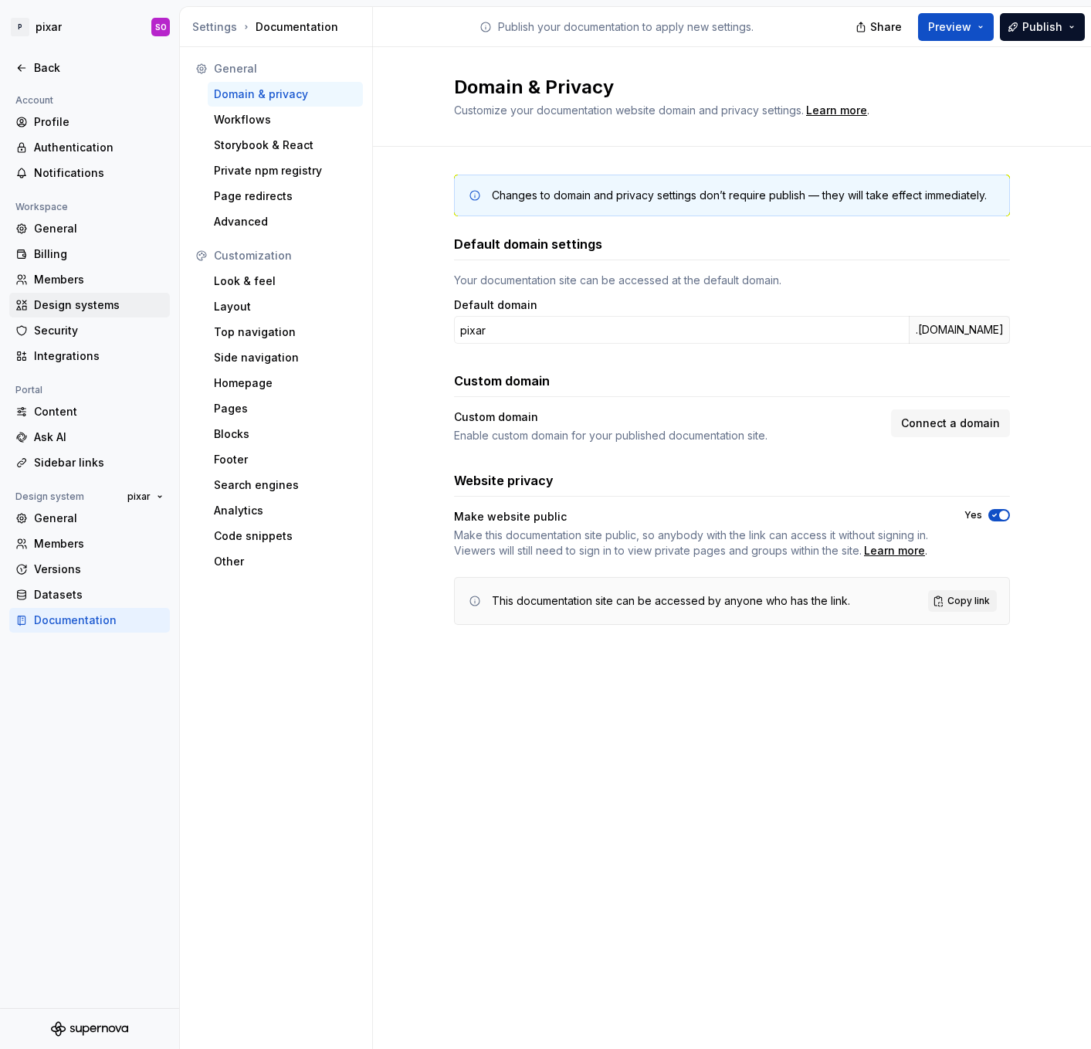
click at [84, 301] on div "Design systems" at bounding box center [99, 304] width 130 height 15
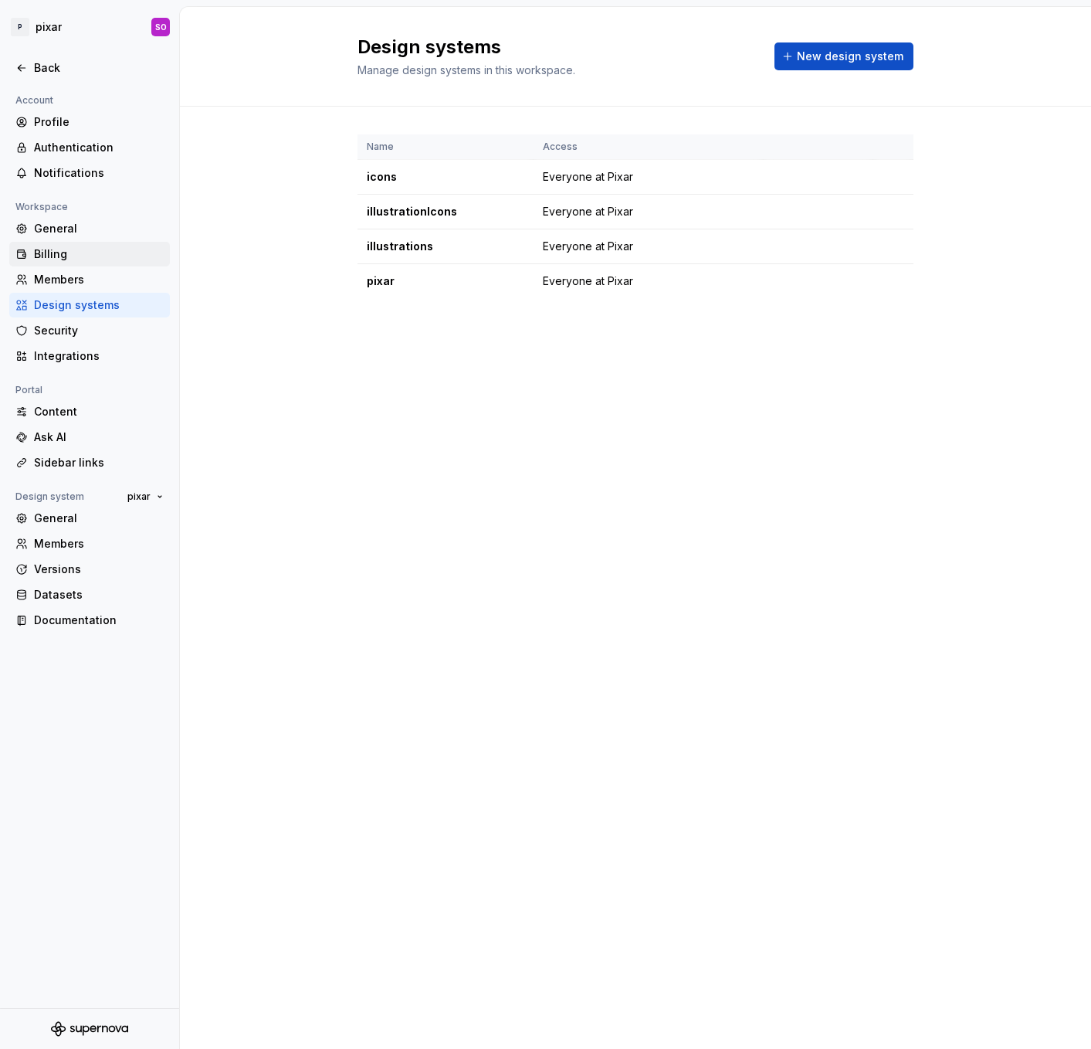
click at [77, 259] on div "Billing" at bounding box center [99, 253] width 130 height 15
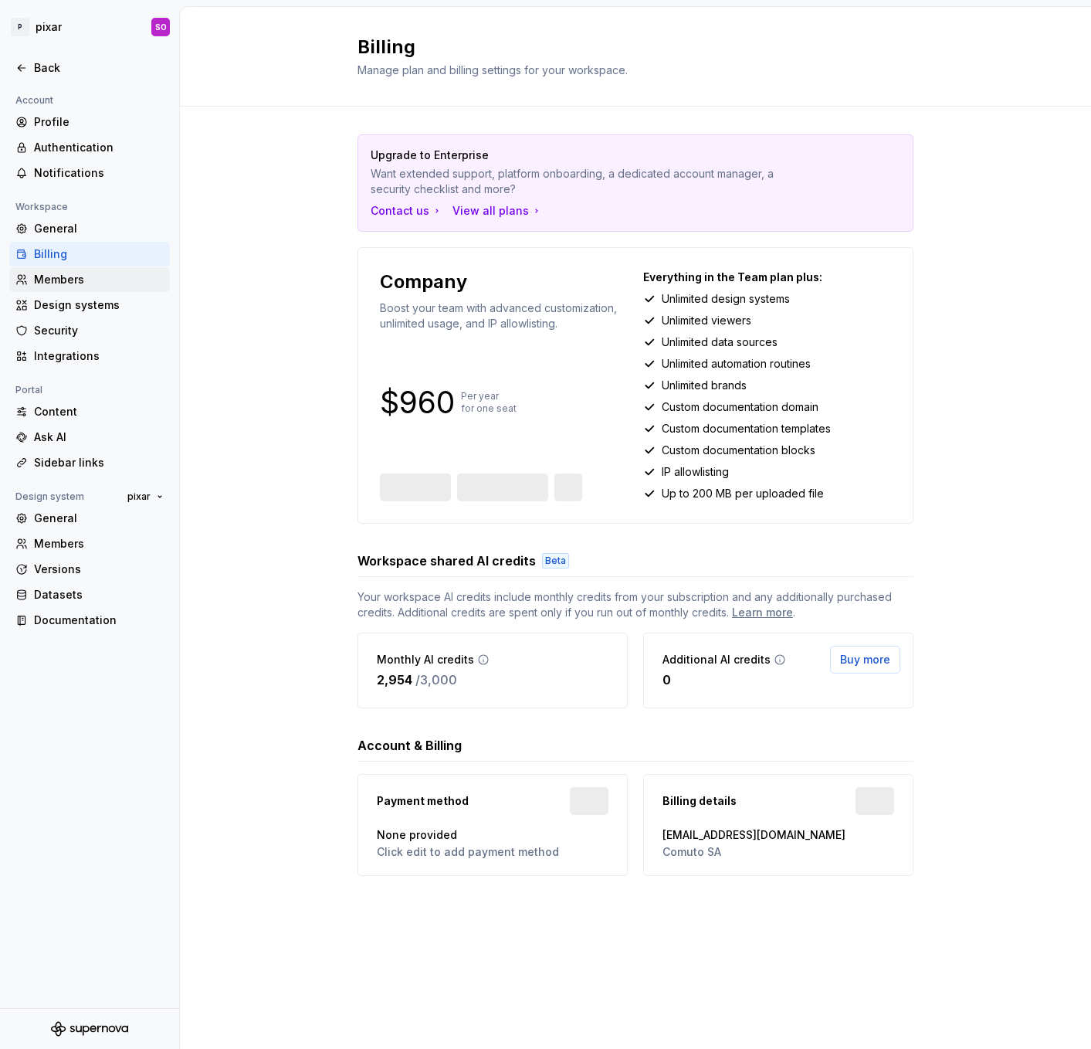
click at [78, 276] on div "Members" at bounding box center [99, 279] width 130 height 15
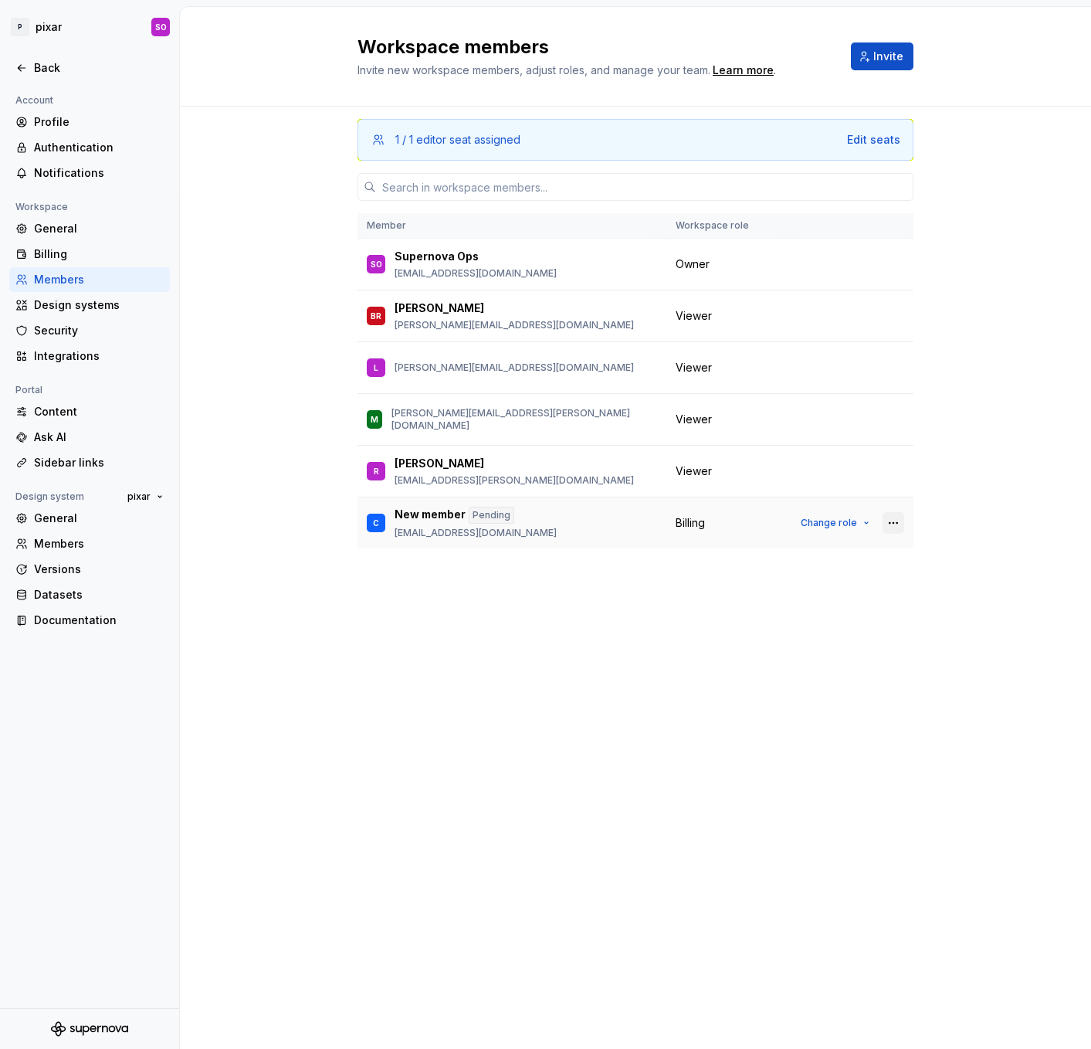
click at [896, 522] on button "button" at bounding box center [894, 523] width 22 height 22
click at [821, 582] on div "Remove from workspace" at bounding box center [799, 584] width 134 height 15
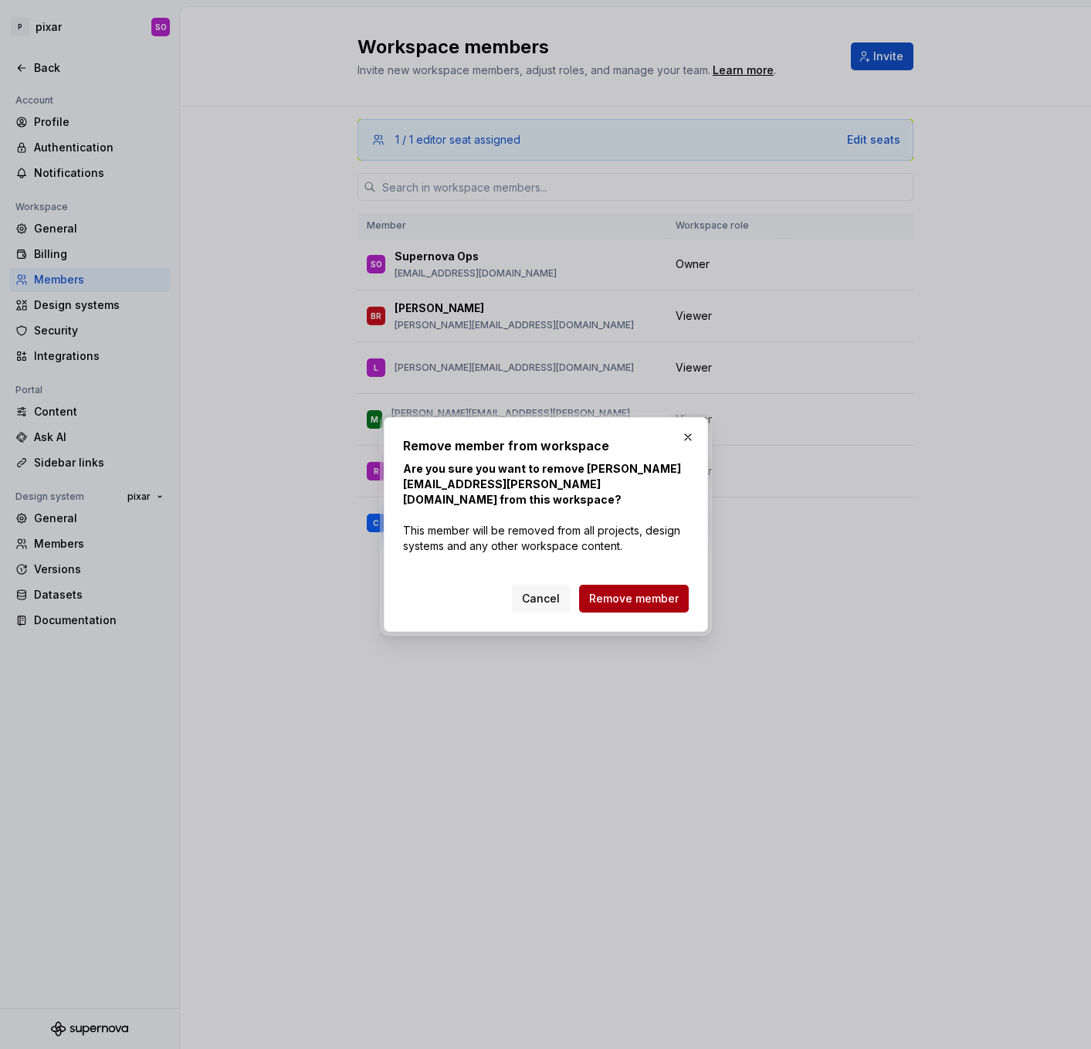
click at [675, 591] on span "Remove member" at bounding box center [634, 598] width 90 height 15
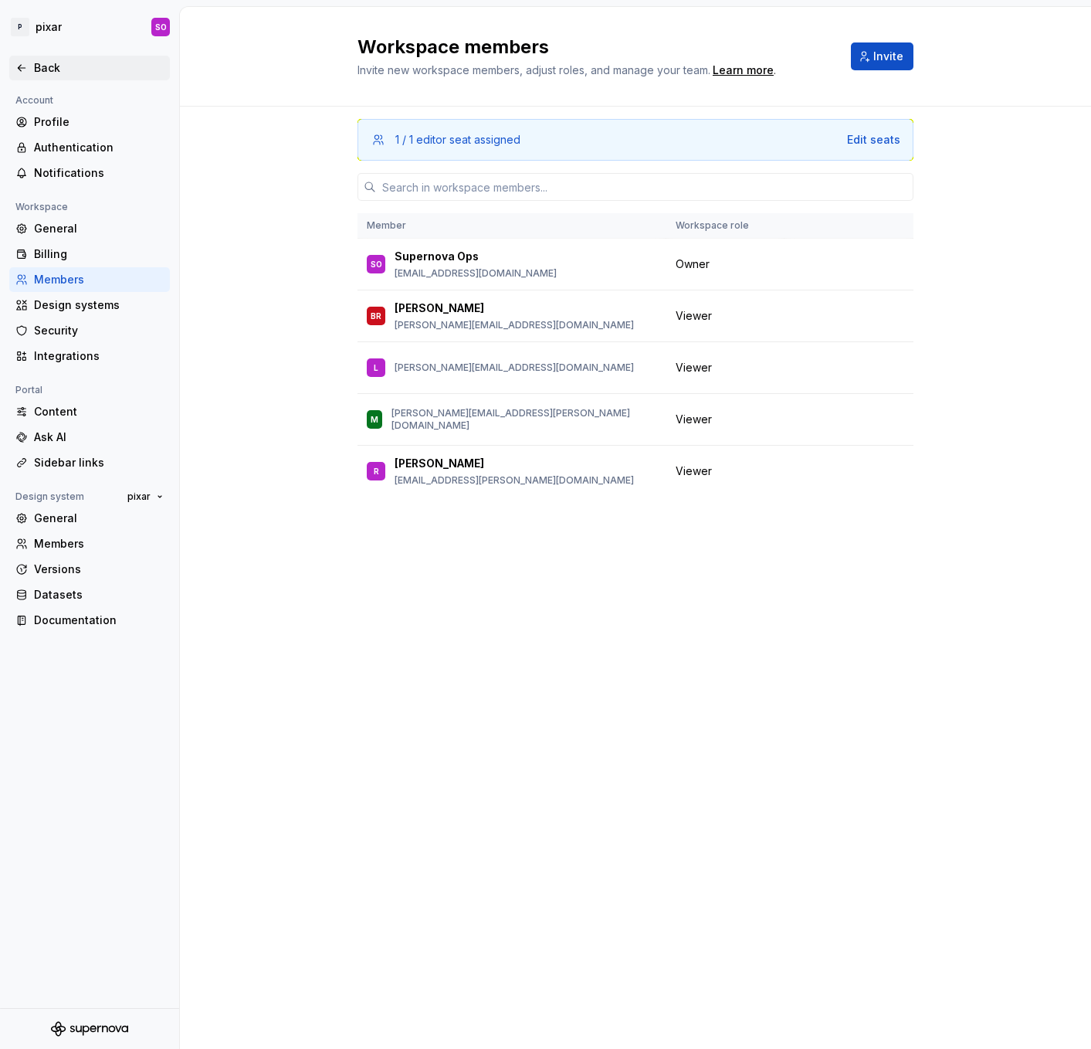
click at [22, 70] on icon at bounding box center [21, 68] width 12 height 12
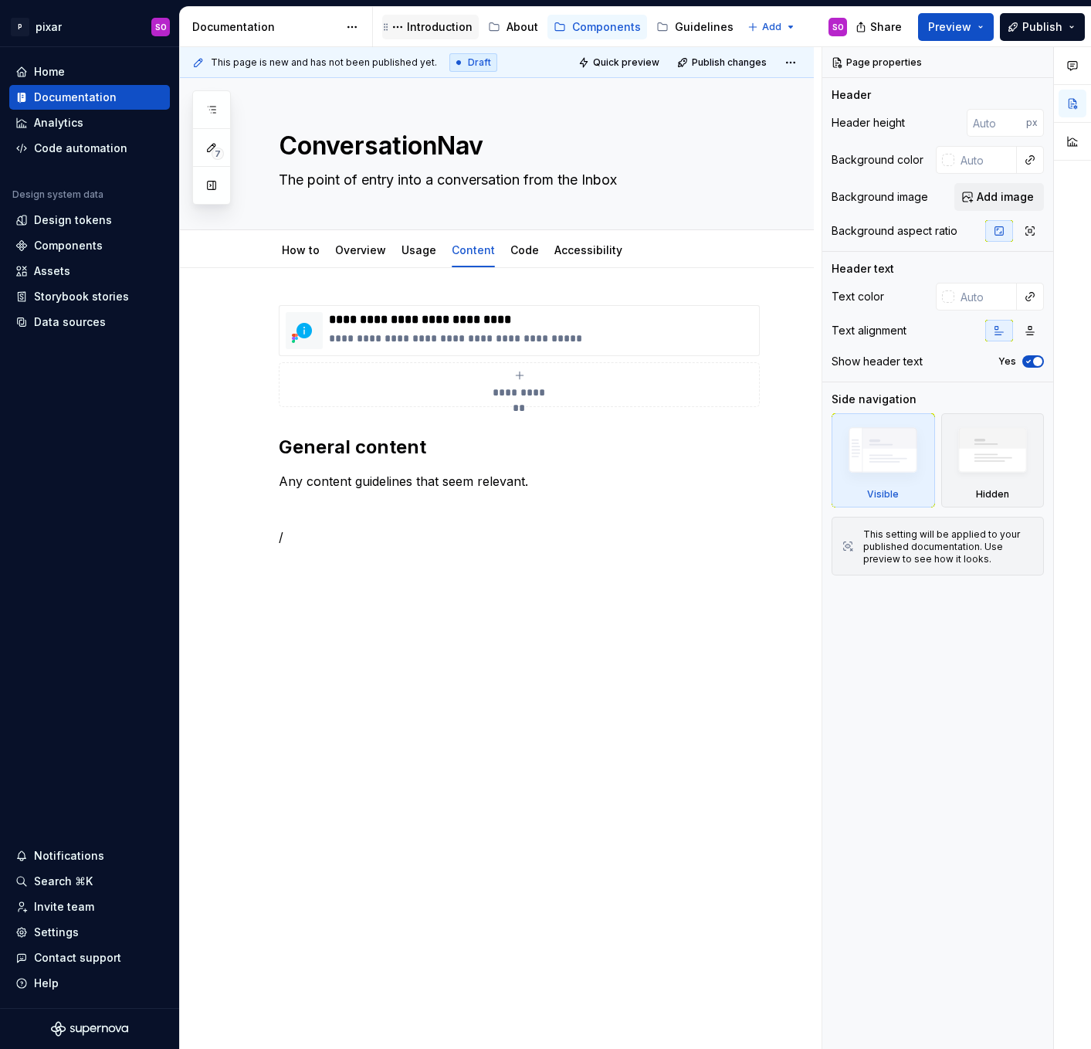
click at [425, 19] on div "Introduction" at bounding box center [440, 26] width 66 height 15
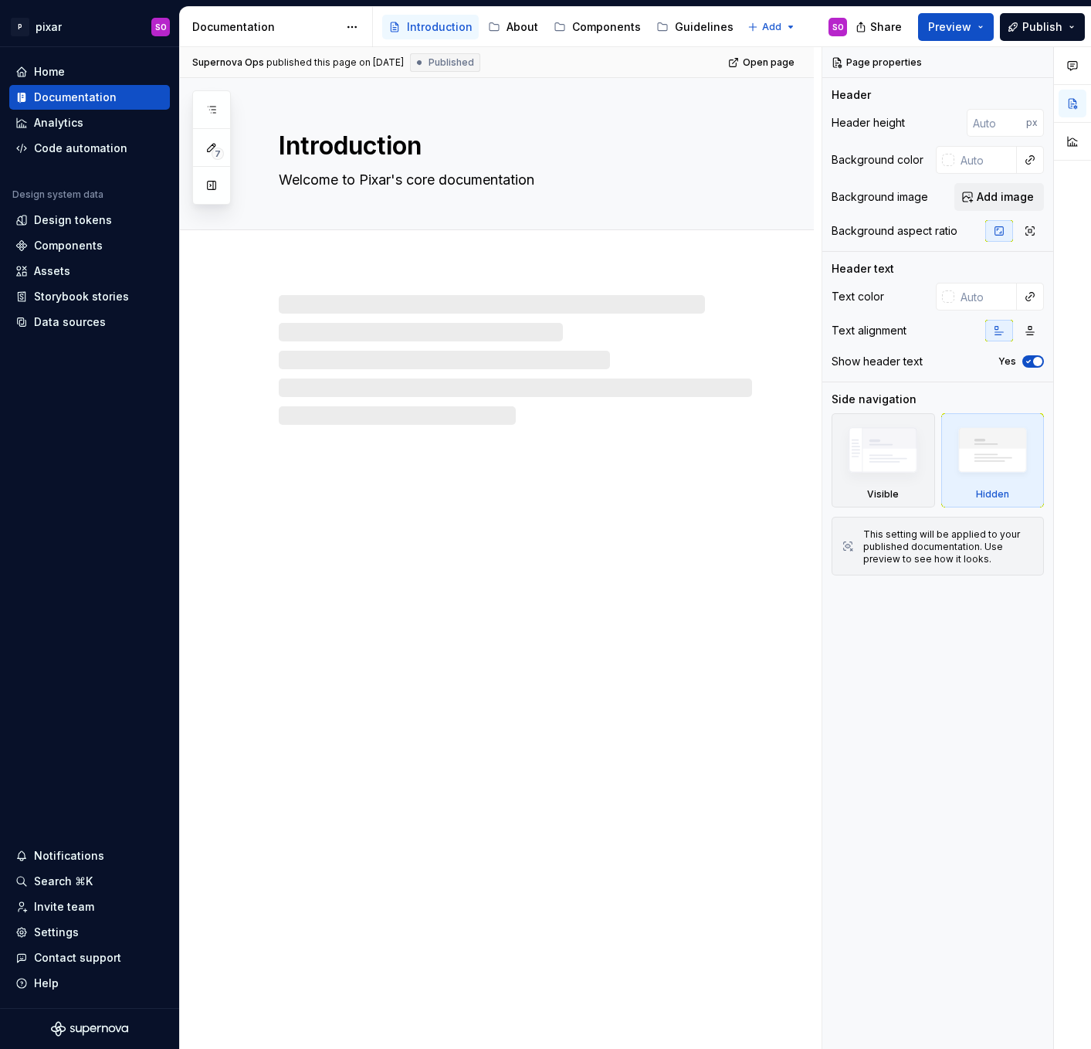
click at [321, 533] on div "Introduction Welcome to Pixar's core documentation" at bounding box center [497, 564] width 634 height 972
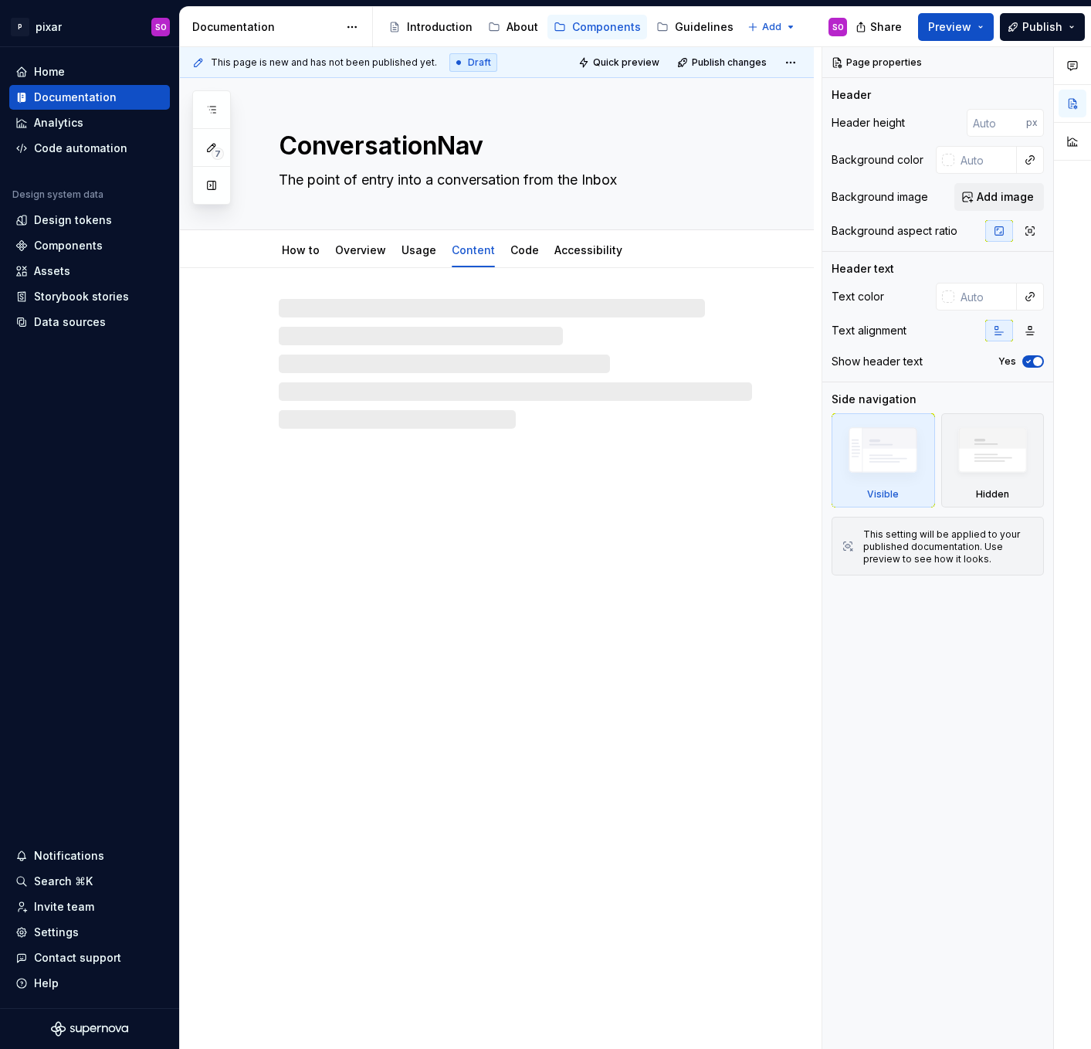
type textarea "*"
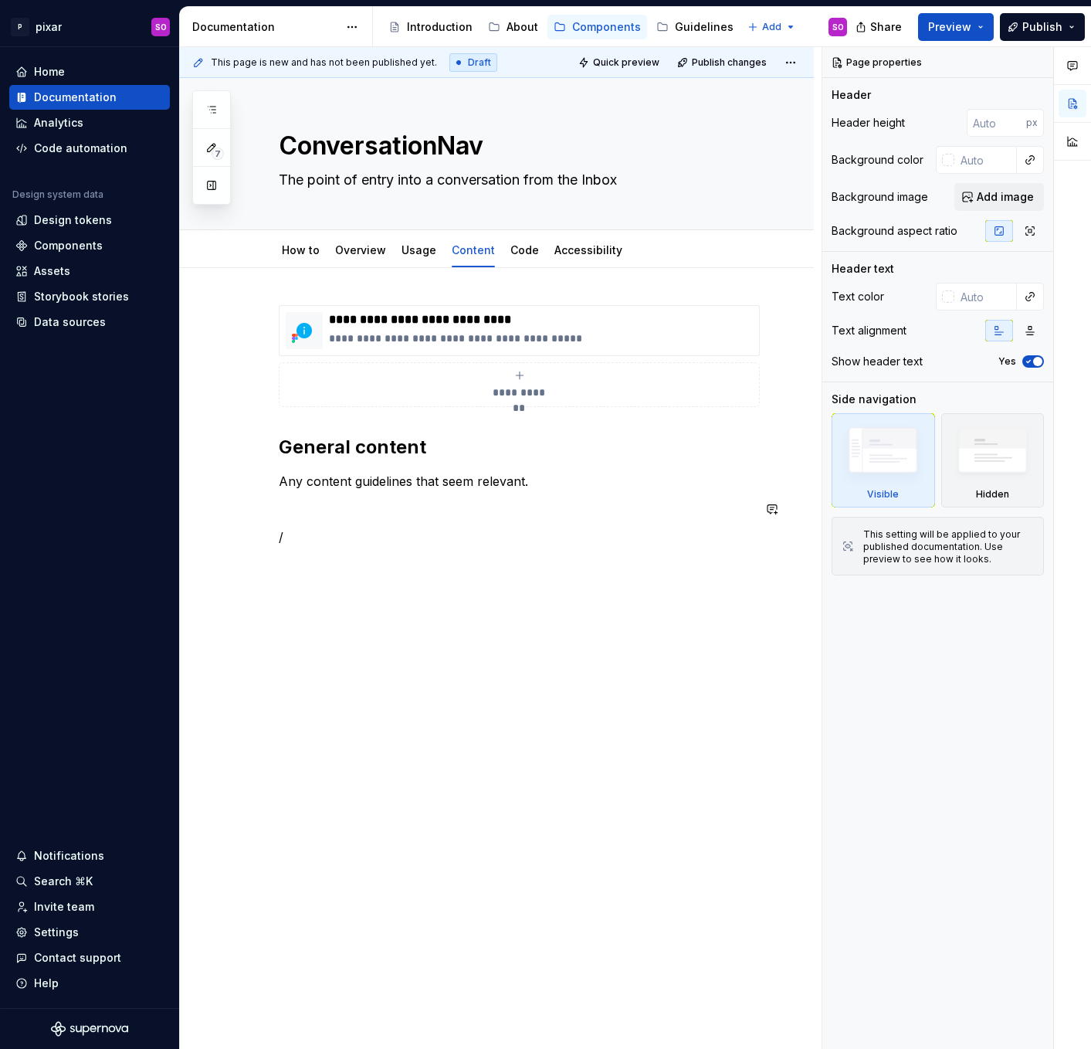
click at [405, 536] on p "/" at bounding box center [515, 536] width 473 height 19
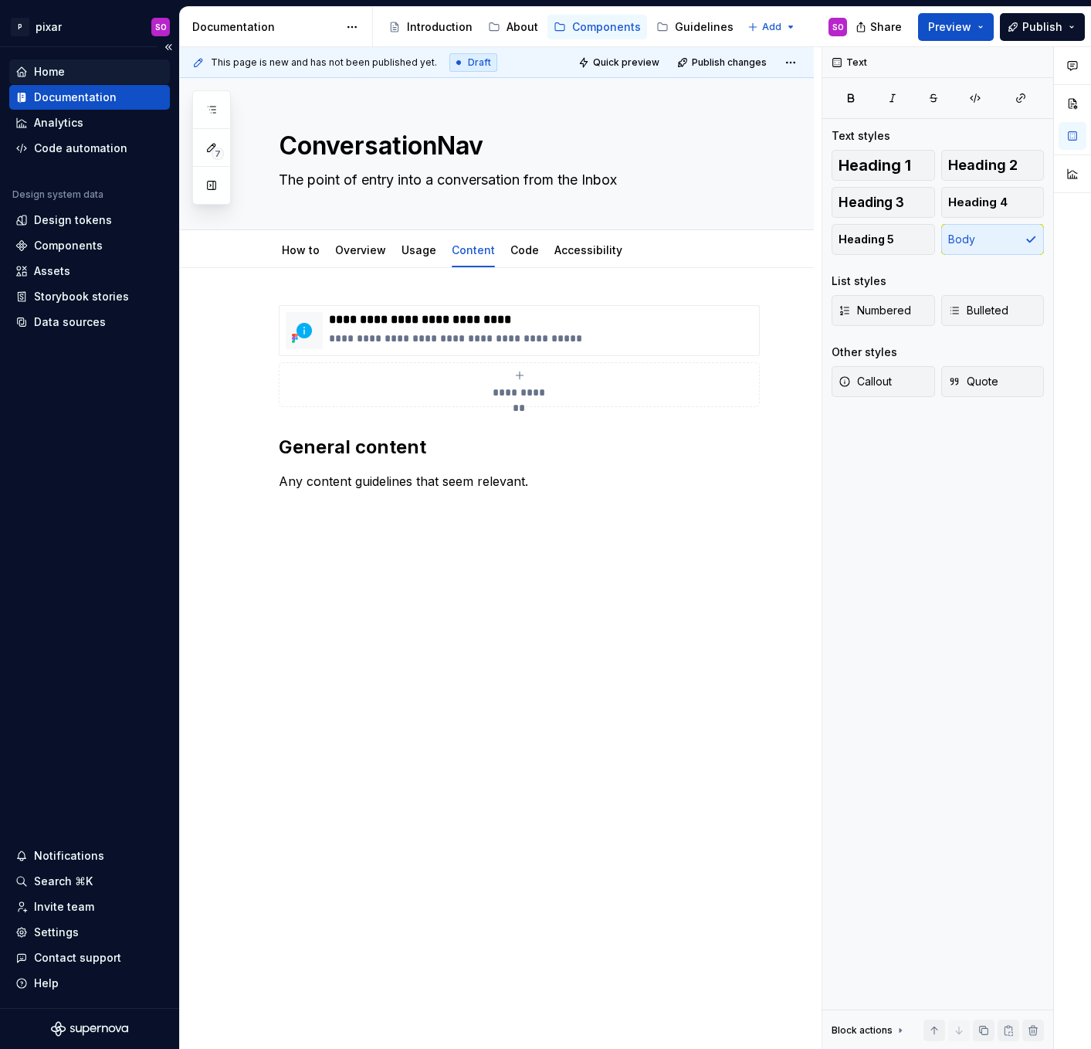
click at [71, 66] on div "Home" at bounding box center [89, 71] width 148 height 15
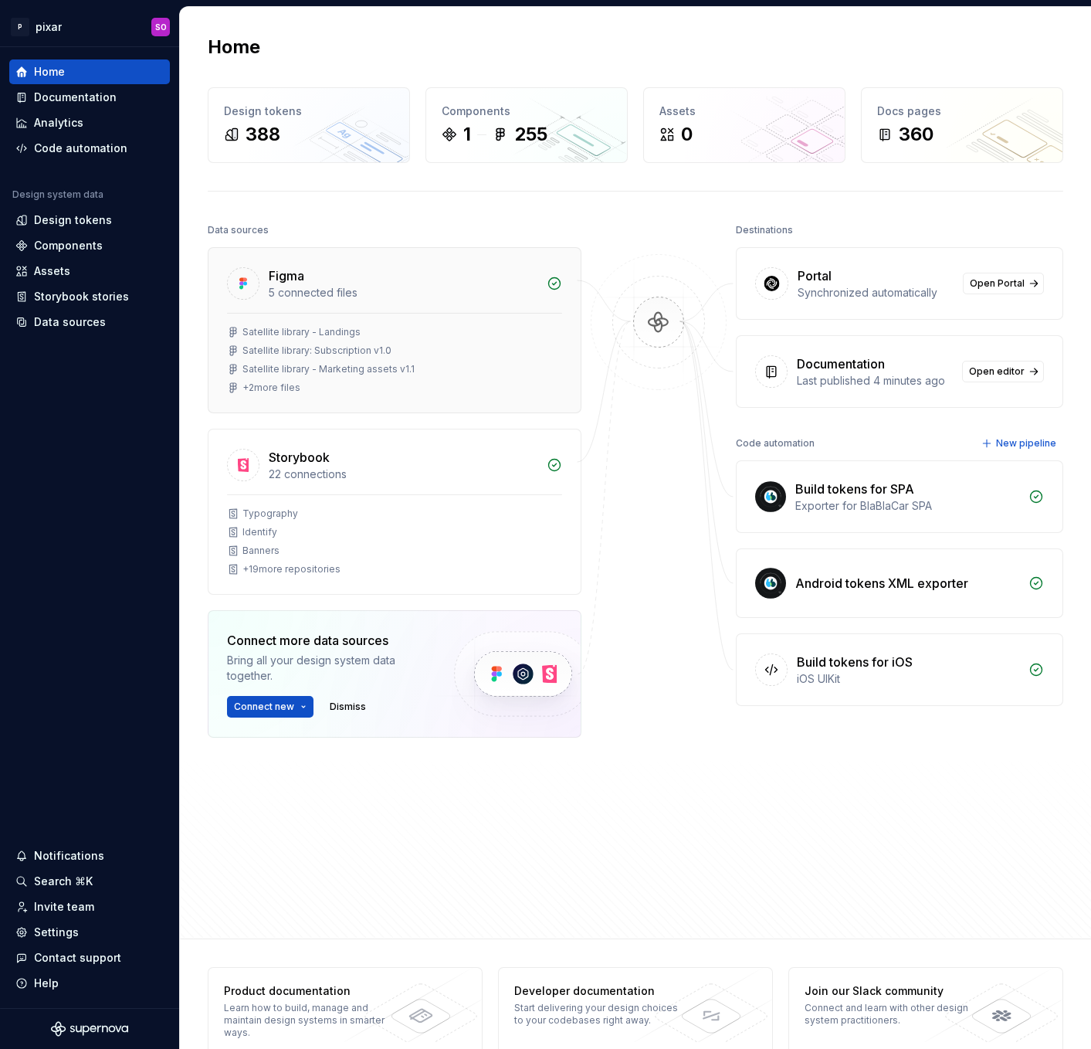
click at [441, 356] on div "Satellite library: Subscription v1.0" at bounding box center [394, 350] width 335 height 12
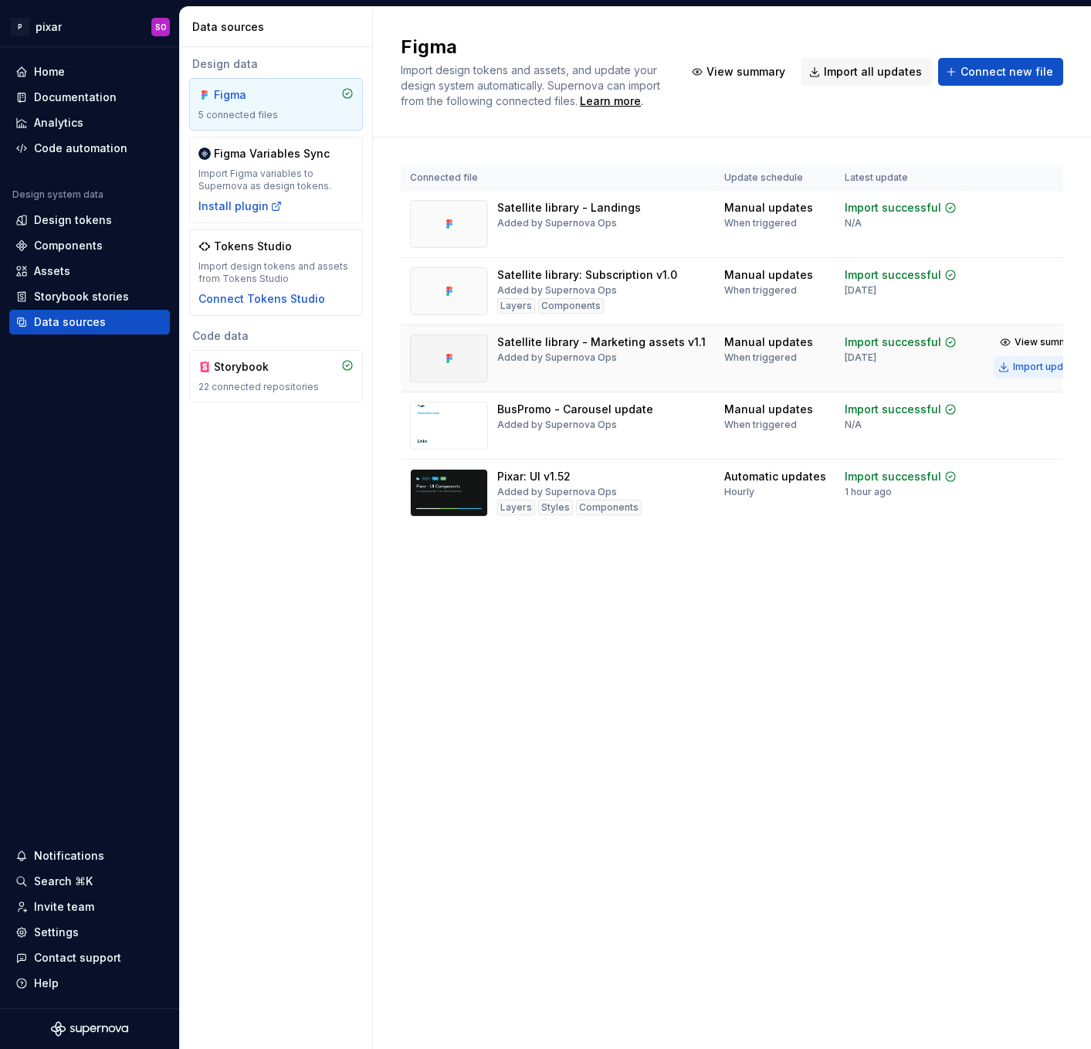
click at [1013, 367] on div "Import updates" at bounding box center [1048, 367] width 70 height 12
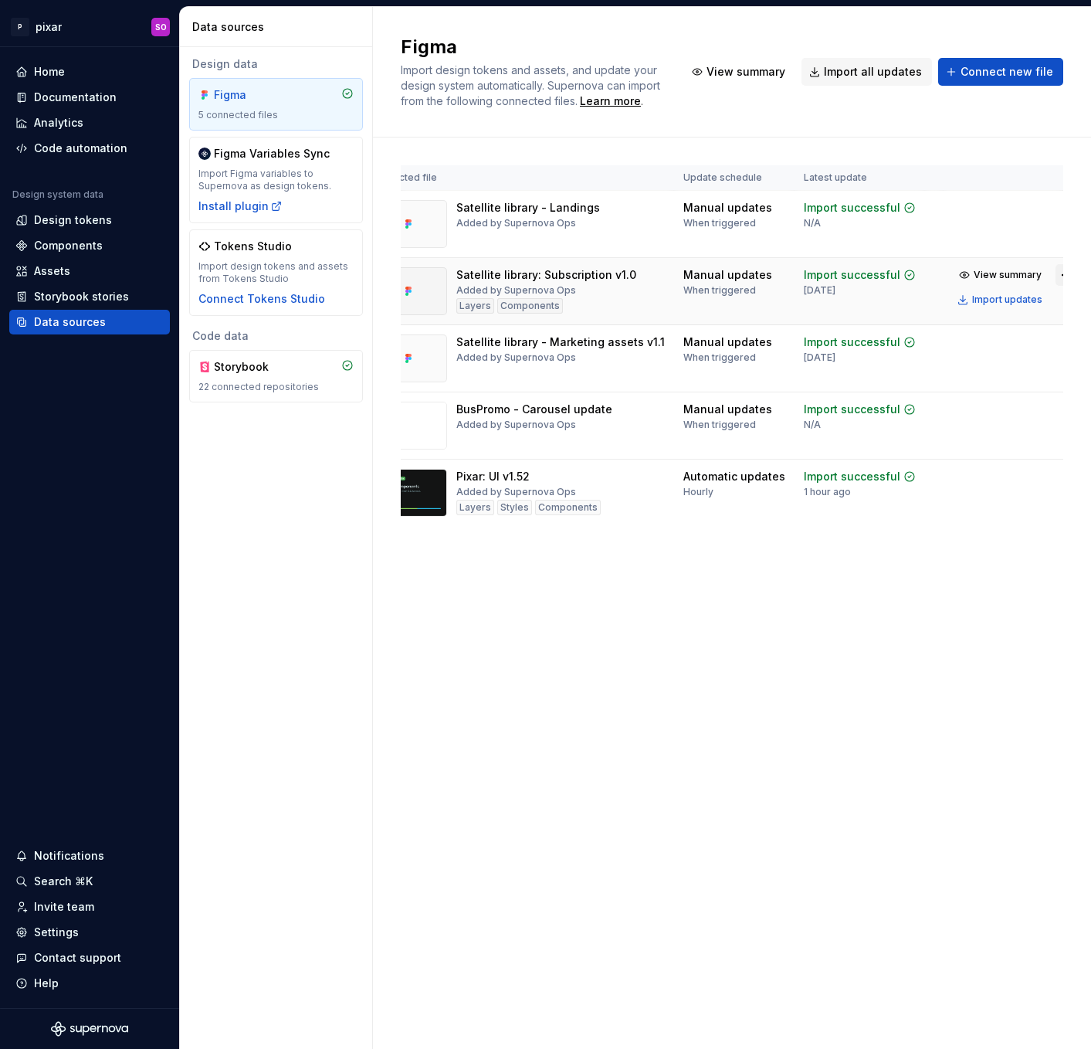
click at [1037, 276] on html "P pixar SO Home Documentation Analytics Code automation Design system data Desi…" at bounding box center [545, 524] width 1091 height 1049
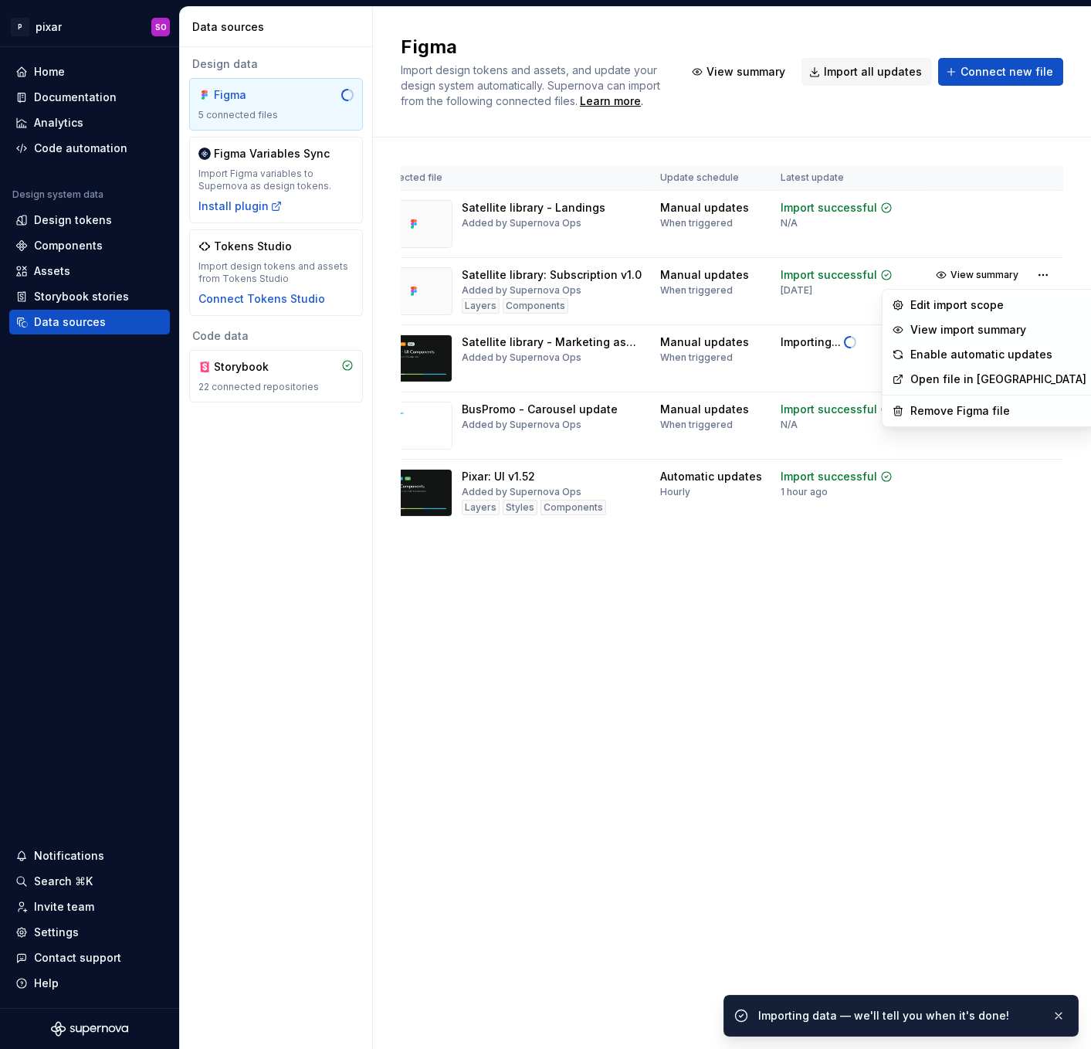
scroll to position [0, 16]
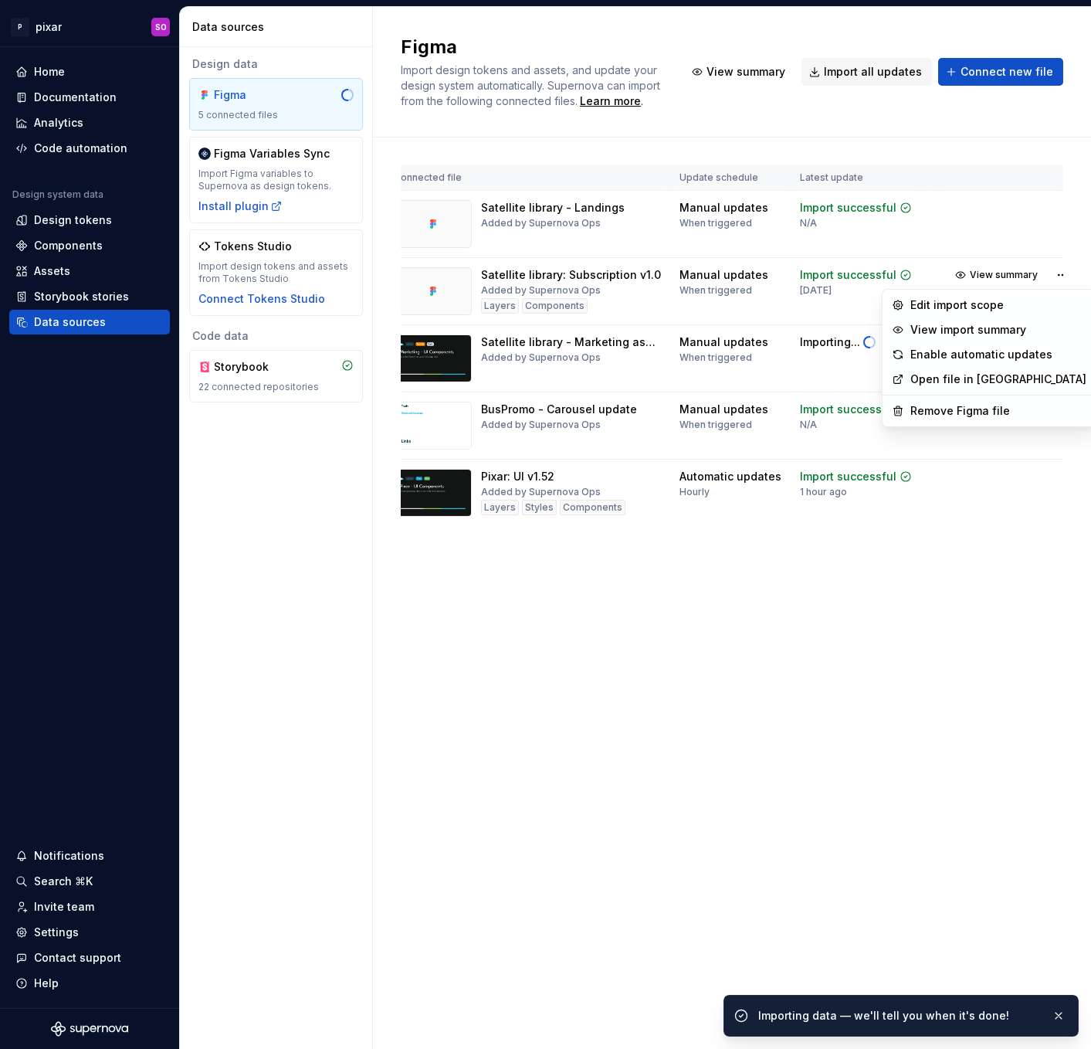
click at [896, 220] on html "P pixar SO Home Documentation Analytics Code automation Design system data Desi…" at bounding box center [545, 524] width 1091 height 1049
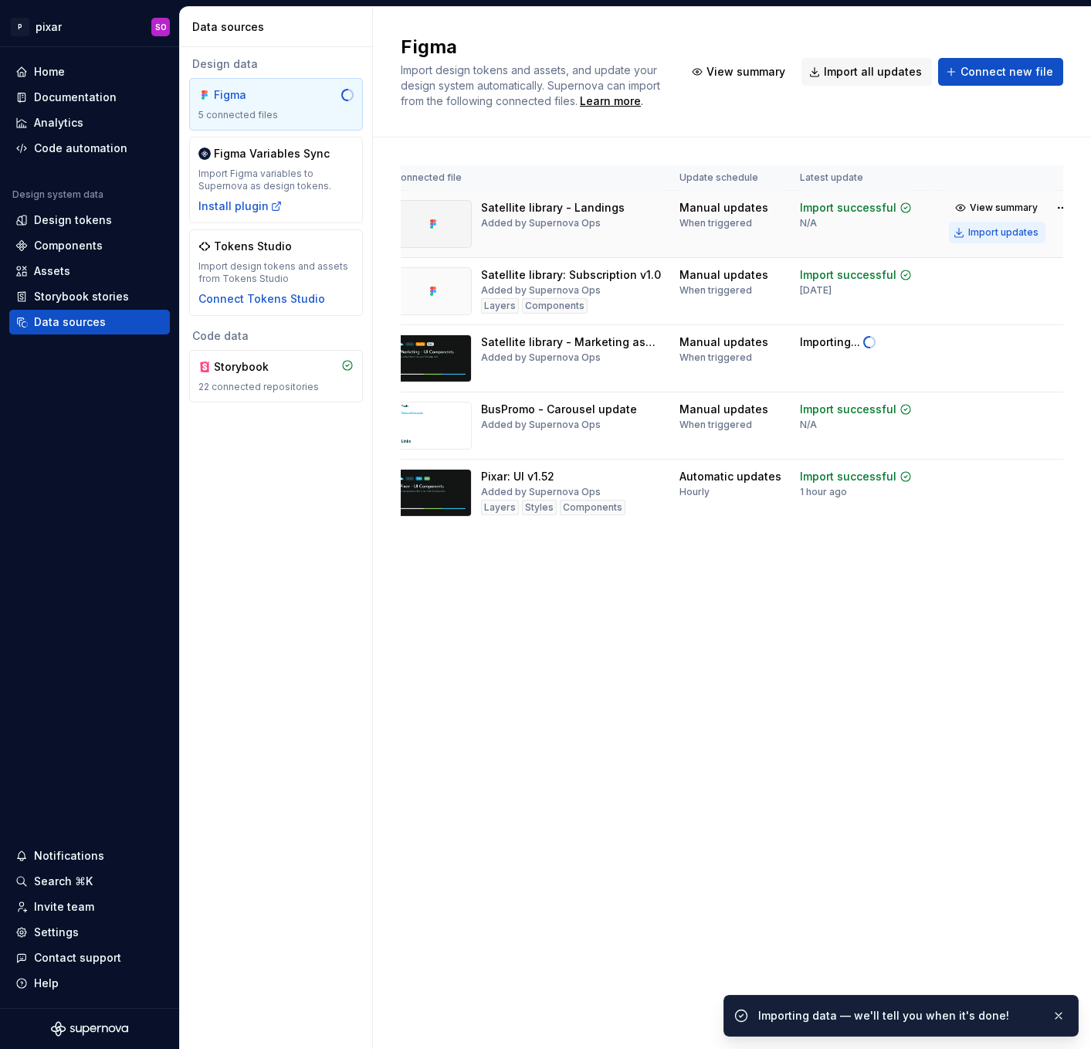
click at [970, 232] on div "Import updates" at bounding box center [1003, 232] width 70 height 12
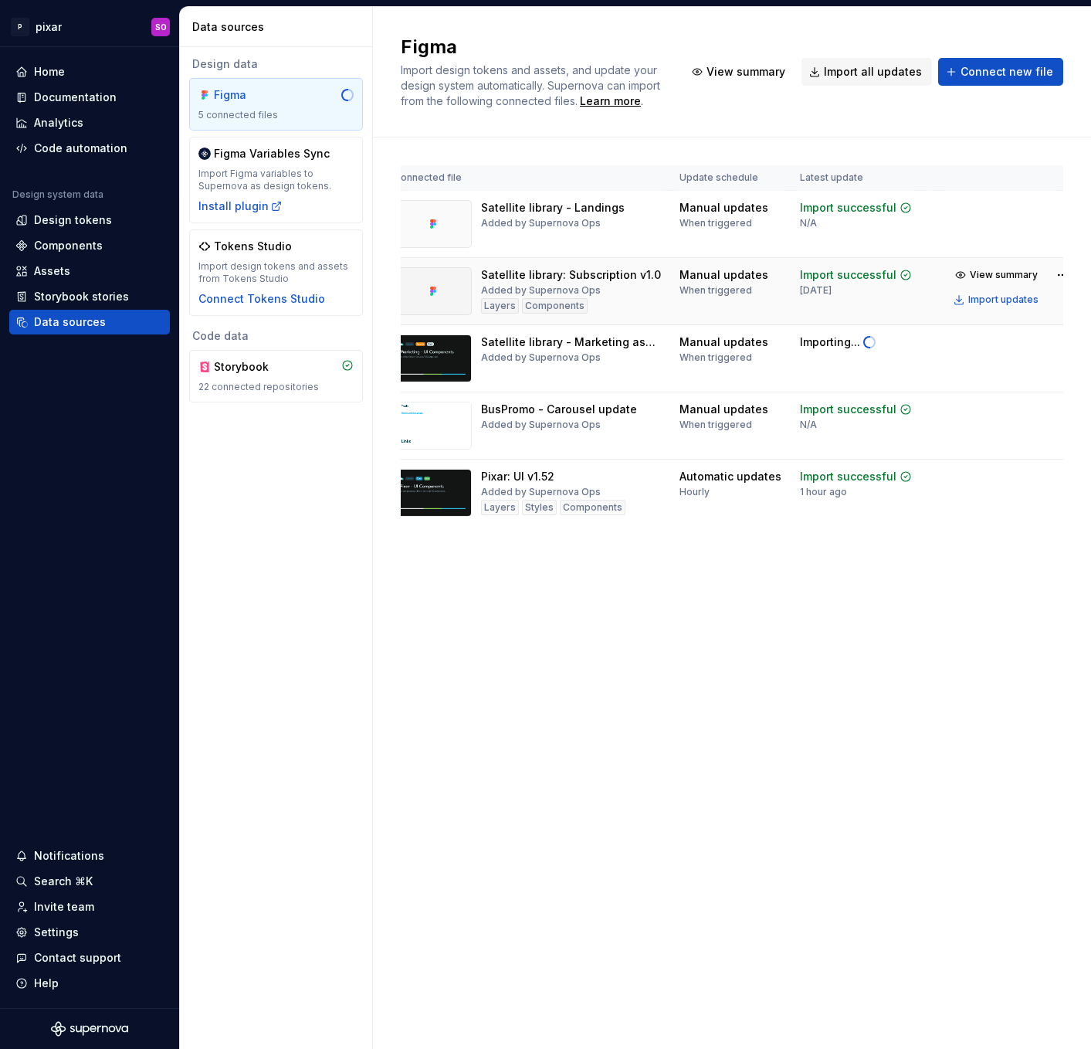
scroll to position [0, 0]
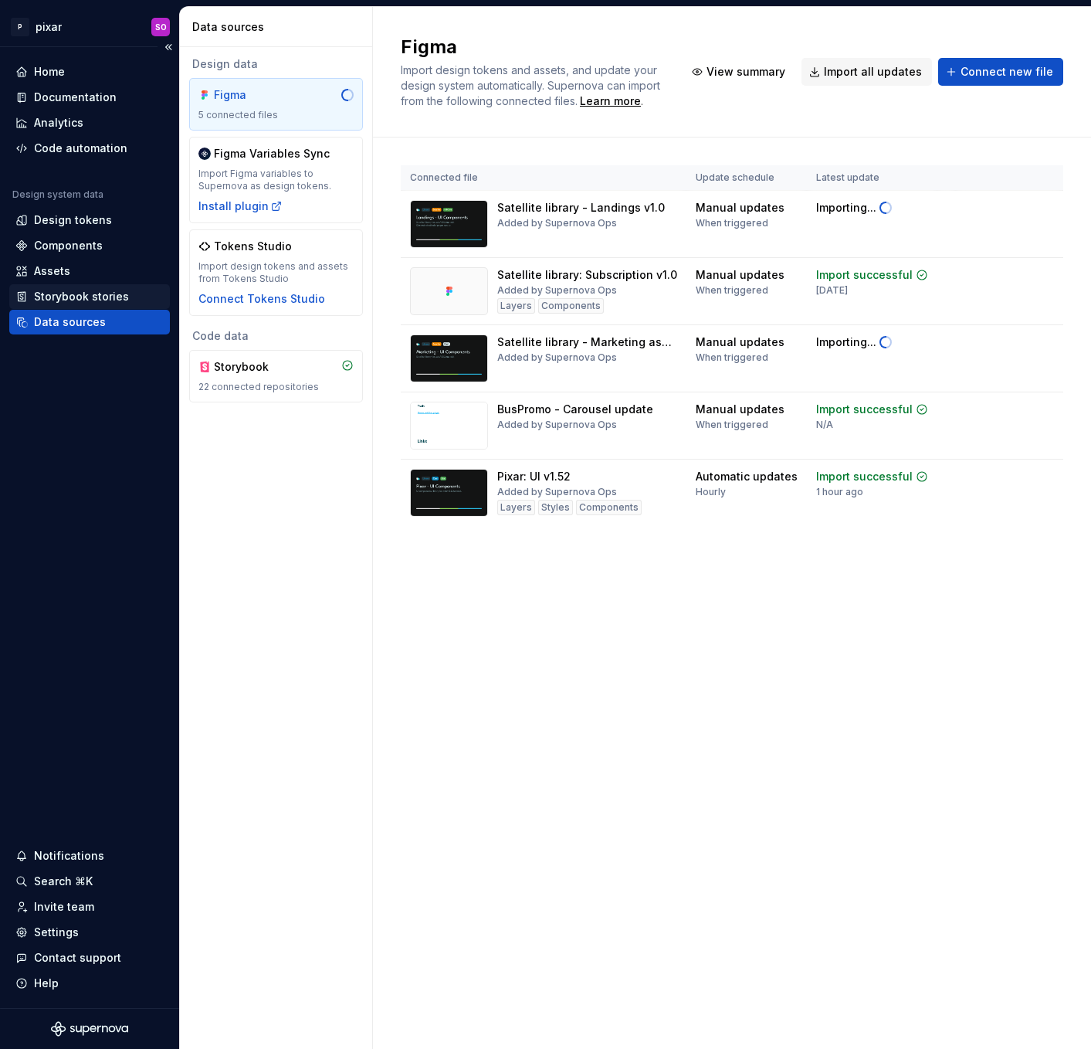
click at [93, 290] on div "Storybook stories" at bounding box center [81, 296] width 95 height 15
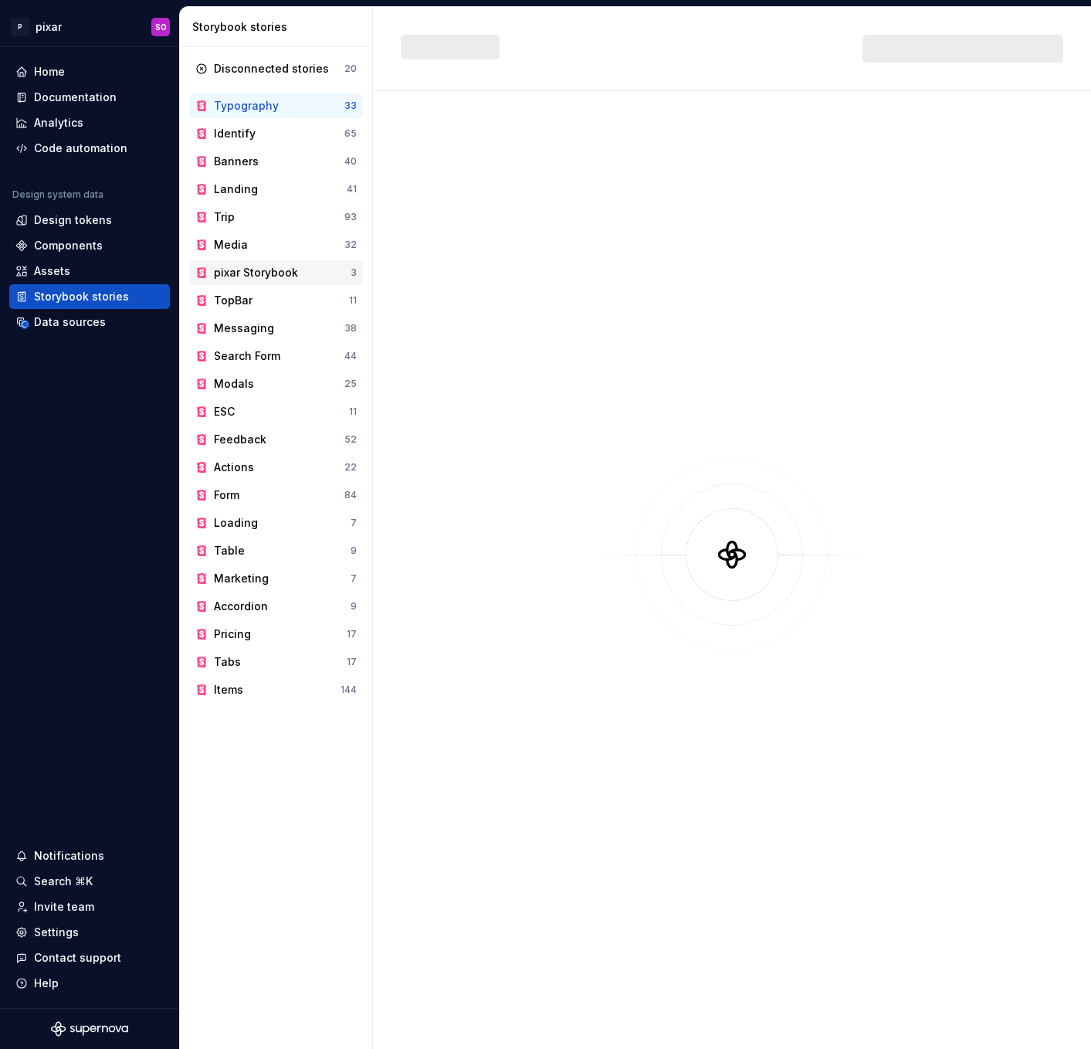
click at [273, 269] on div "pixar Storybook" at bounding box center [256, 272] width 84 height 15
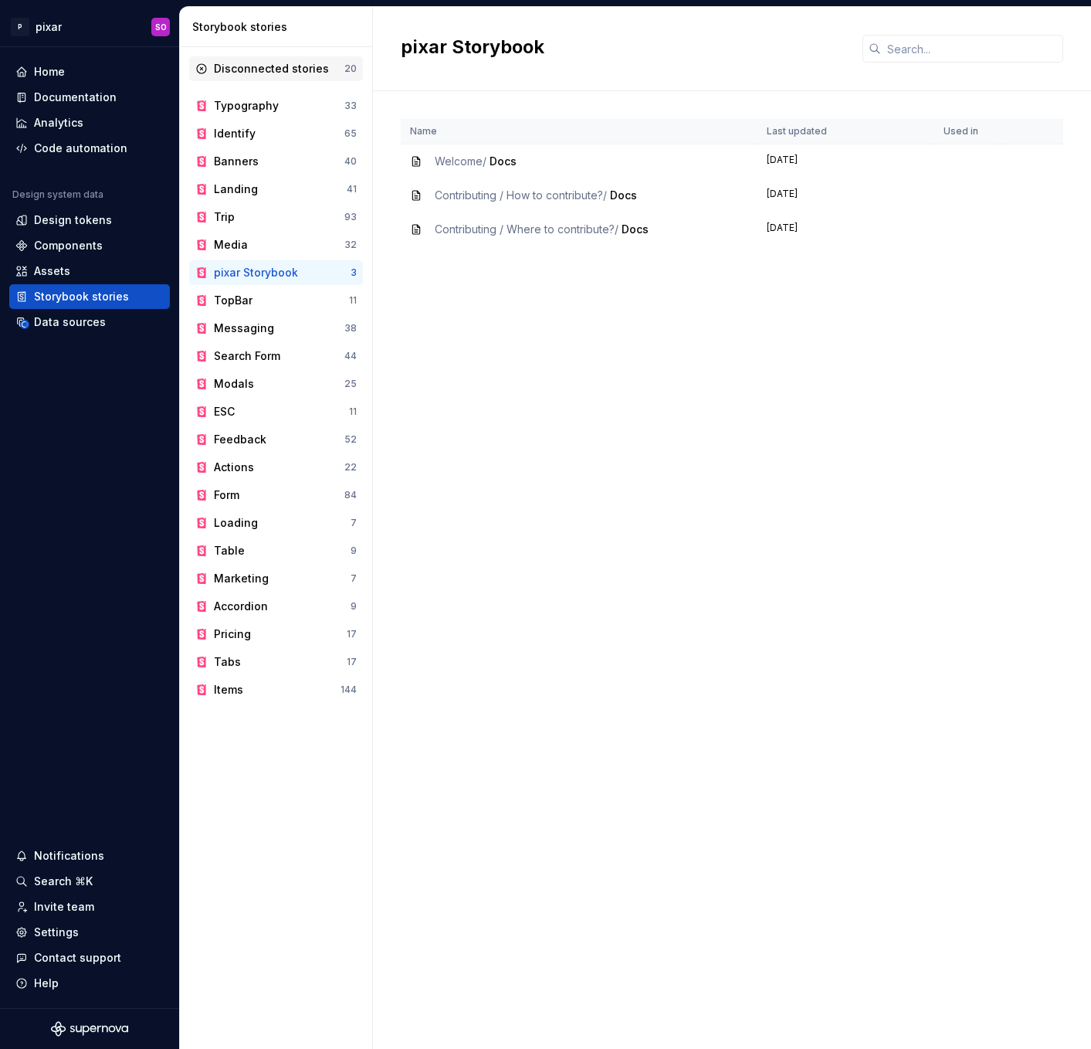
click at [291, 74] on div "Disconnected stories" at bounding box center [271, 68] width 115 height 15
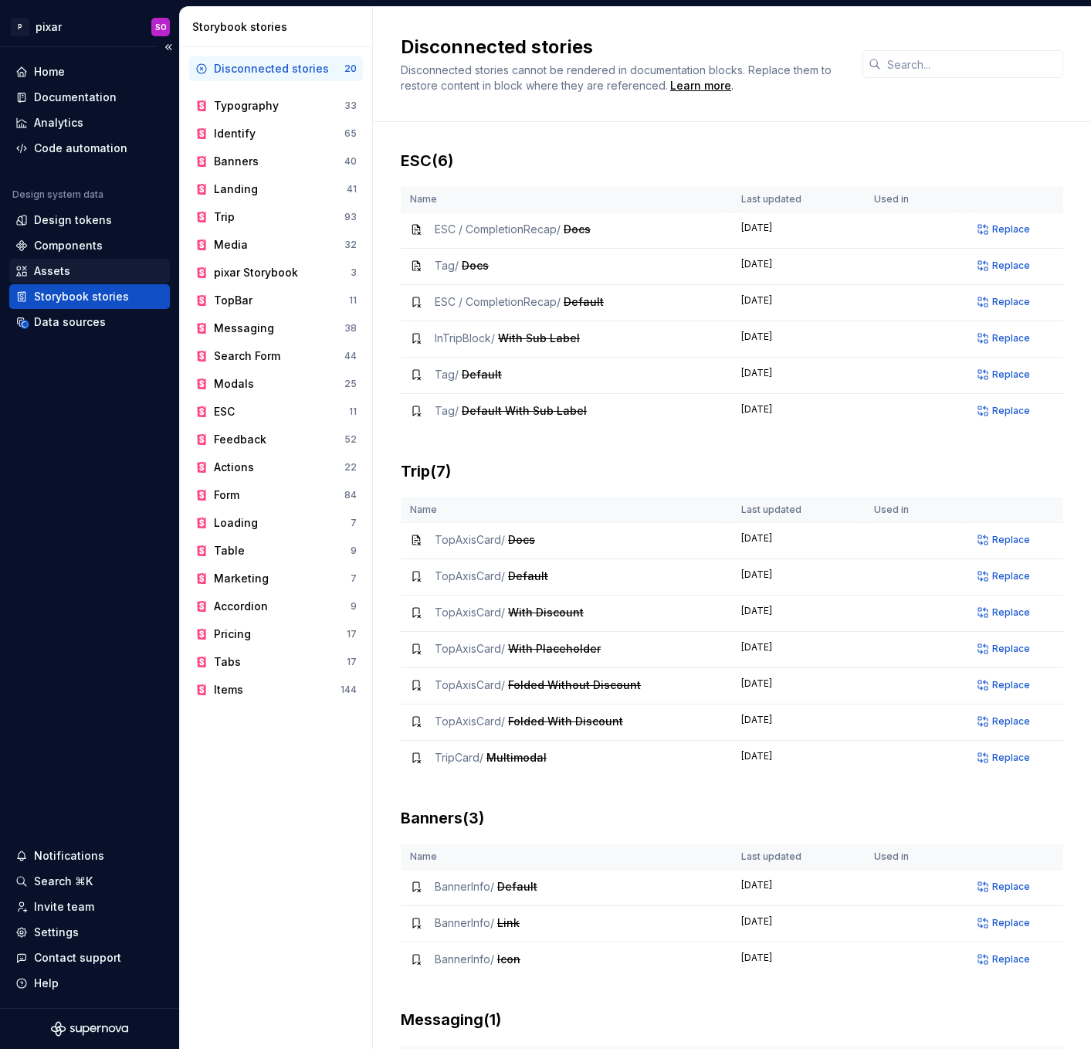
click at [67, 274] on div "Assets" at bounding box center [52, 270] width 36 height 15
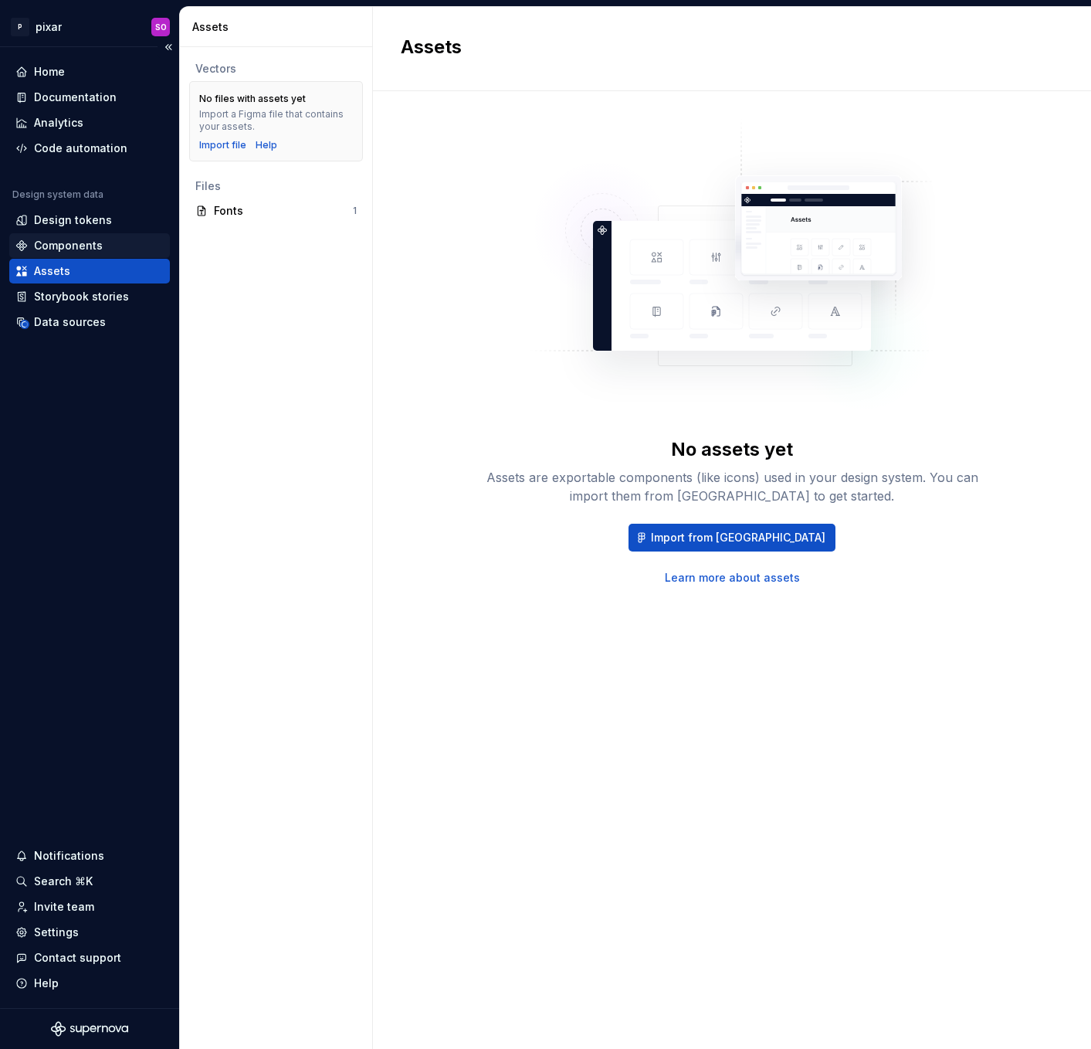
click at [76, 245] on div "Components" at bounding box center [68, 245] width 69 height 15
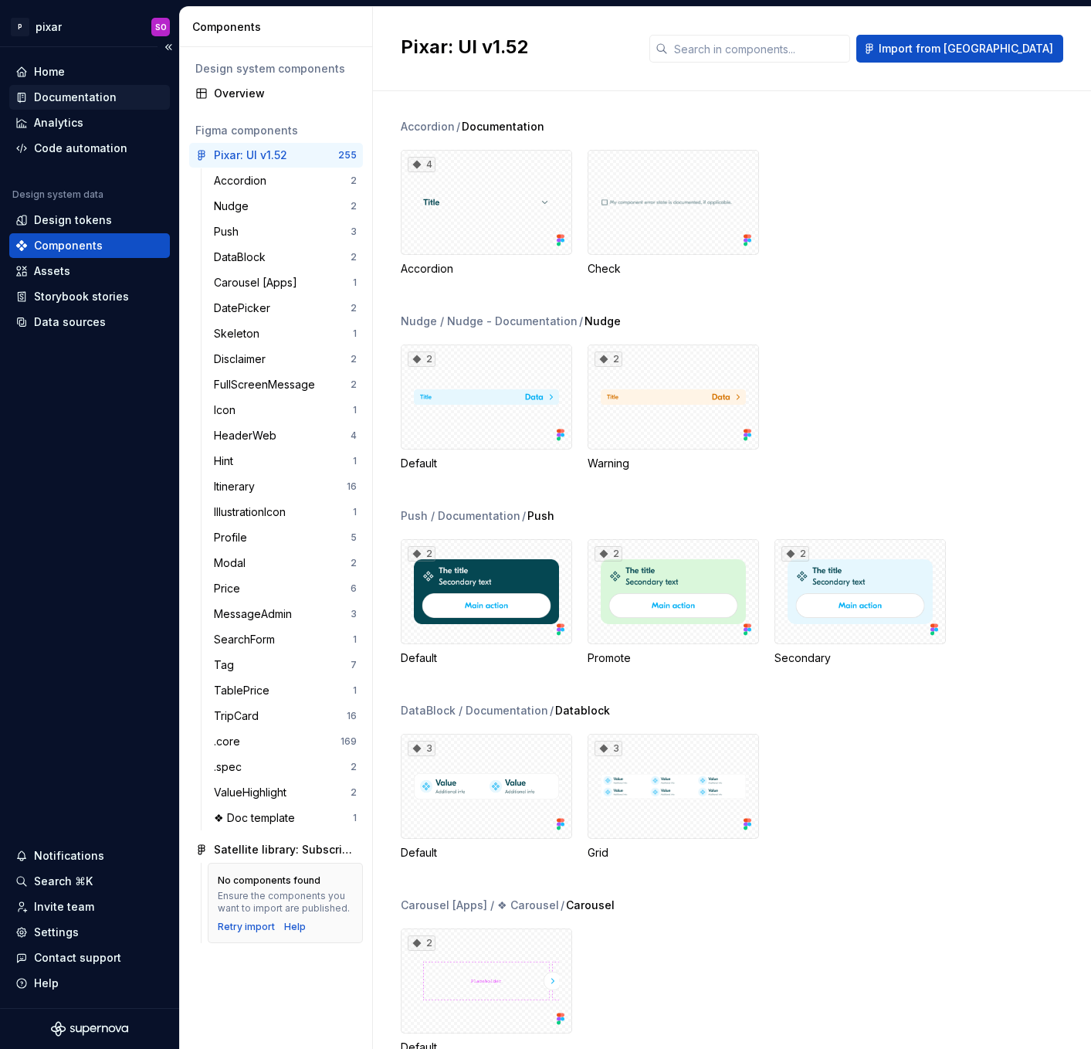
click at [72, 97] on div "Documentation" at bounding box center [75, 97] width 83 height 15
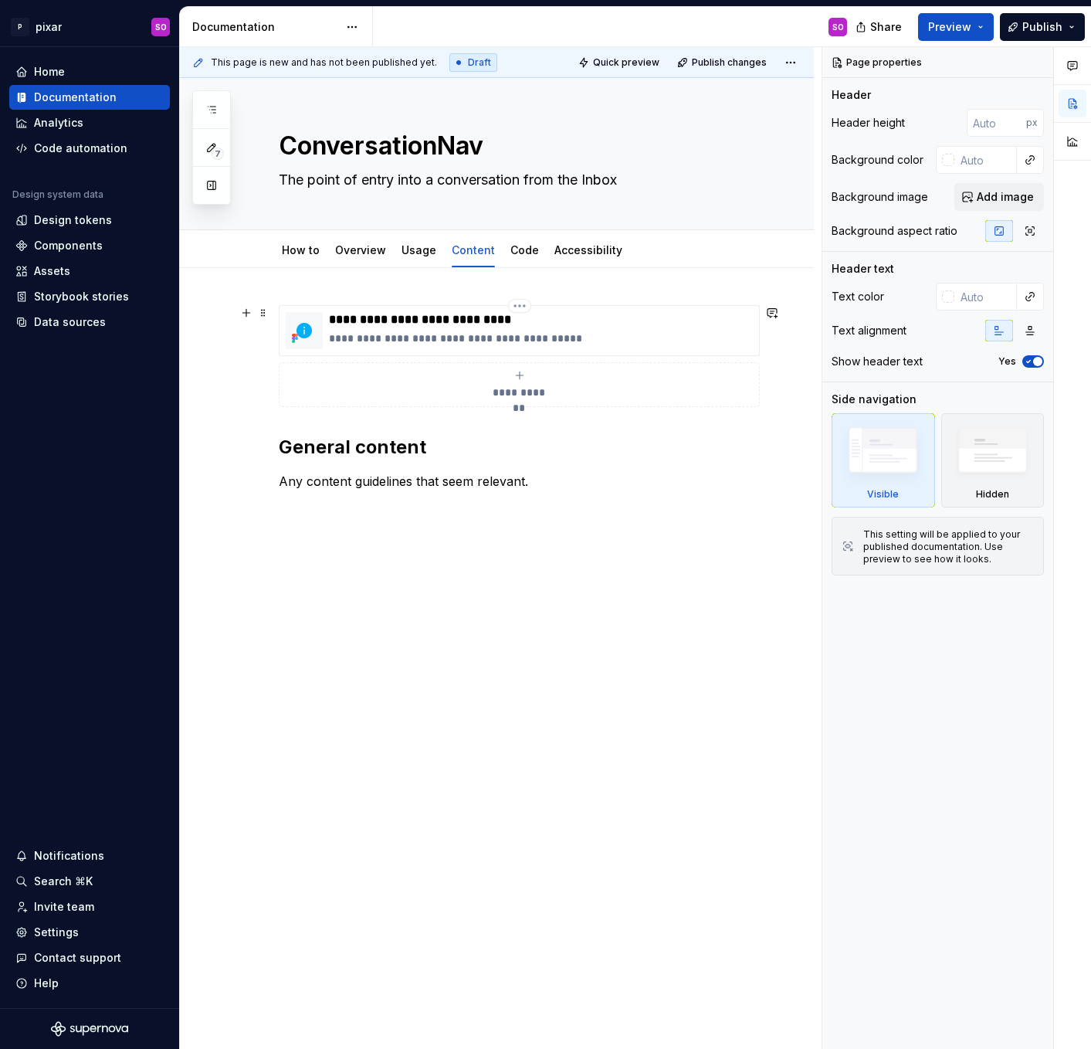
type textarea "*"
click at [429, 561] on div "**********" at bounding box center [497, 545] width 634 height 555
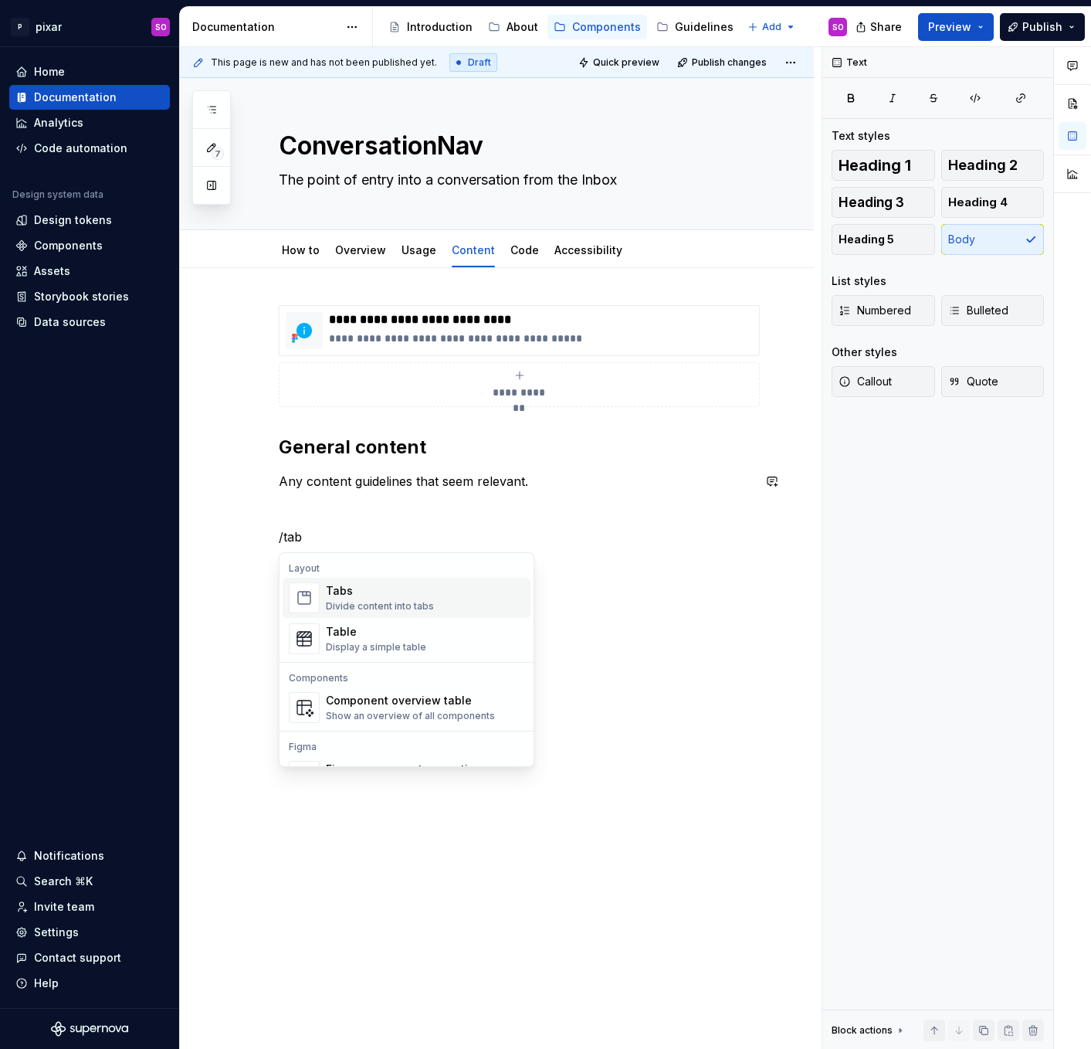
click at [377, 600] on div "Divide content into tabs" at bounding box center [380, 606] width 108 height 12
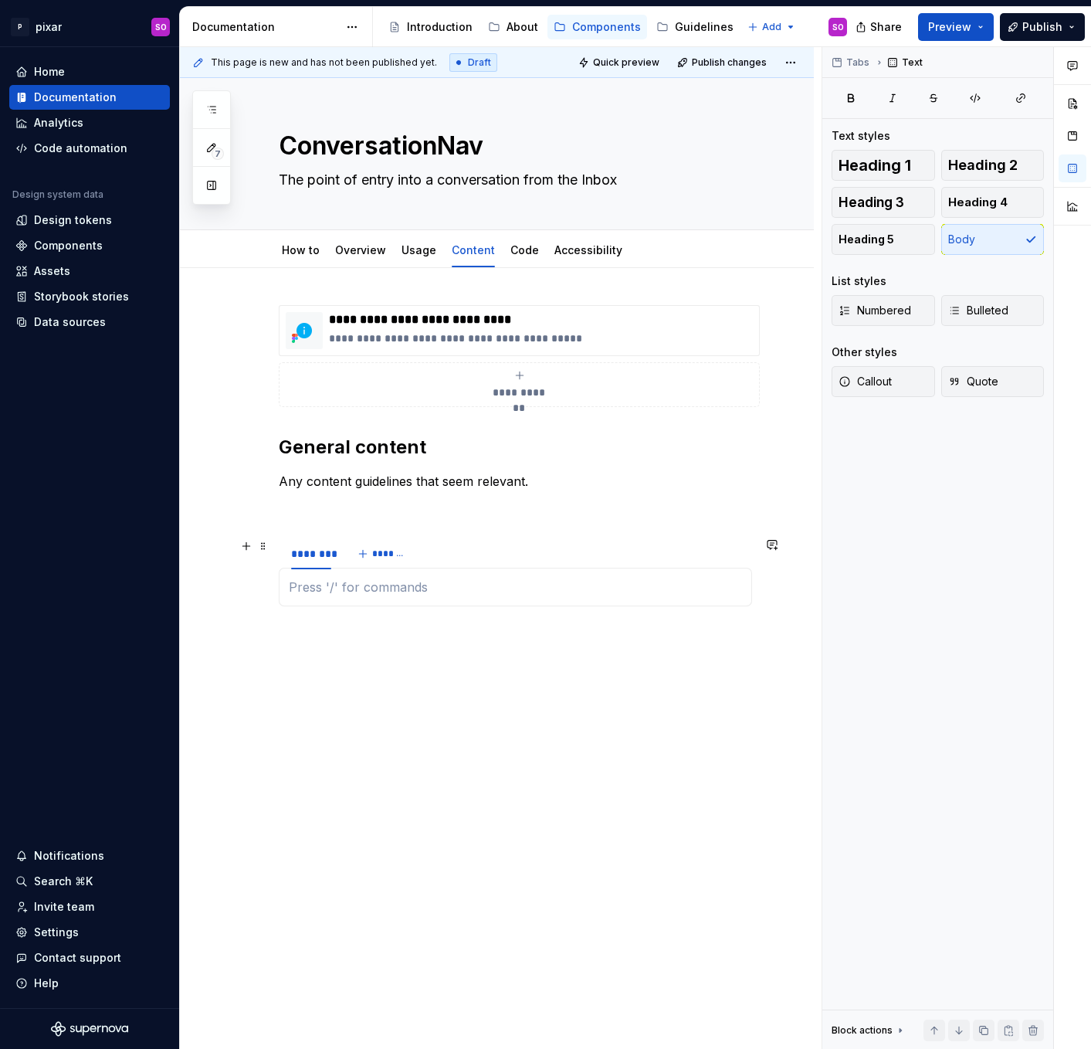
click at [527, 541] on div "******** *******" at bounding box center [515, 553] width 473 height 31
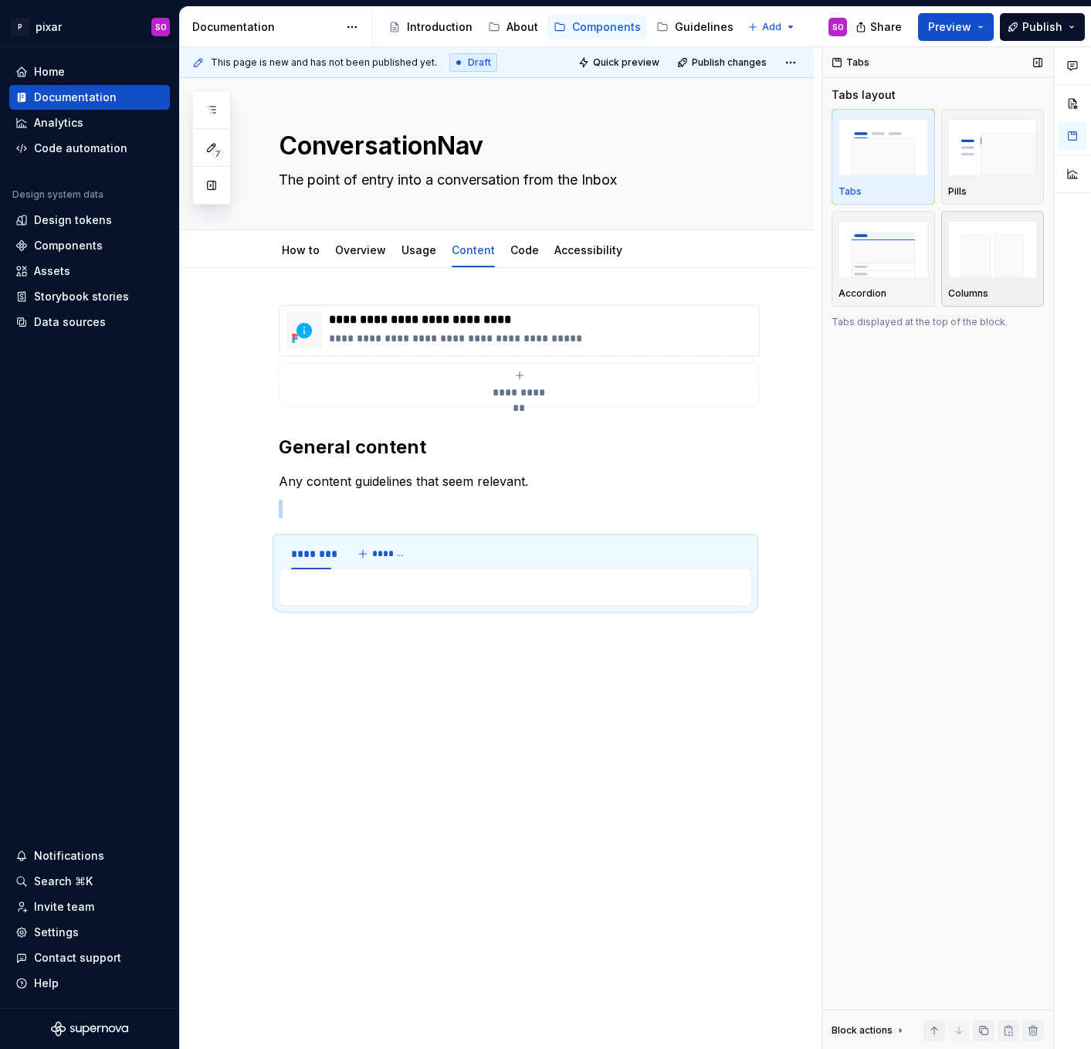
click at [990, 261] on img "button" at bounding box center [993, 249] width 90 height 56
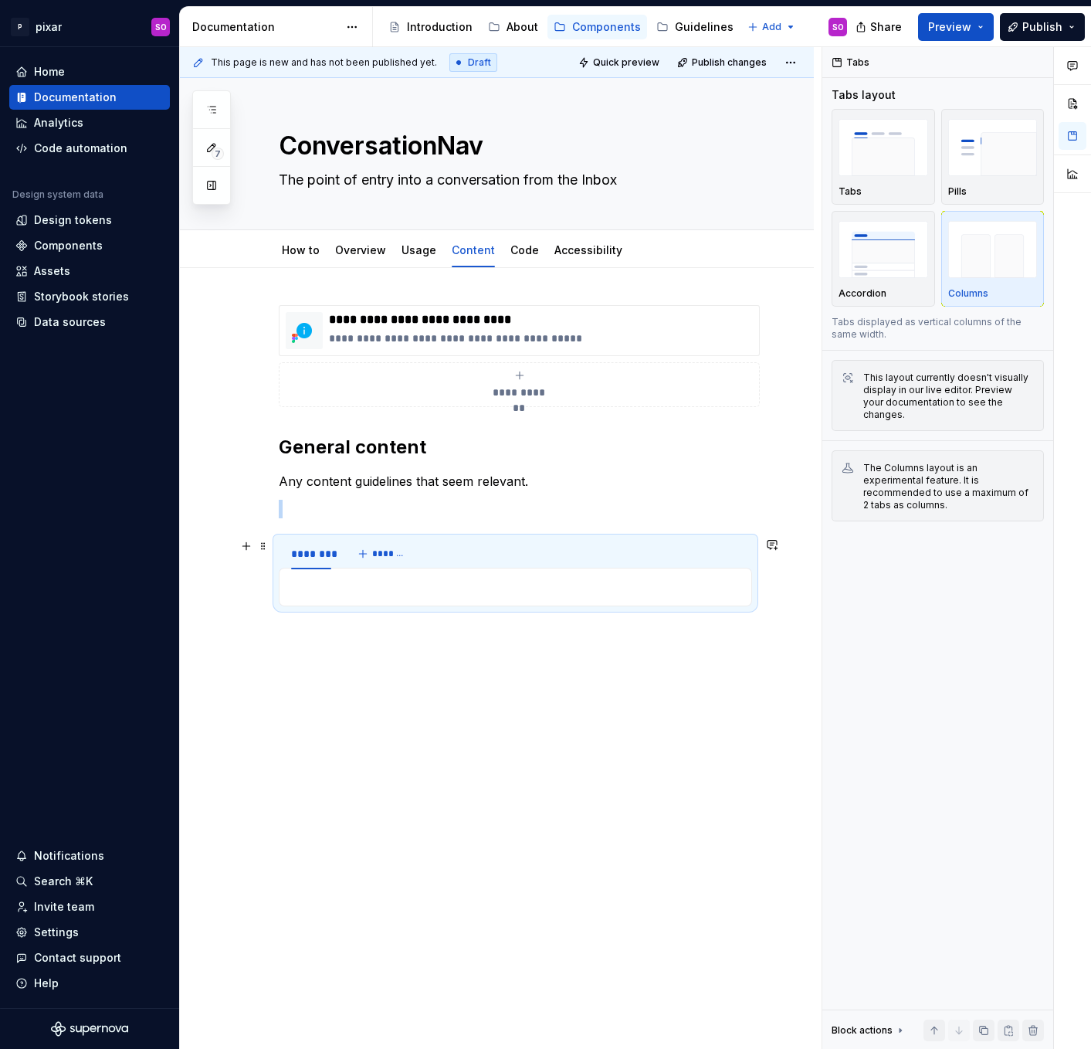
click at [475, 540] on div "******** *******" at bounding box center [515, 553] width 473 height 31
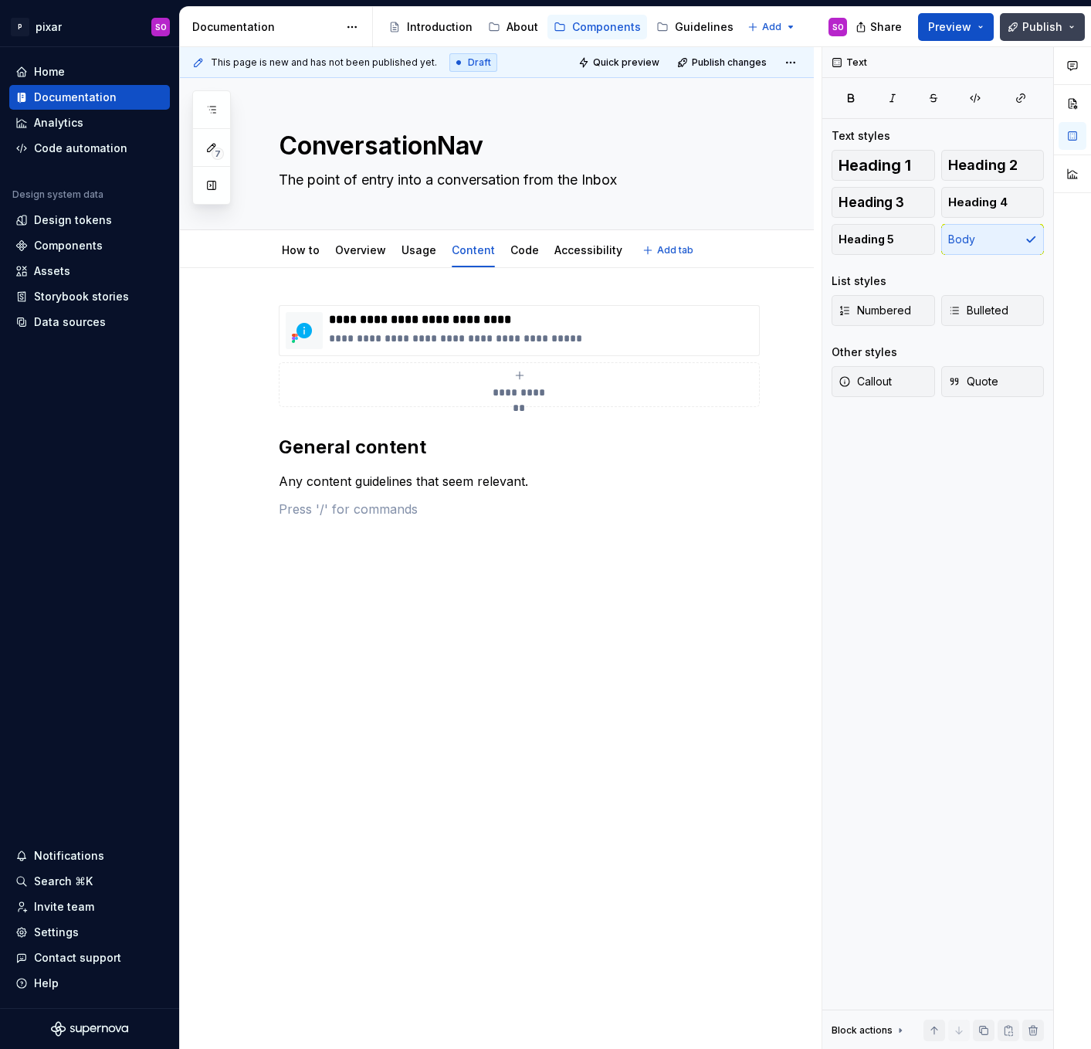
type textarea "*"
click at [65, 124] on div "Analytics" at bounding box center [58, 122] width 49 height 15
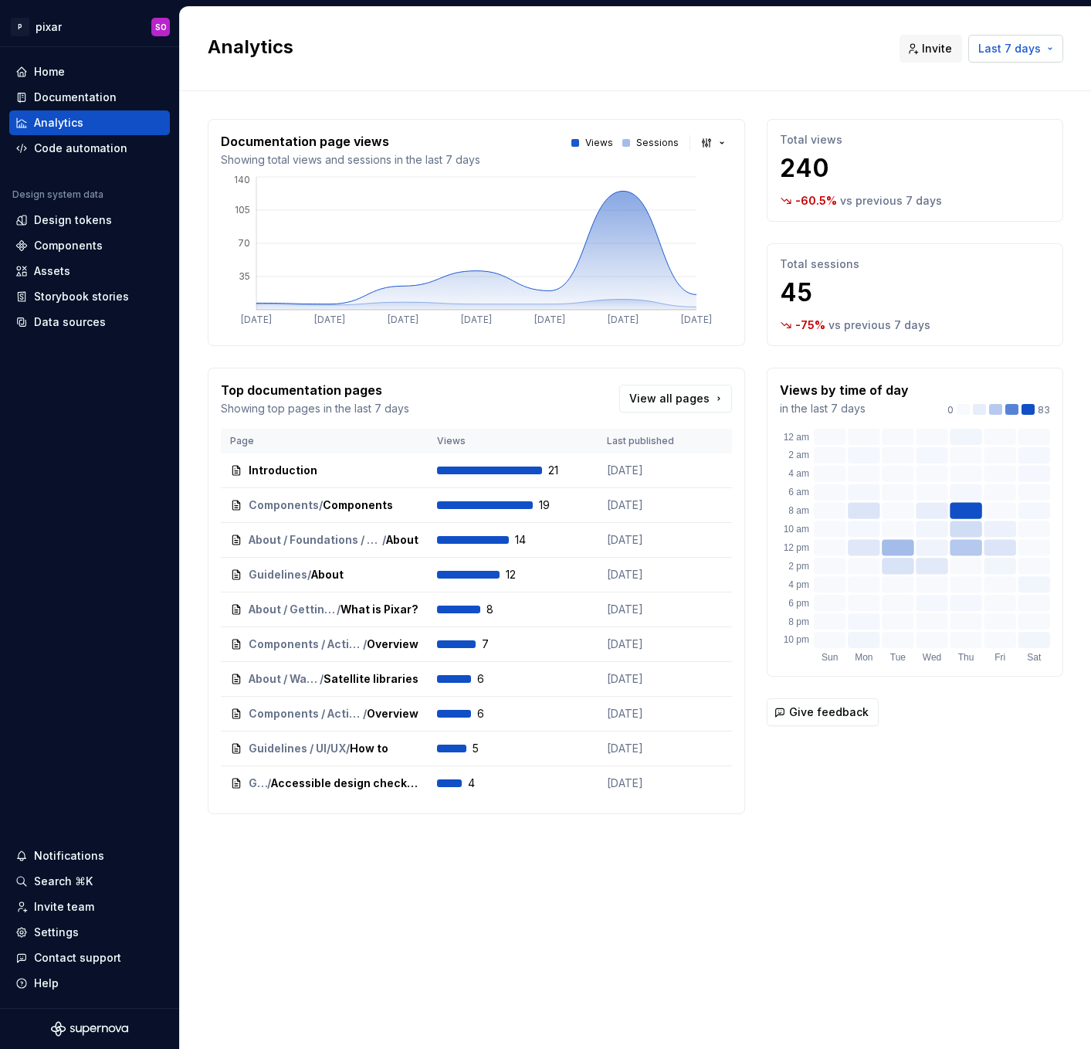
click at [1017, 46] on span "Last 7 days" at bounding box center [1009, 48] width 63 height 15
click at [989, 107] on div "Last 30 days" at bounding box center [987, 106] width 131 height 15
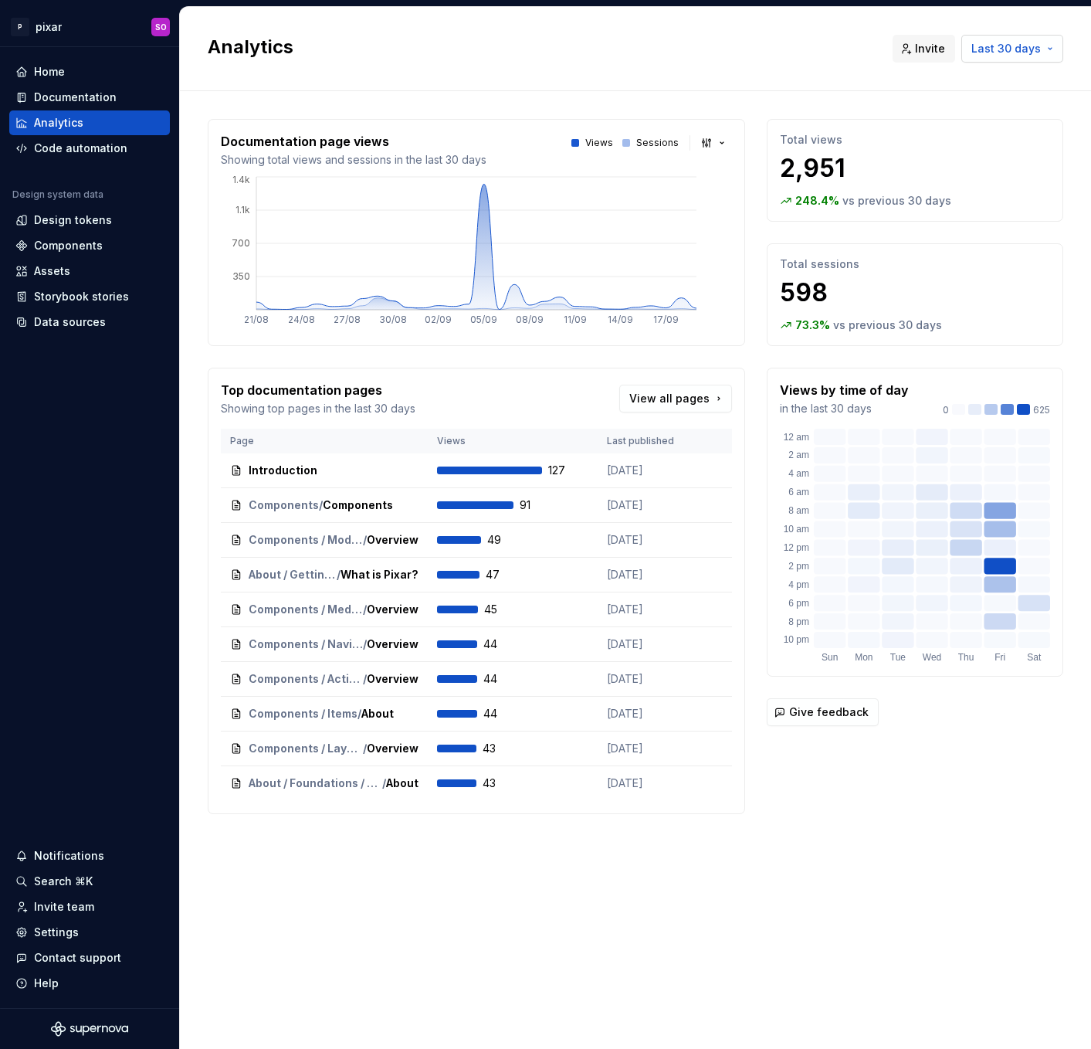
click at [1046, 44] on button "Last 30 days" at bounding box center [1012, 49] width 102 height 28
click at [992, 163] on div "Last 6 months" at bounding box center [960, 155] width 76 height 15
